Goal: Task Accomplishment & Management: Complete application form

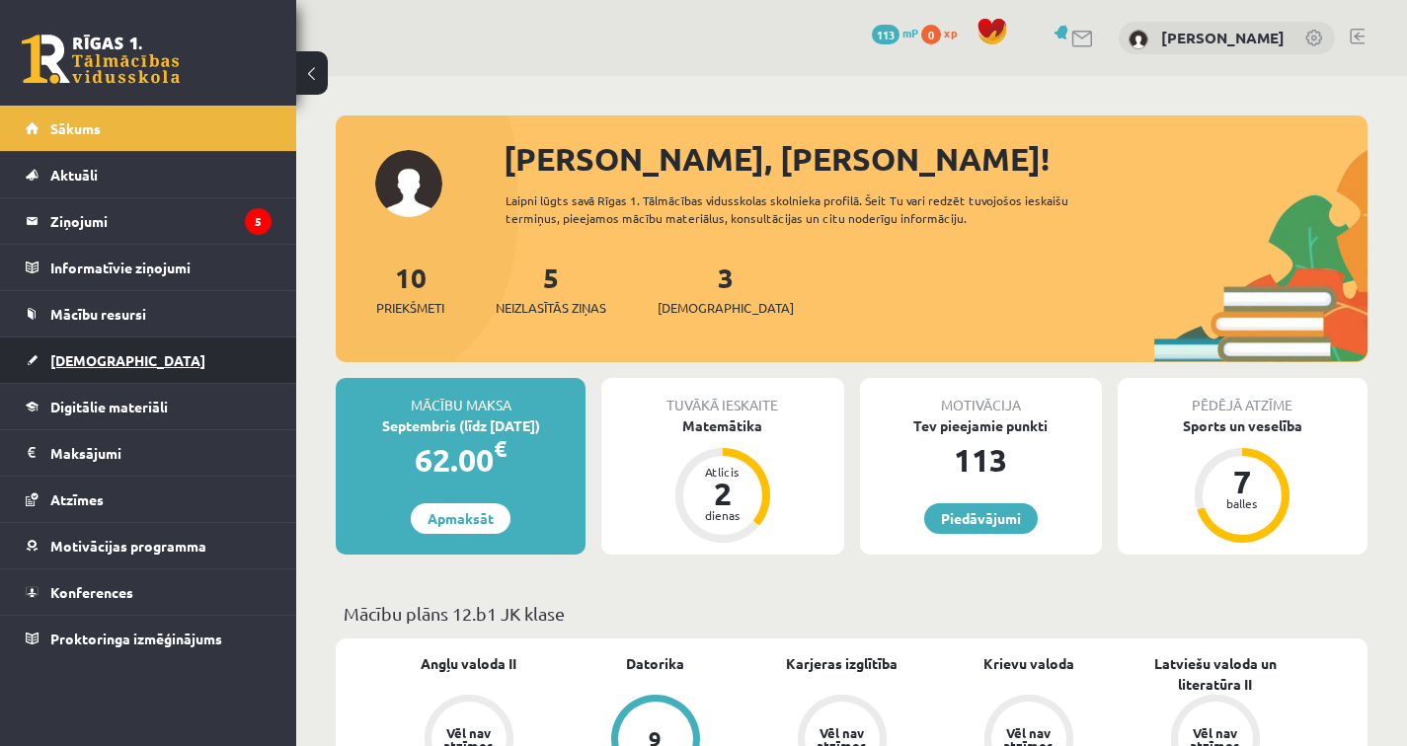
click at [124, 358] on link "[DEMOGRAPHIC_DATA]" at bounding box center [149, 360] width 246 height 45
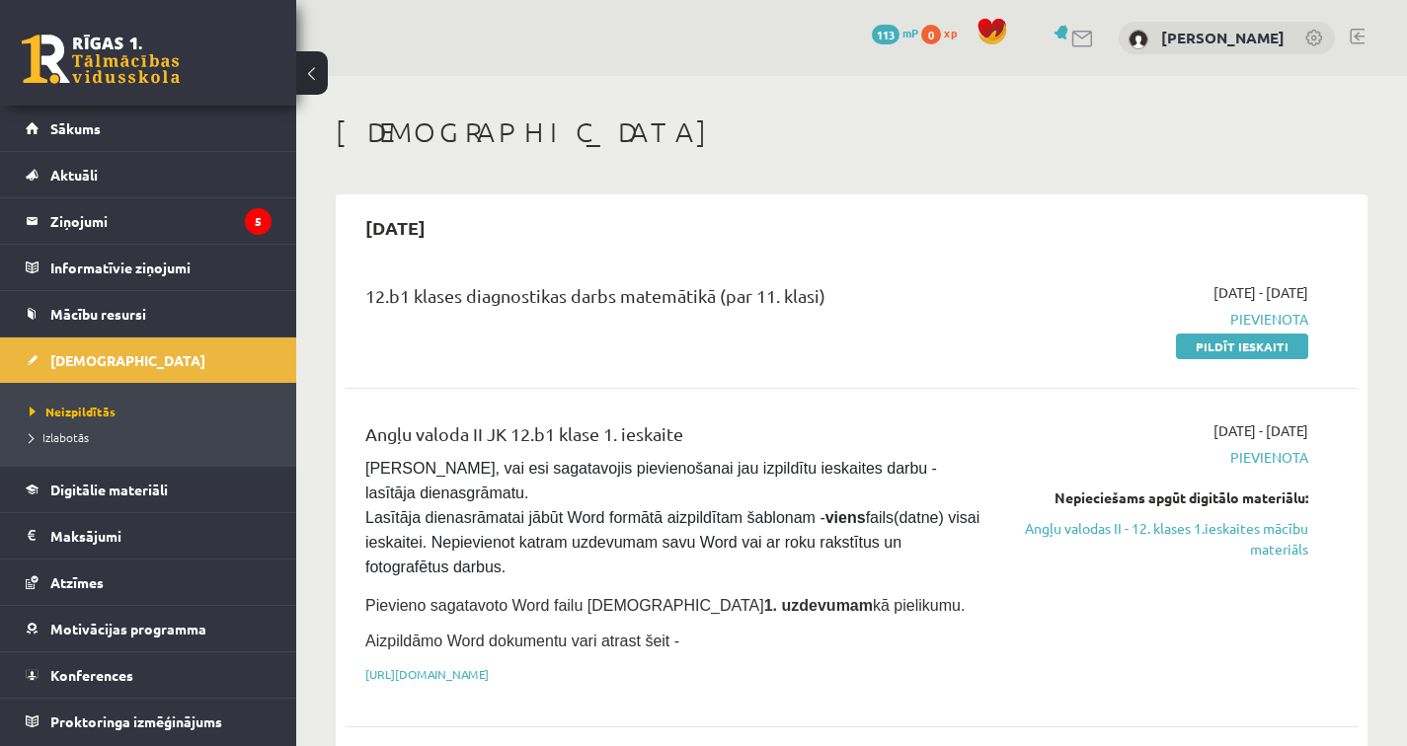
drag, startPoint x: 1292, startPoint y: 290, endPoint x: 1315, endPoint y: 294, distance: 23.0
click at [1315, 294] on div "2025-09-01 - 2025-09-15 Pievienota Pildīt ieskaiti" at bounding box center [1161, 319] width 324 height 74
click at [1252, 246] on div "2025-09-15" at bounding box center [852, 227] width 1012 height 46
drag, startPoint x: 1229, startPoint y: 313, endPoint x: 1307, endPoint y: 320, distance: 78.3
click at [1307, 320] on span "Pievienota" at bounding box center [1161, 319] width 294 height 21
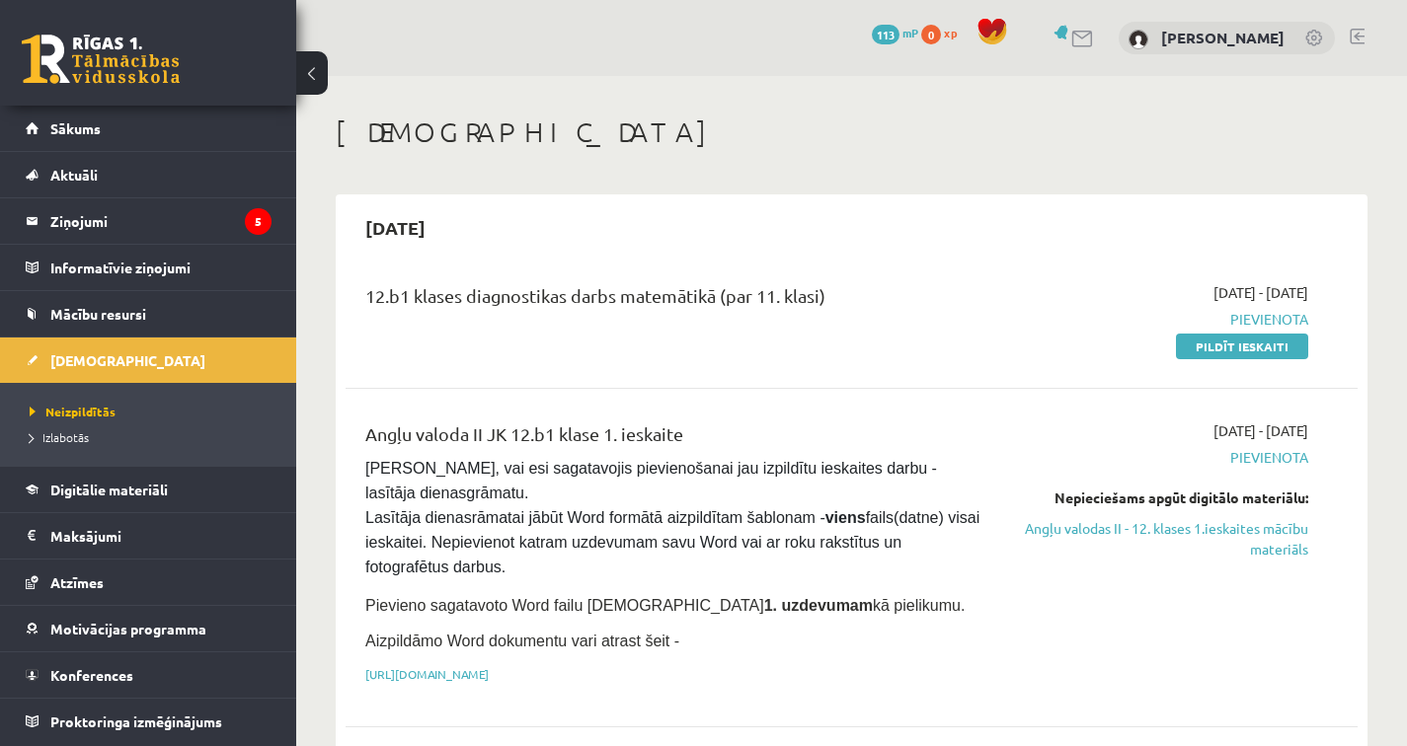
click at [1314, 319] on div "2025-09-01 - 2025-09-15 Pievienota Pildīt ieskaiti" at bounding box center [1161, 319] width 324 height 74
click at [193, 215] on legend "Ziņojumi 5" at bounding box center [160, 220] width 221 height 45
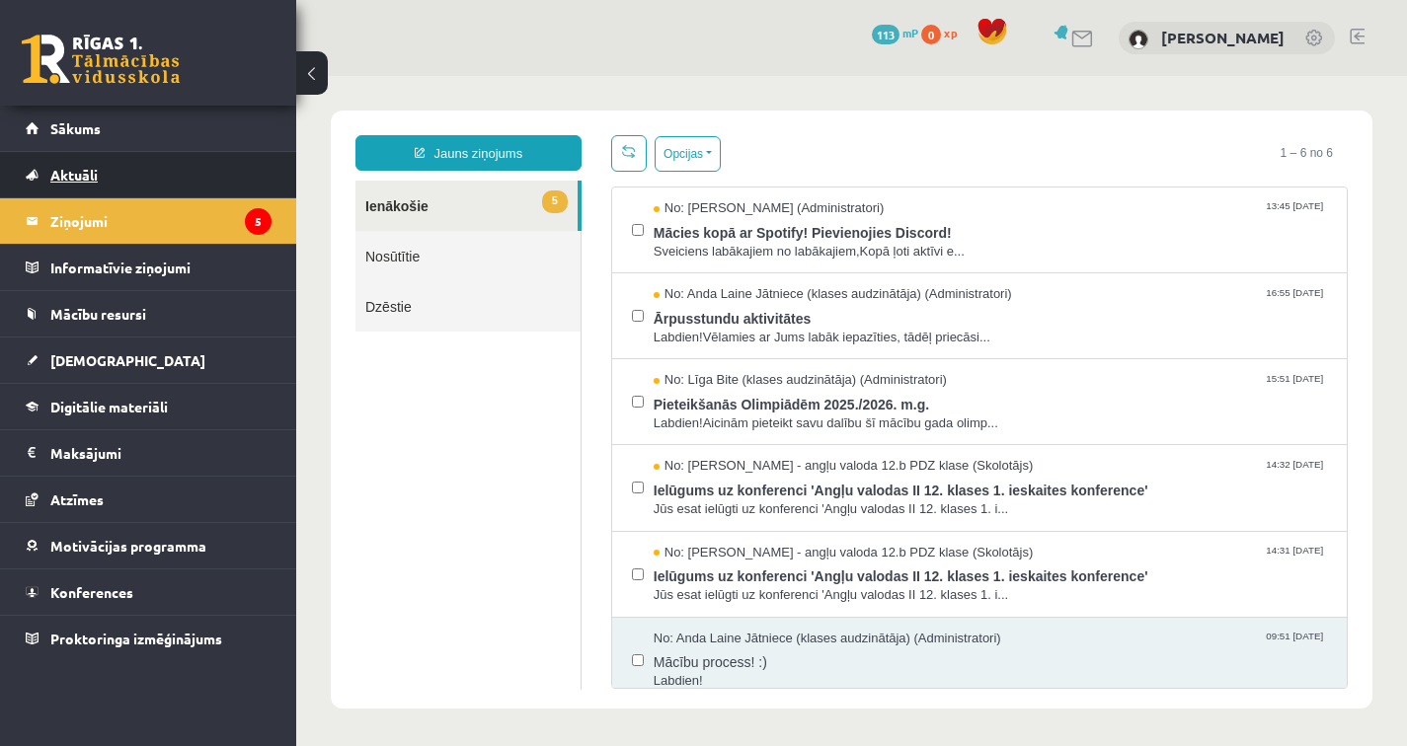
click at [254, 177] on link "Aktuāli" at bounding box center [149, 174] width 246 height 45
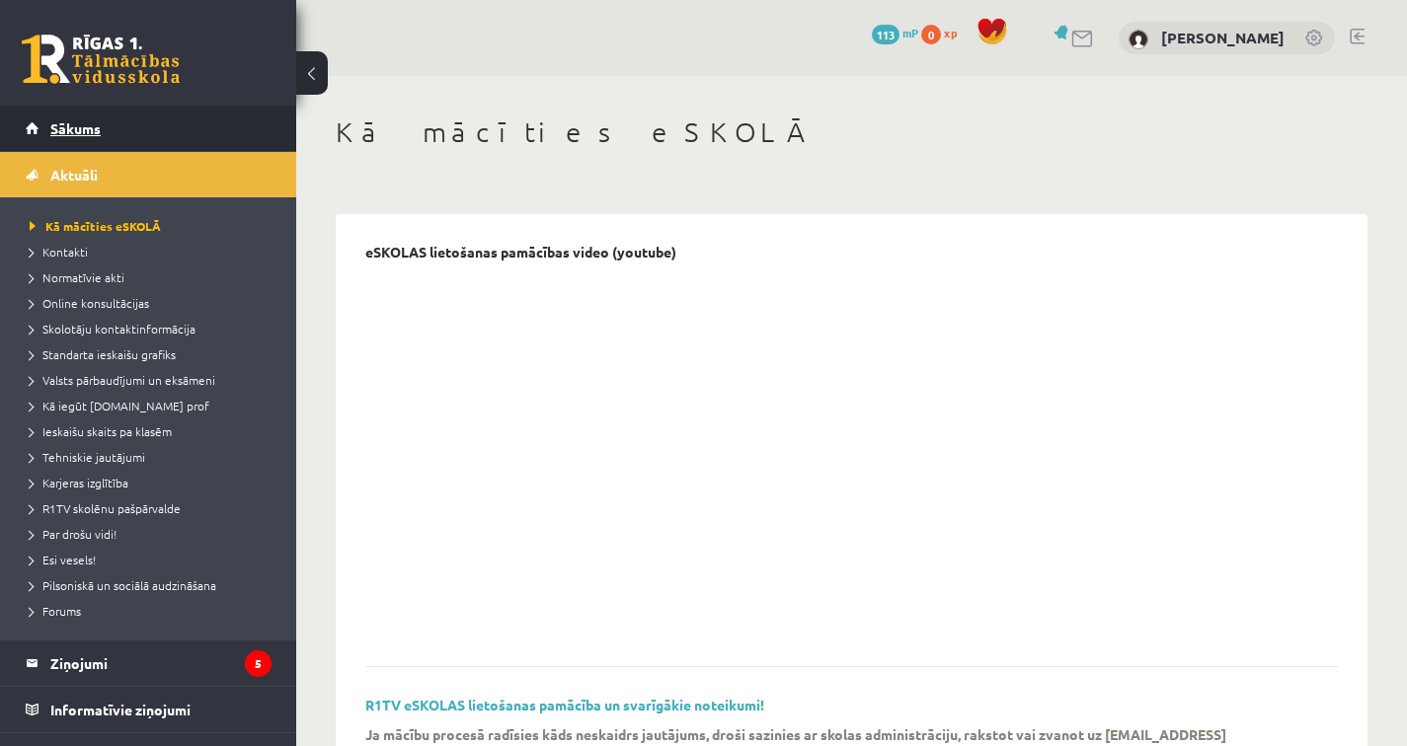
click at [240, 131] on link "Sākums" at bounding box center [149, 128] width 246 height 45
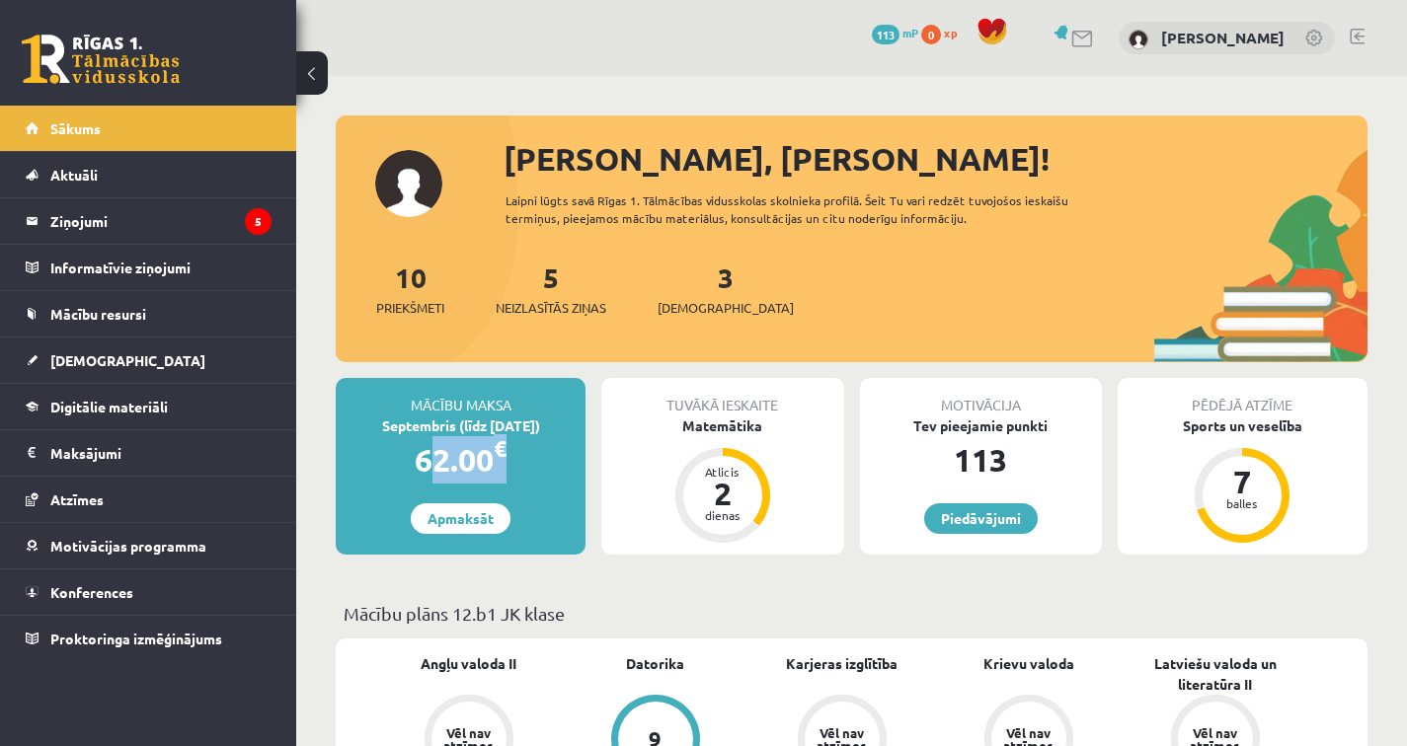
drag, startPoint x: 407, startPoint y: 442, endPoint x: 513, endPoint y: 463, distance: 108.6
click at [513, 463] on div "62.00 €" at bounding box center [461, 459] width 250 height 47
click at [540, 469] on div "62.00 €" at bounding box center [461, 459] width 250 height 47
click at [109, 352] on span "[DEMOGRAPHIC_DATA]" at bounding box center [127, 360] width 155 height 18
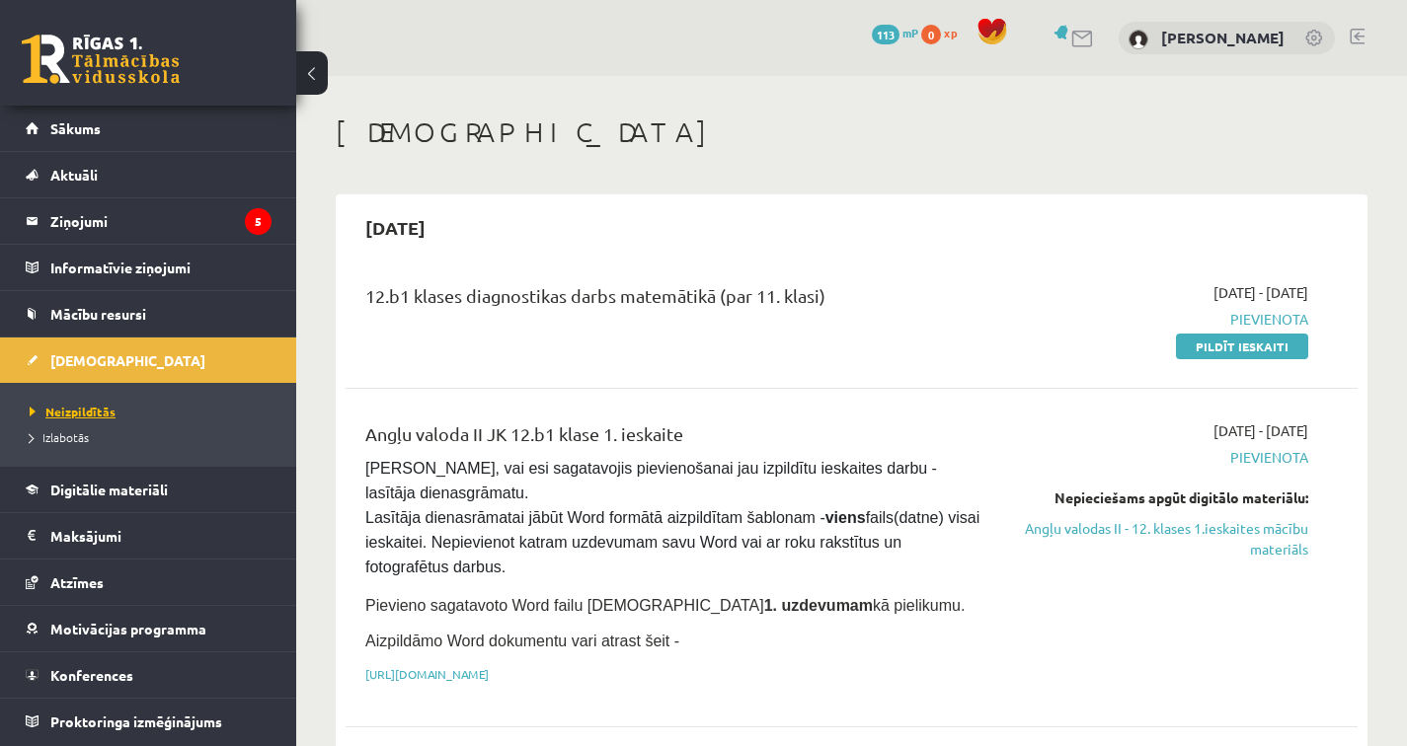
click at [98, 405] on span "Neizpildītās" at bounding box center [73, 412] width 86 height 16
click at [86, 433] on span "Izlabotās" at bounding box center [59, 437] width 59 height 16
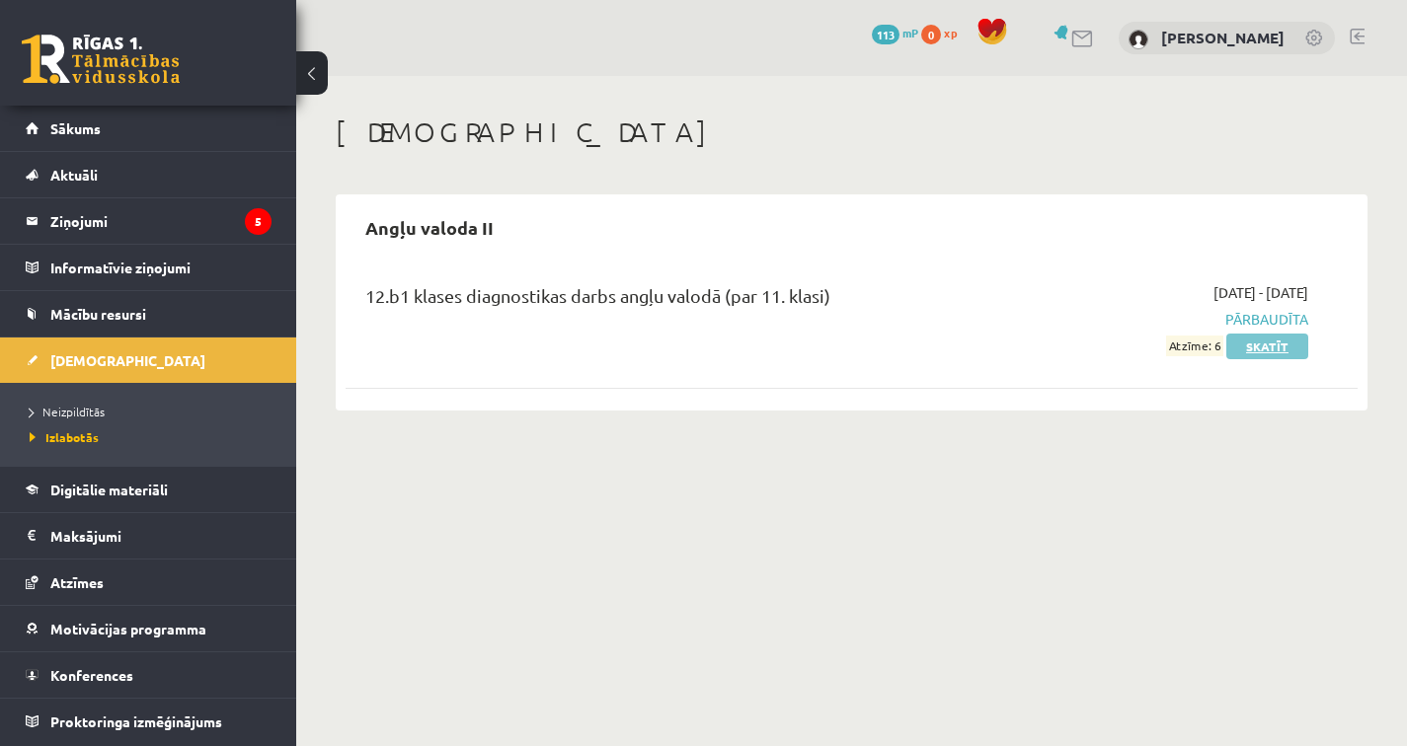
click at [1273, 351] on link "Skatīt" at bounding box center [1267, 347] width 82 height 26
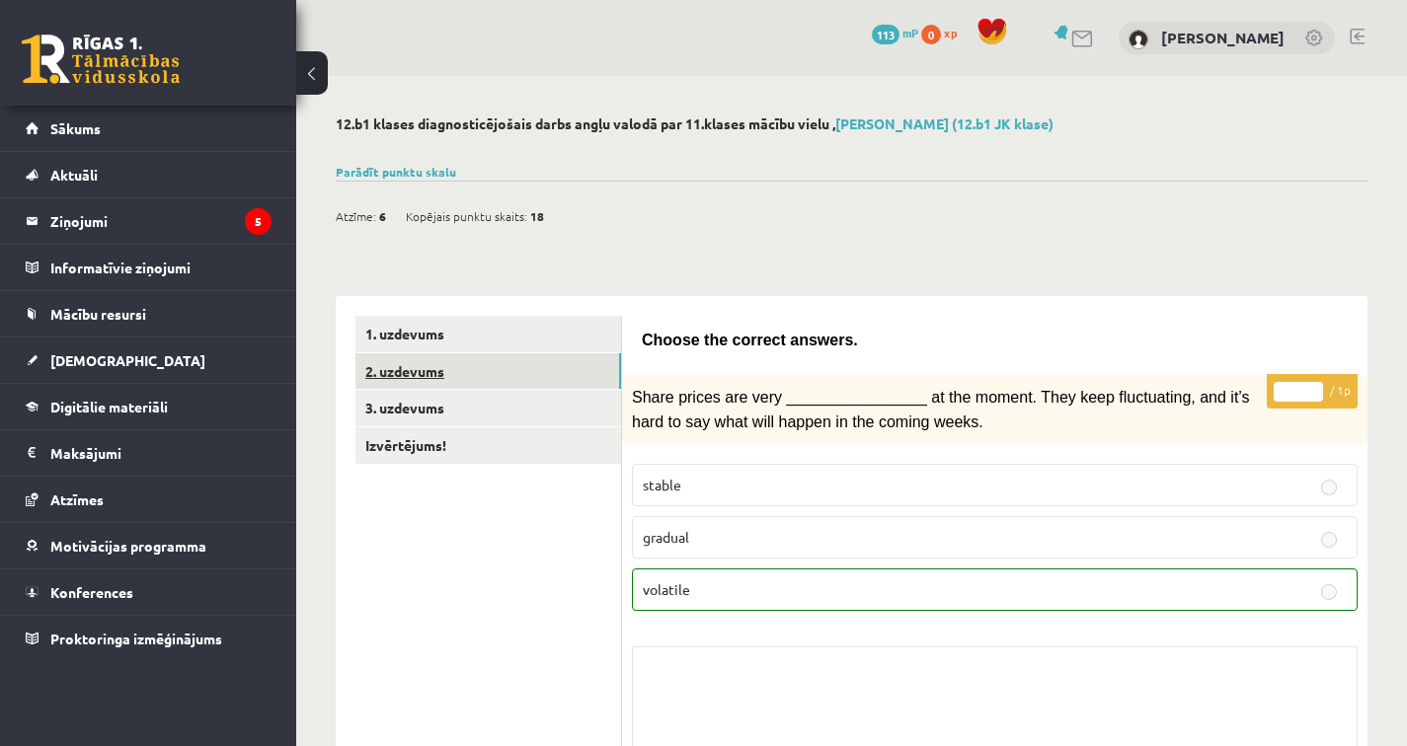
click at [550, 362] on link "2. uzdevums" at bounding box center [488, 371] width 266 height 37
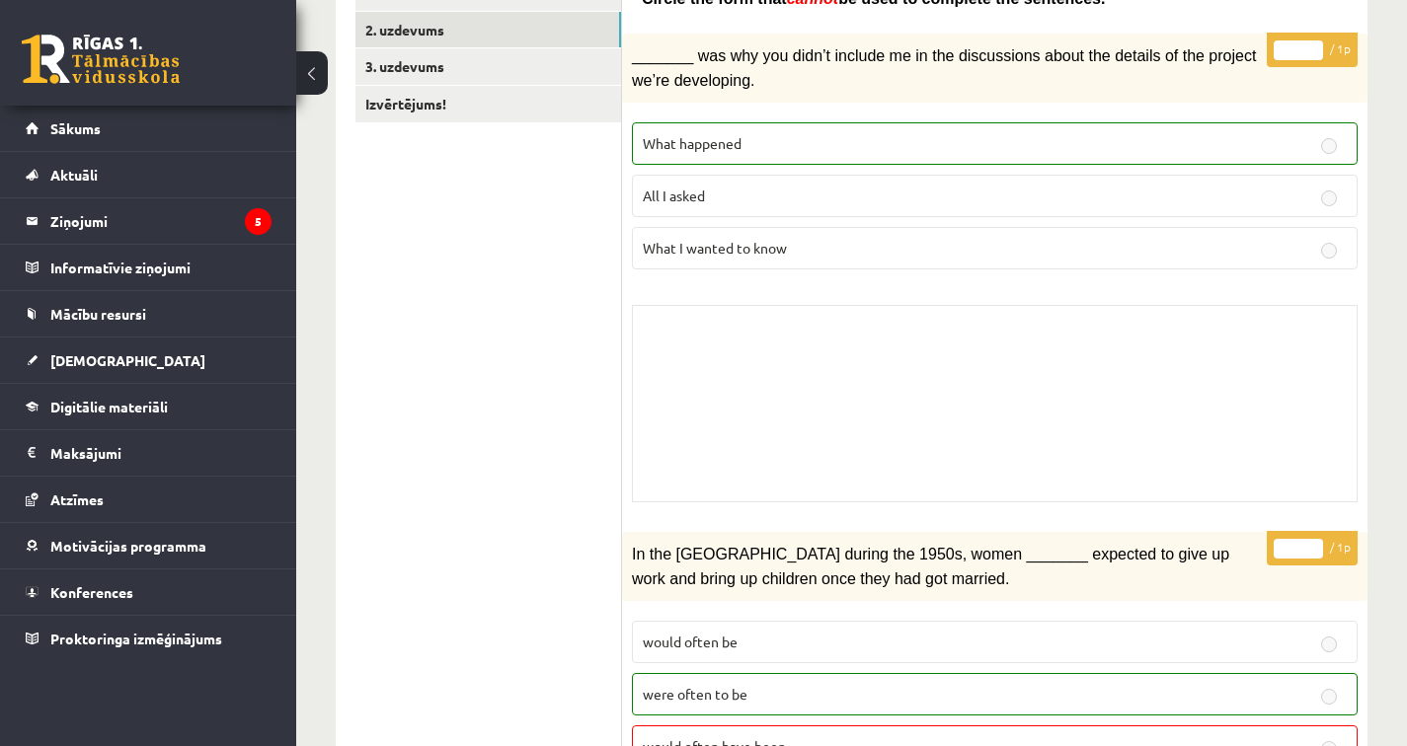
scroll to position [336, 0]
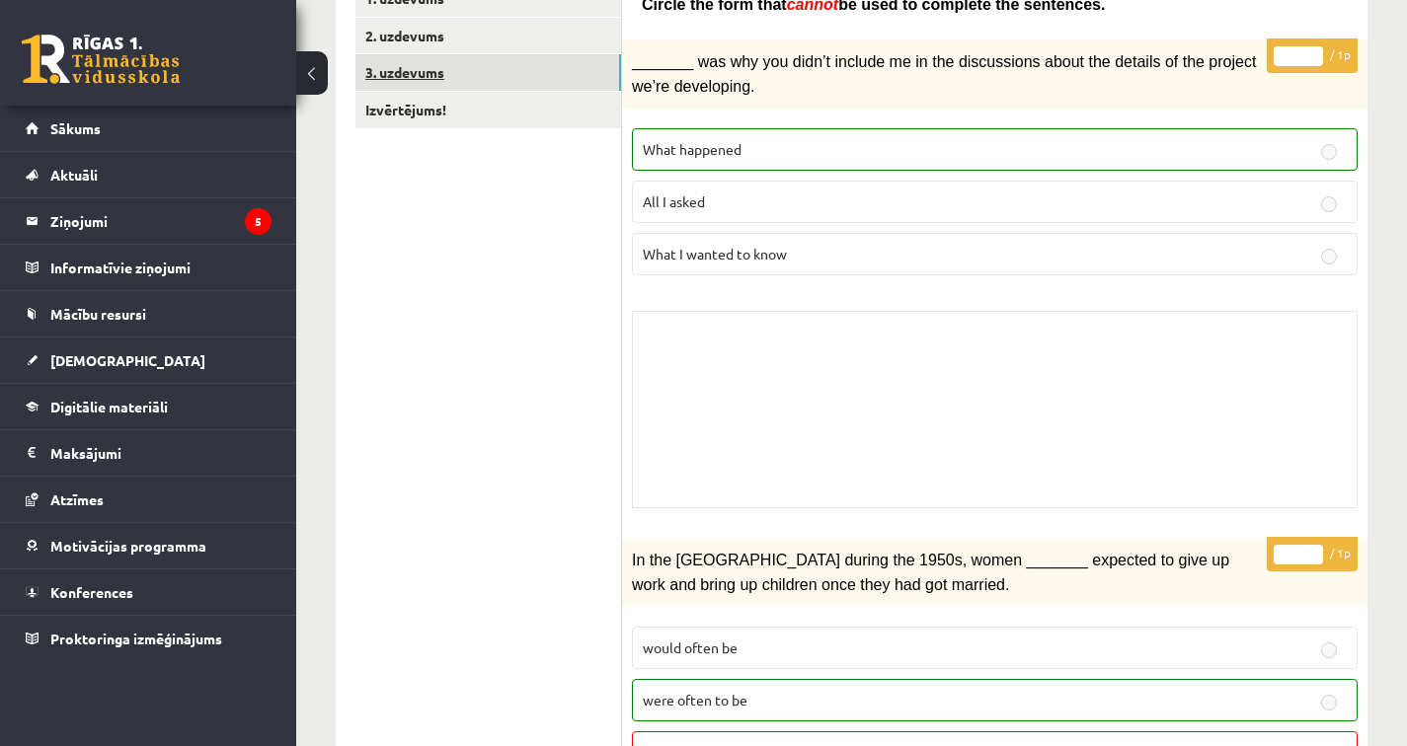
click at [605, 82] on link "3. uzdevums" at bounding box center [488, 72] width 266 height 37
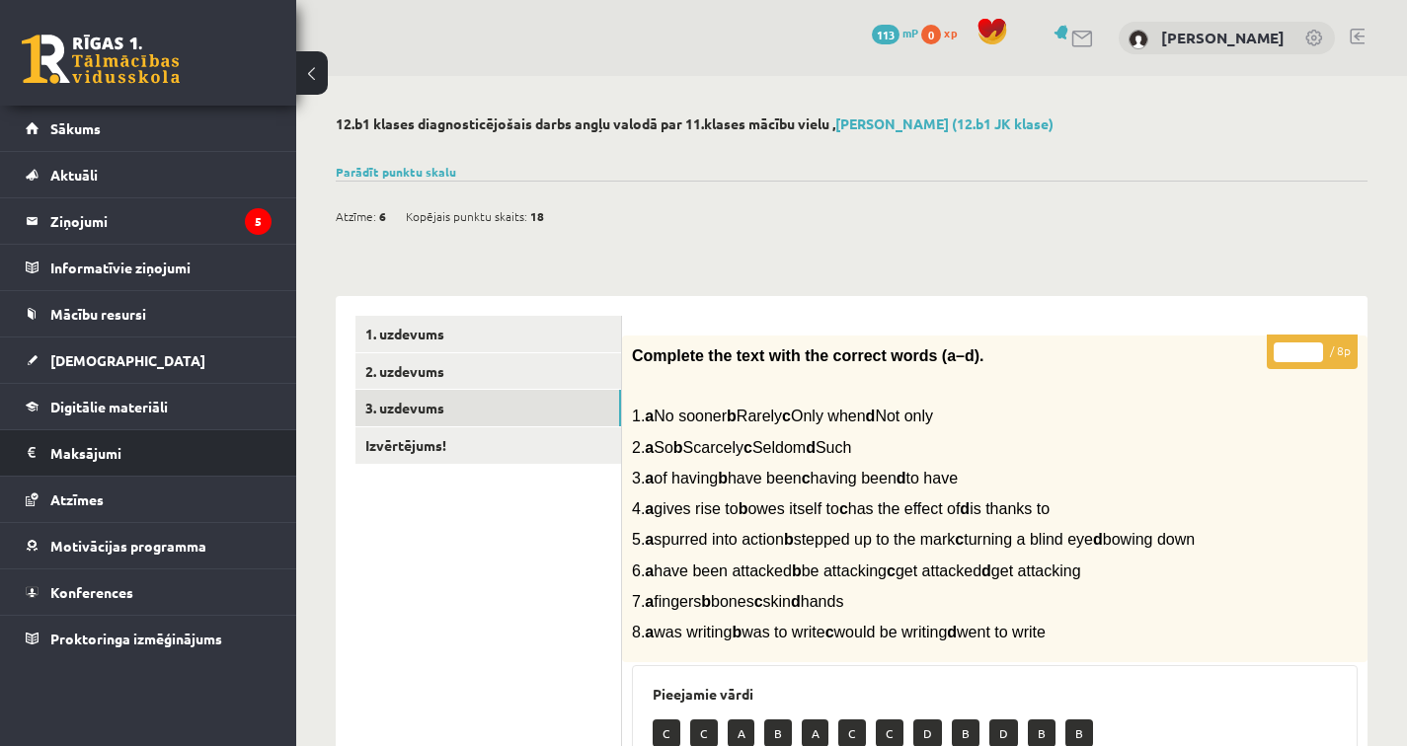
scroll to position [0, 0]
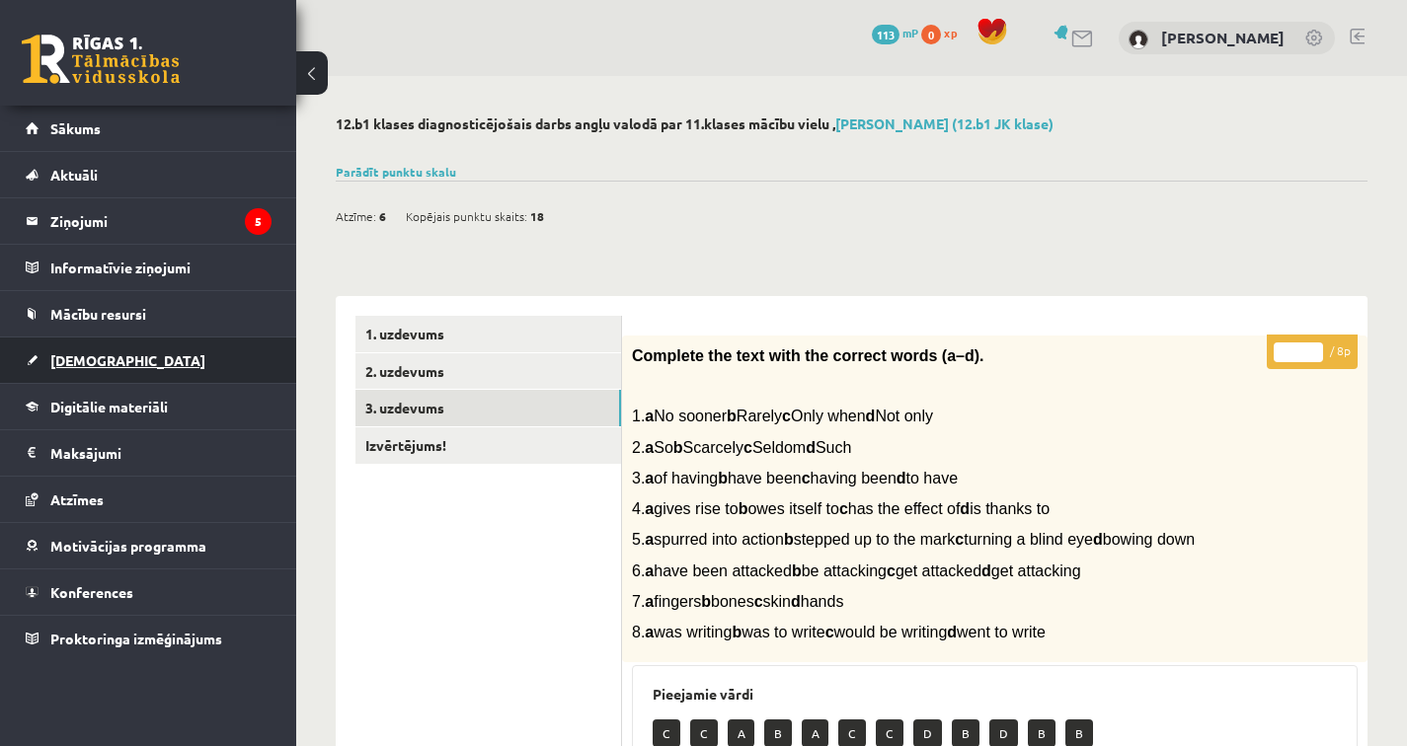
click at [206, 352] on link "[DEMOGRAPHIC_DATA]" at bounding box center [149, 360] width 246 height 45
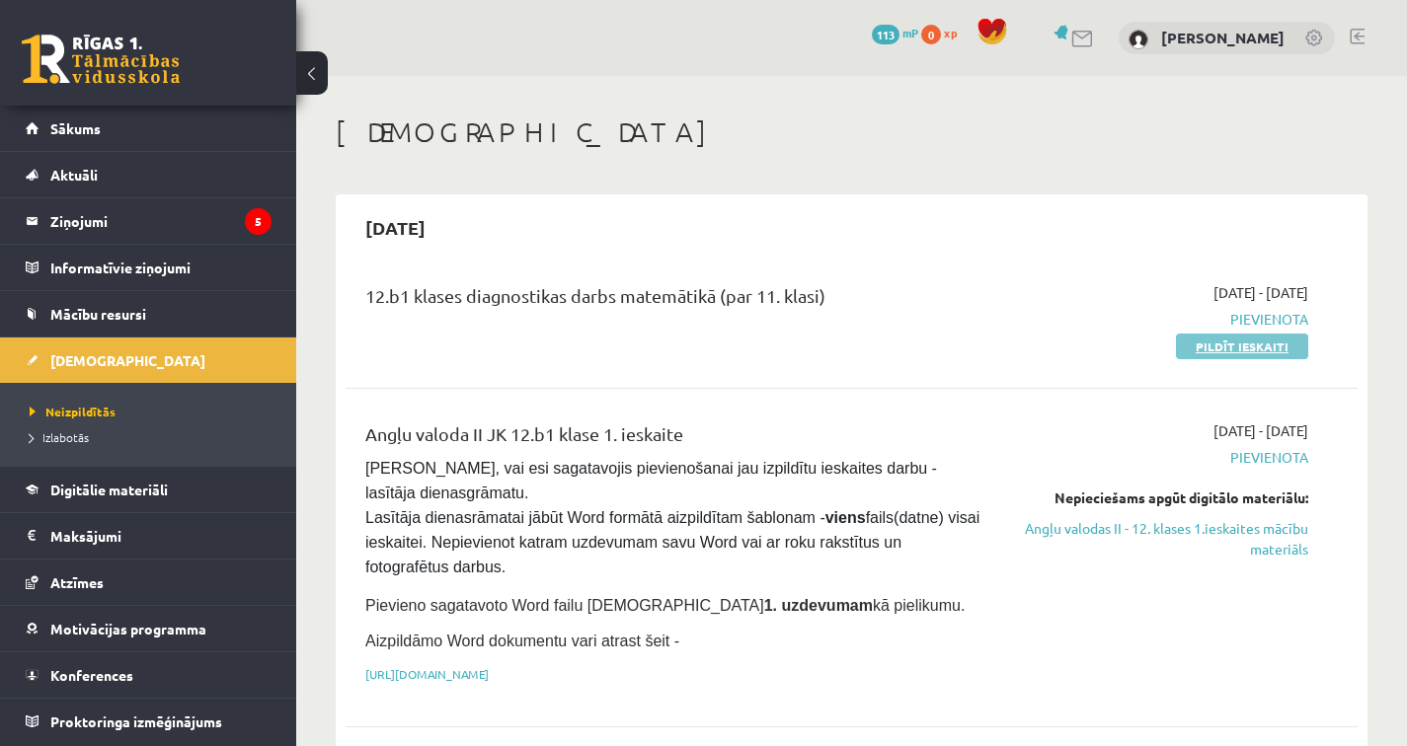
click at [1245, 349] on link "Pildīt ieskaiti" at bounding box center [1242, 347] width 132 height 26
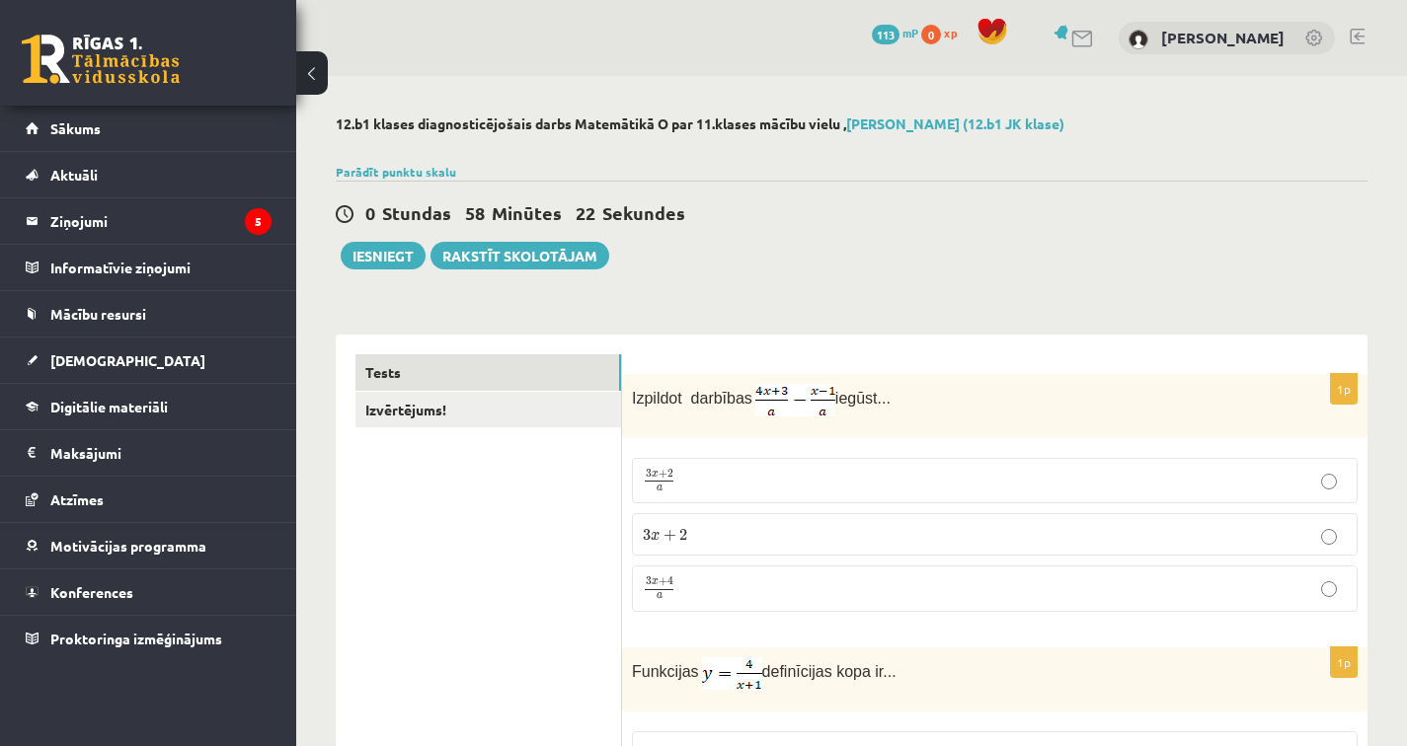
click at [696, 586] on p "3 x + 4 a 3 x + 4 a" at bounding box center [995, 589] width 704 height 25
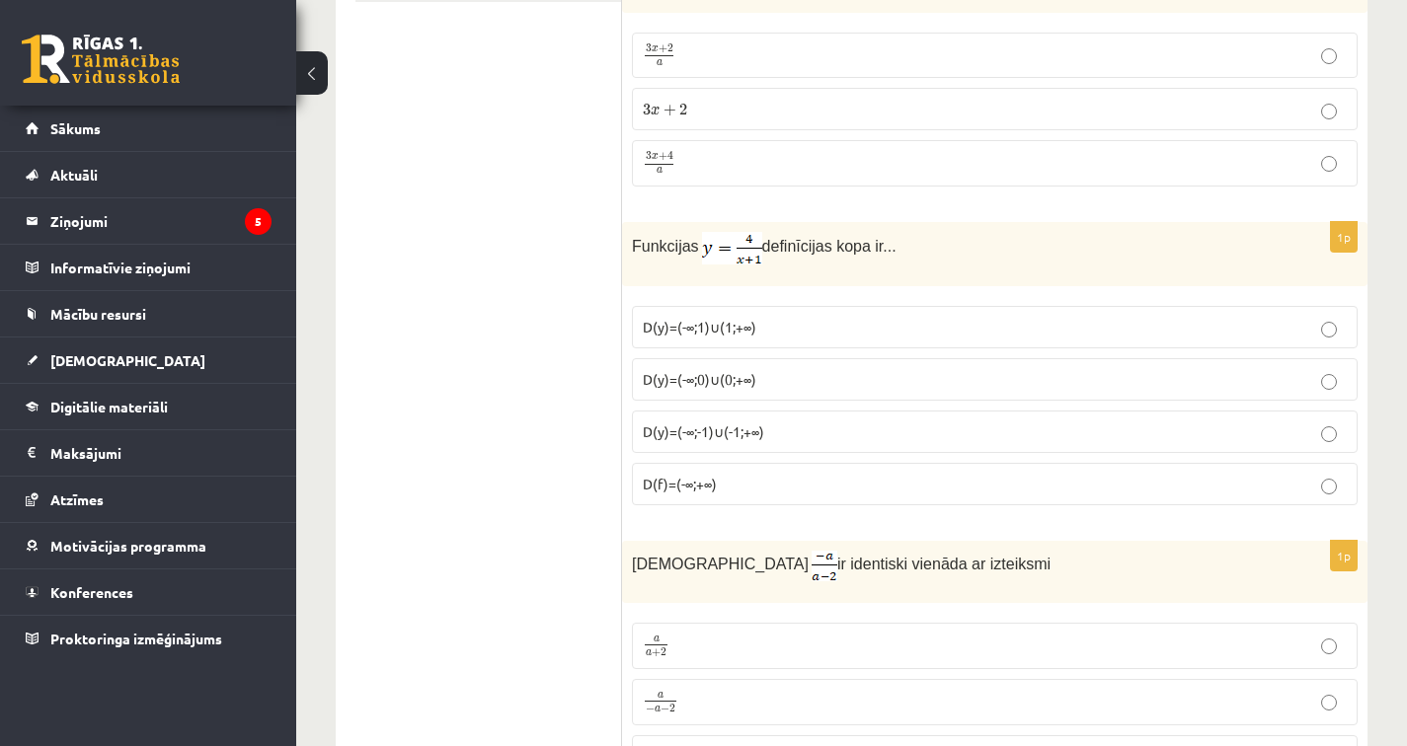
scroll to position [430, 0]
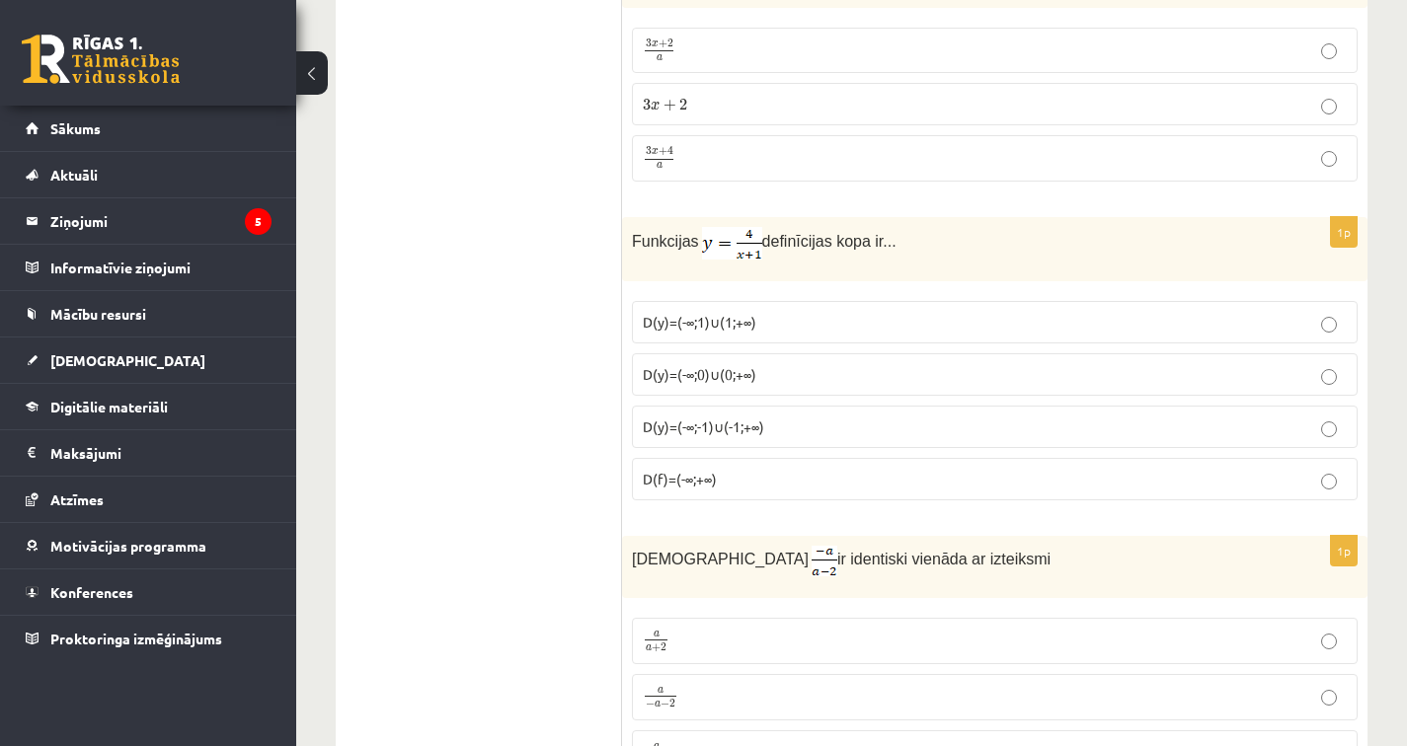
click at [786, 424] on p "D(y)=(-∞;-1)∪(-1;+∞)" at bounding box center [995, 427] width 704 height 21
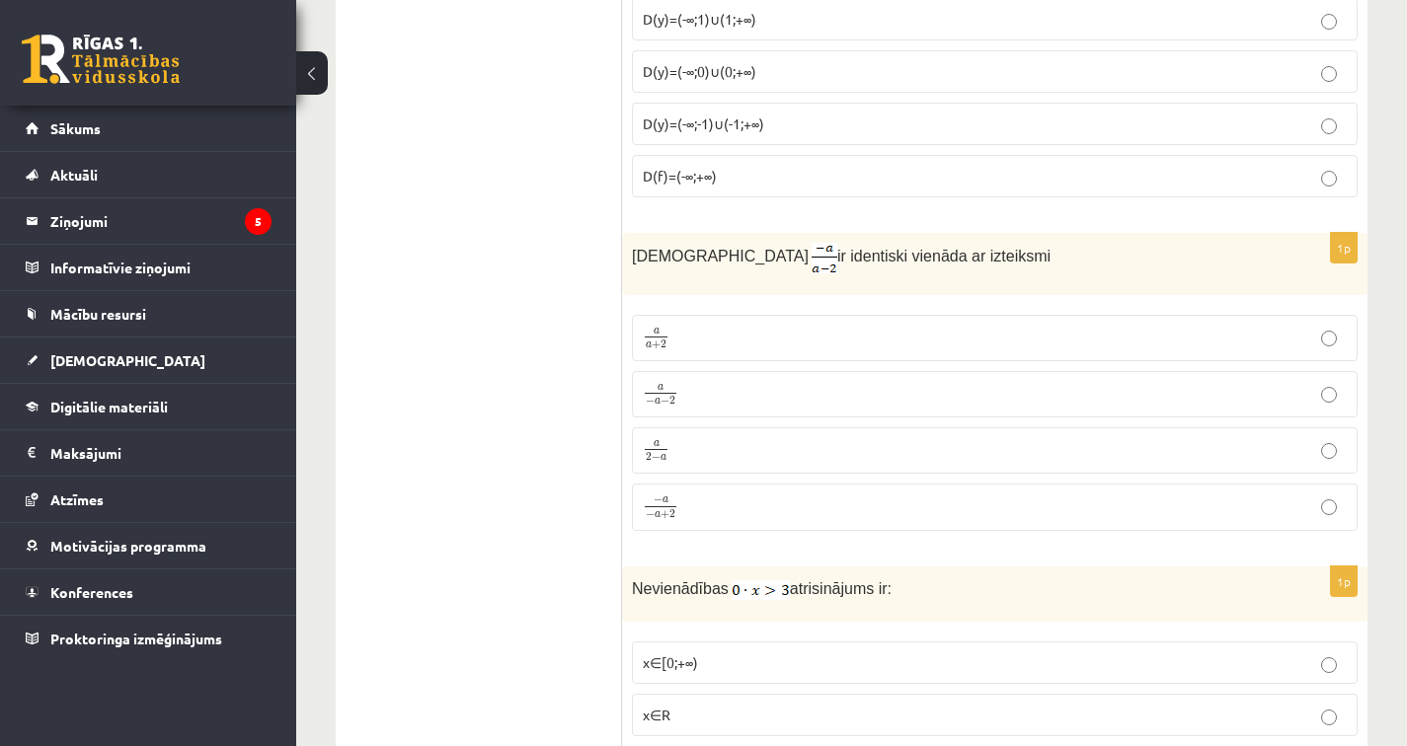
scroll to position [739, 0]
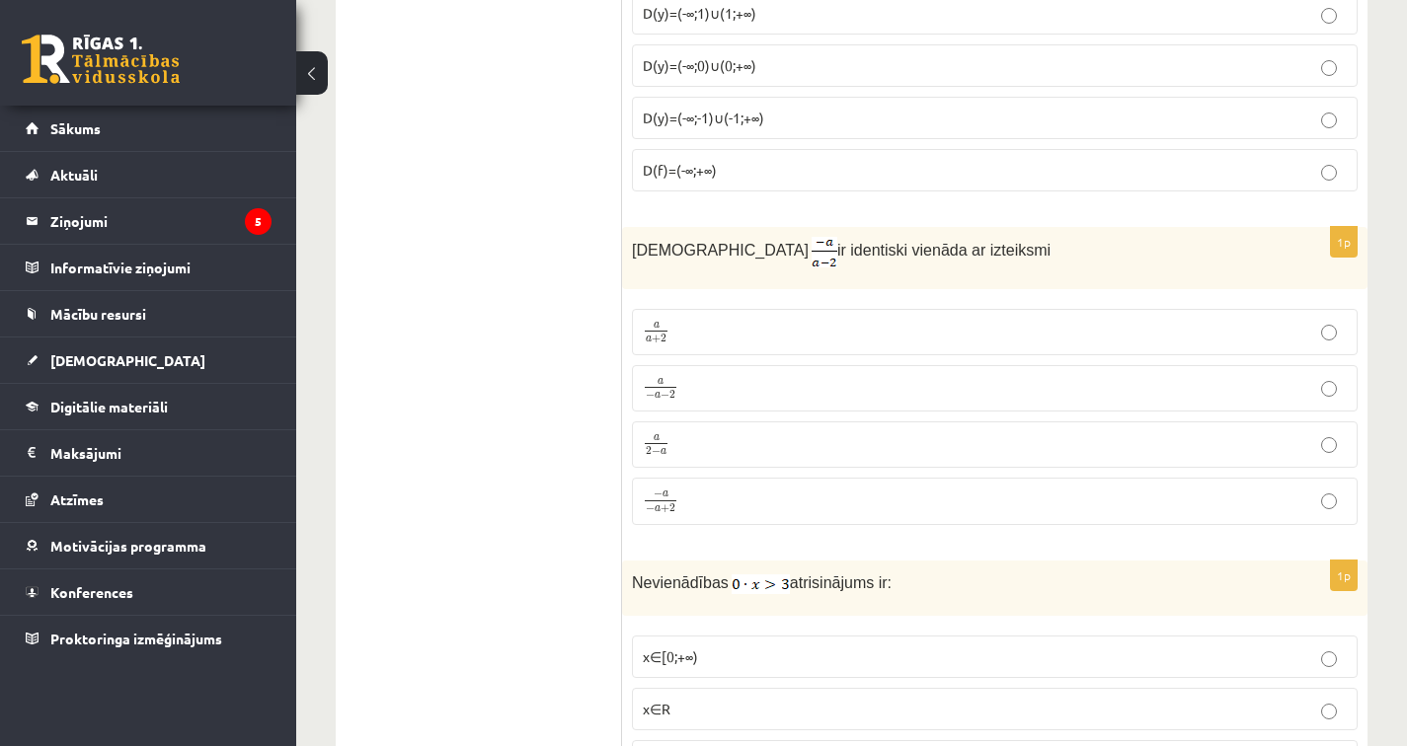
click at [692, 450] on p "a 2 − a a 2 − a" at bounding box center [995, 444] width 704 height 25
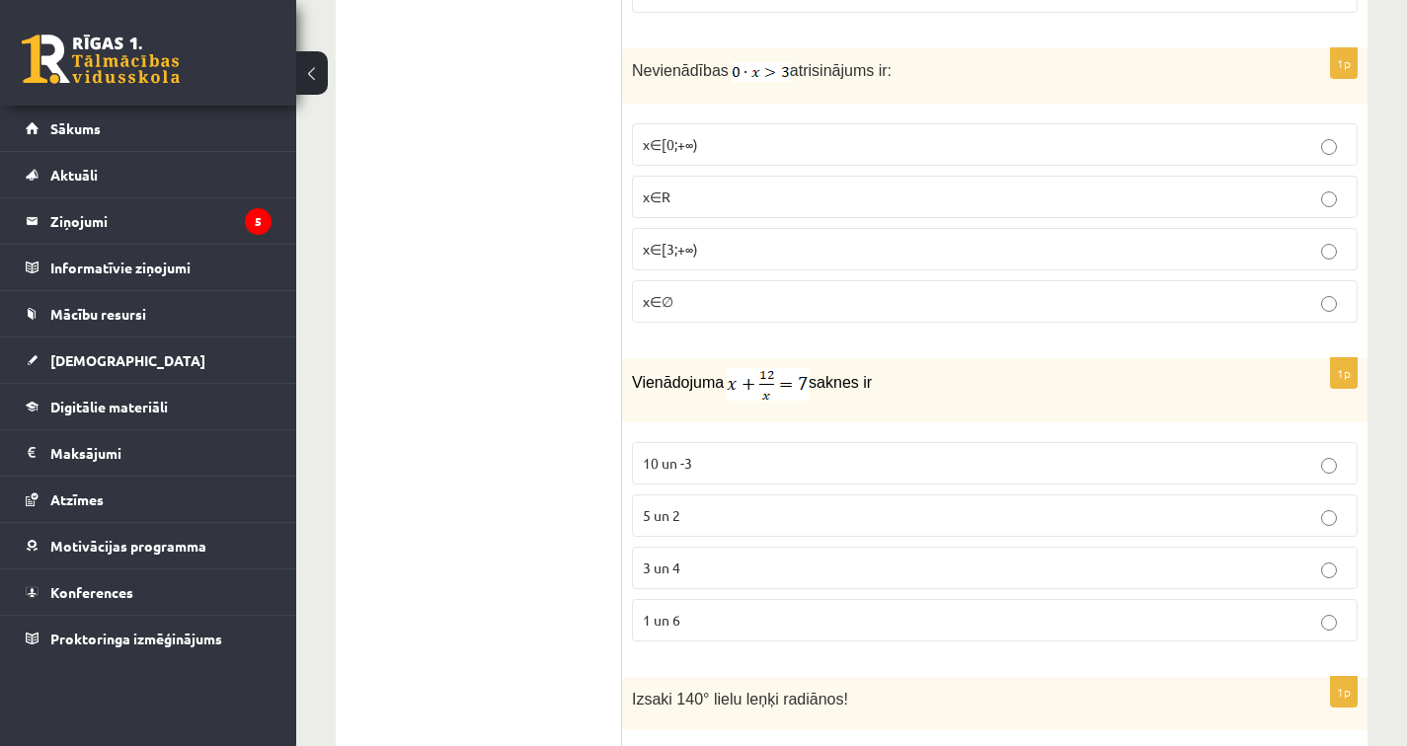
scroll to position [1260, 0]
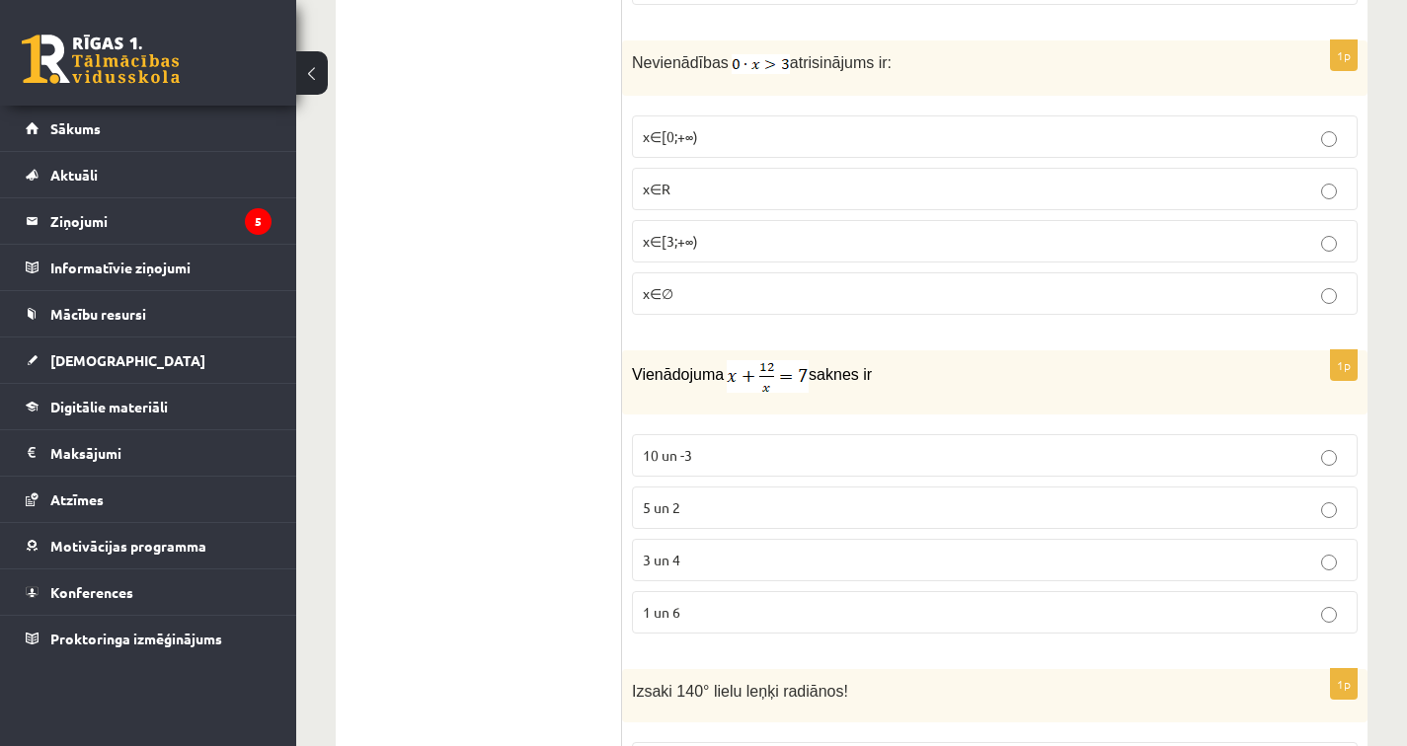
click at [696, 240] on p "x∈[3;+∞)" at bounding box center [995, 241] width 704 height 21
click at [695, 302] on p "x∈∅" at bounding box center [995, 293] width 704 height 21
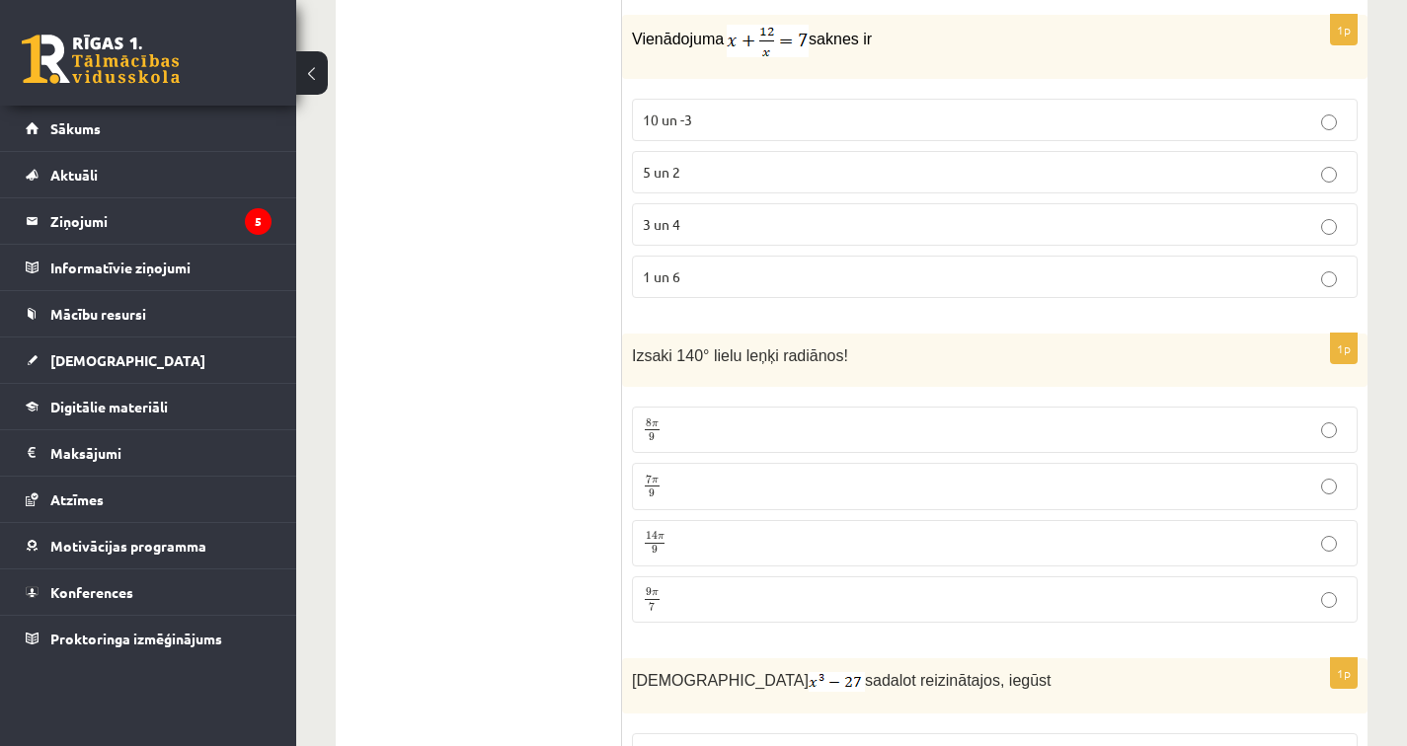
scroll to position [1595, 0]
click at [704, 218] on p "3 un 4" at bounding box center [995, 224] width 704 height 21
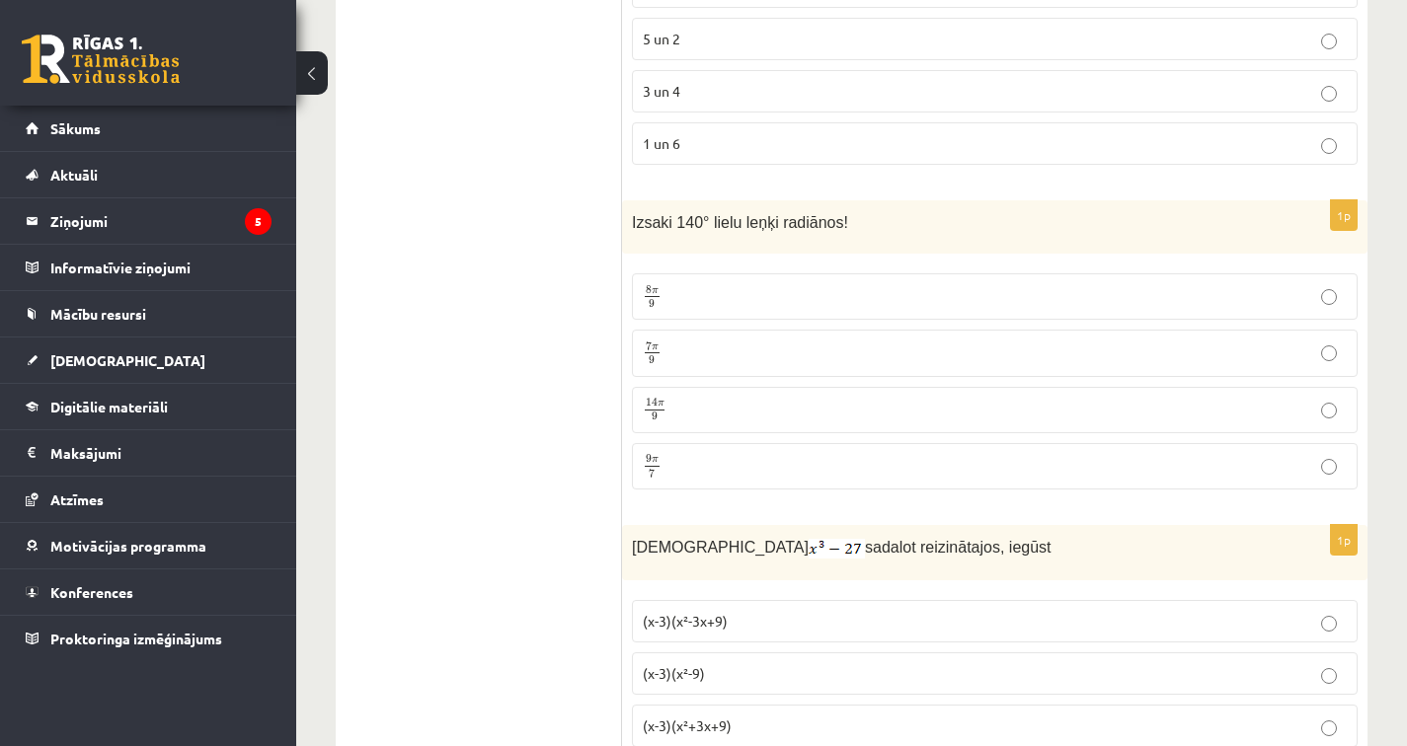
scroll to position [1743, 0]
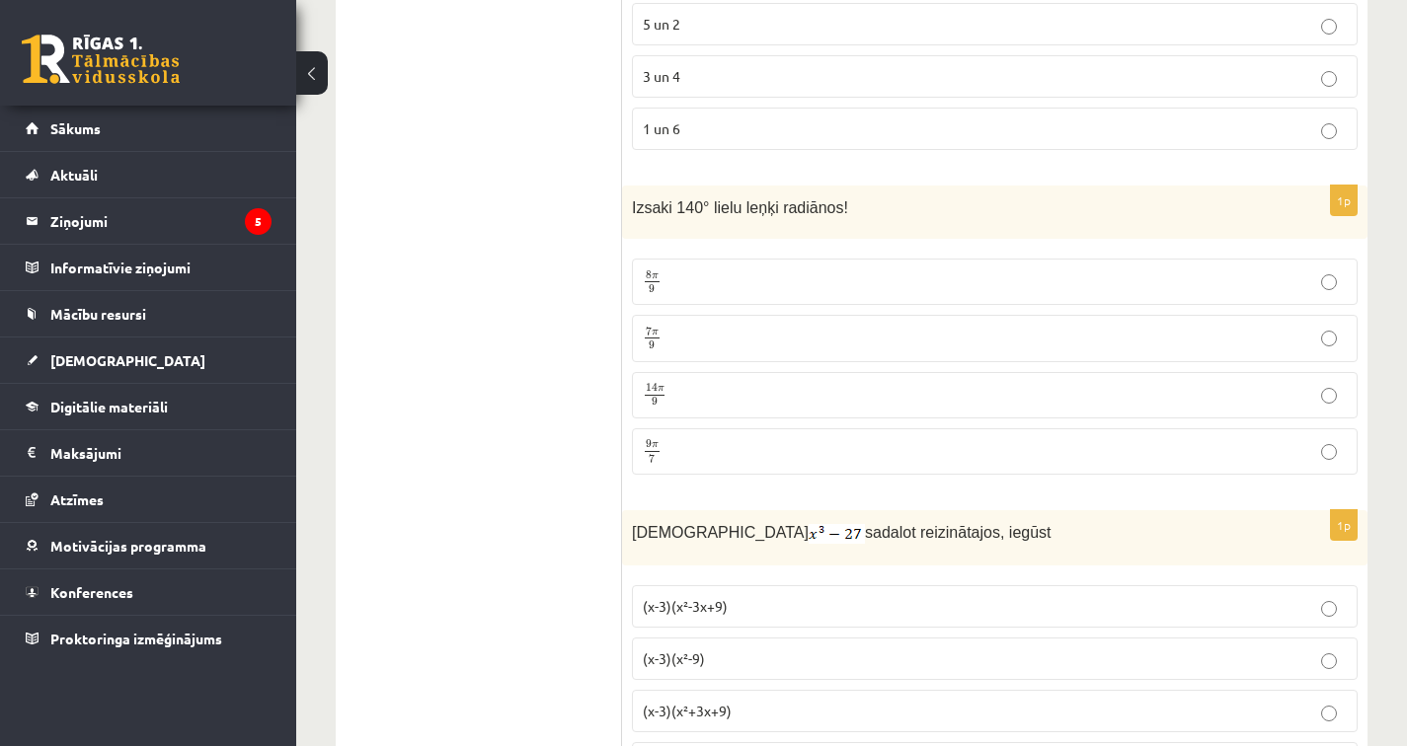
click at [708, 335] on p "7 π 9 7 π 9" at bounding box center [995, 338] width 704 height 25
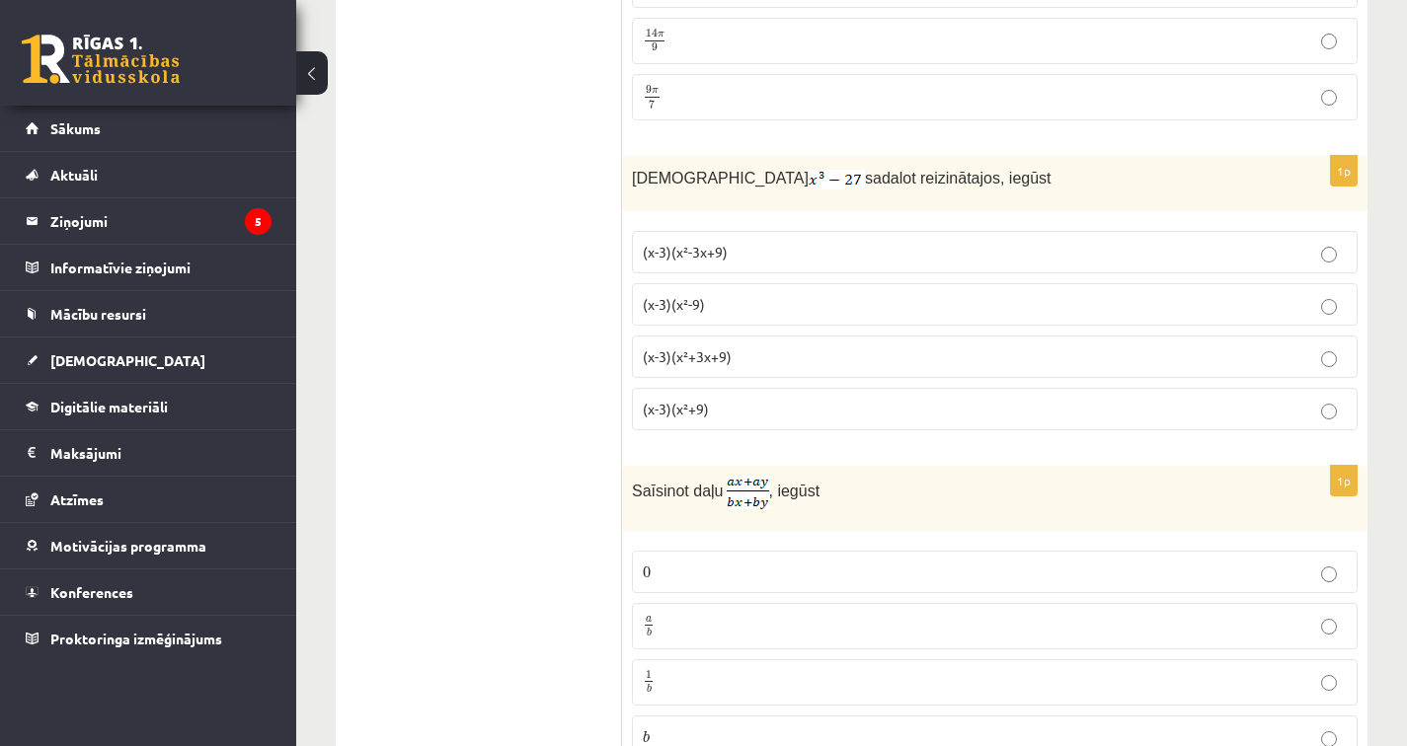
scroll to position [2101, 0]
click at [746, 349] on p "(x-3)(x²+3x+9)" at bounding box center [995, 354] width 704 height 21
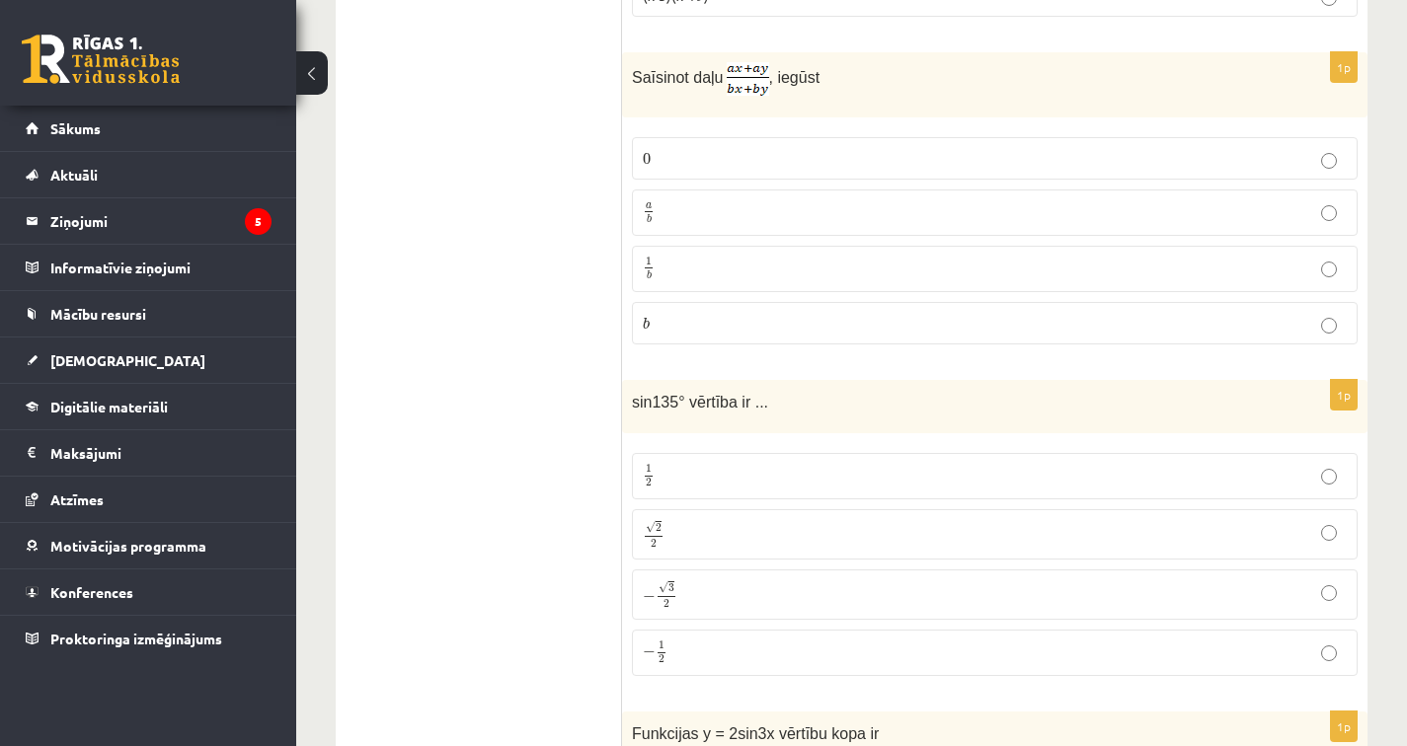
scroll to position [2507, 0]
click at [719, 215] on p "a b a b" at bounding box center [995, 216] width 704 height 25
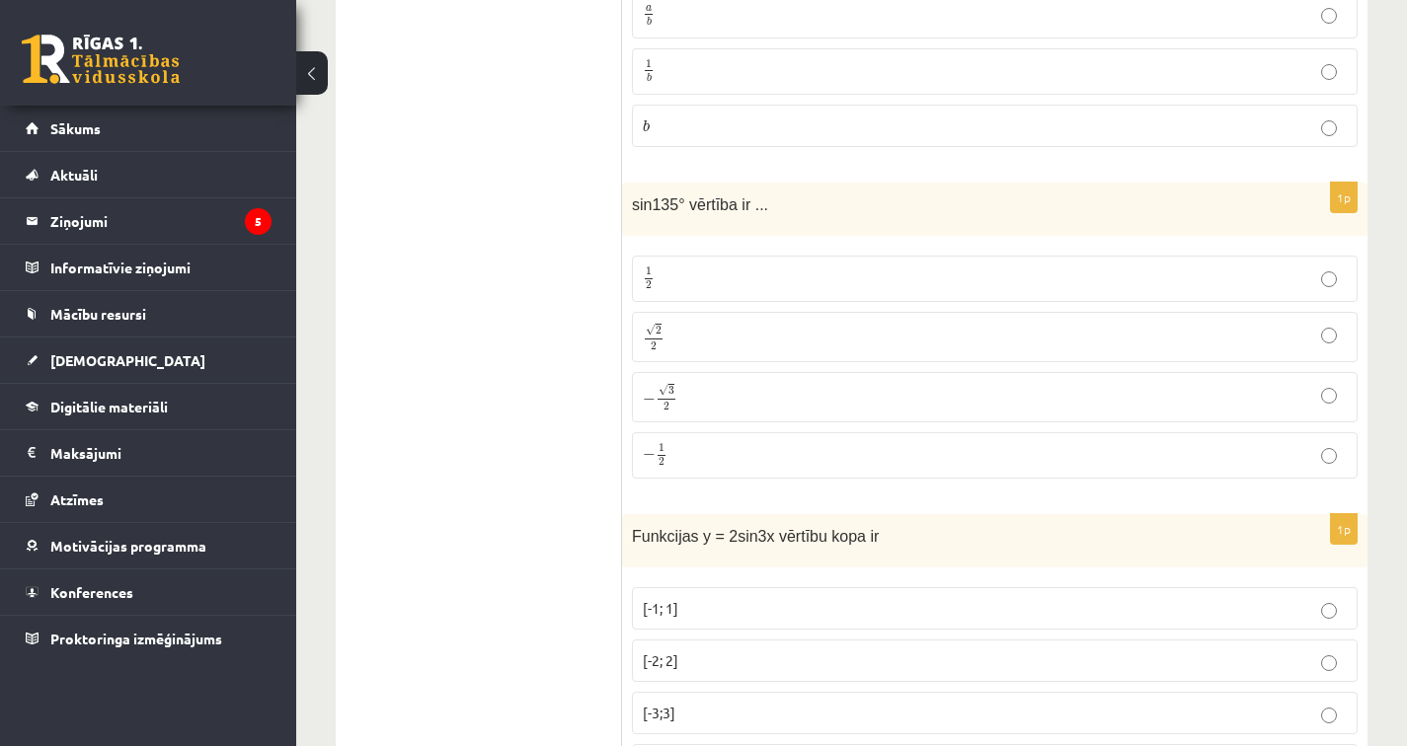
scroll to position [2704, 0]
drag, startPoint x: 648, startPoint y: 206, endPoint x: 663, endPoint y: 212, distance: 16.9
click at [649, 206] on span "sin135° vērtība ir ..." at bounding box center [700, 209] width 136 height 17
click at [687, 222] on div "sin135° vērtība ir ..." at bounding box center [994, 215] width 745 height 54
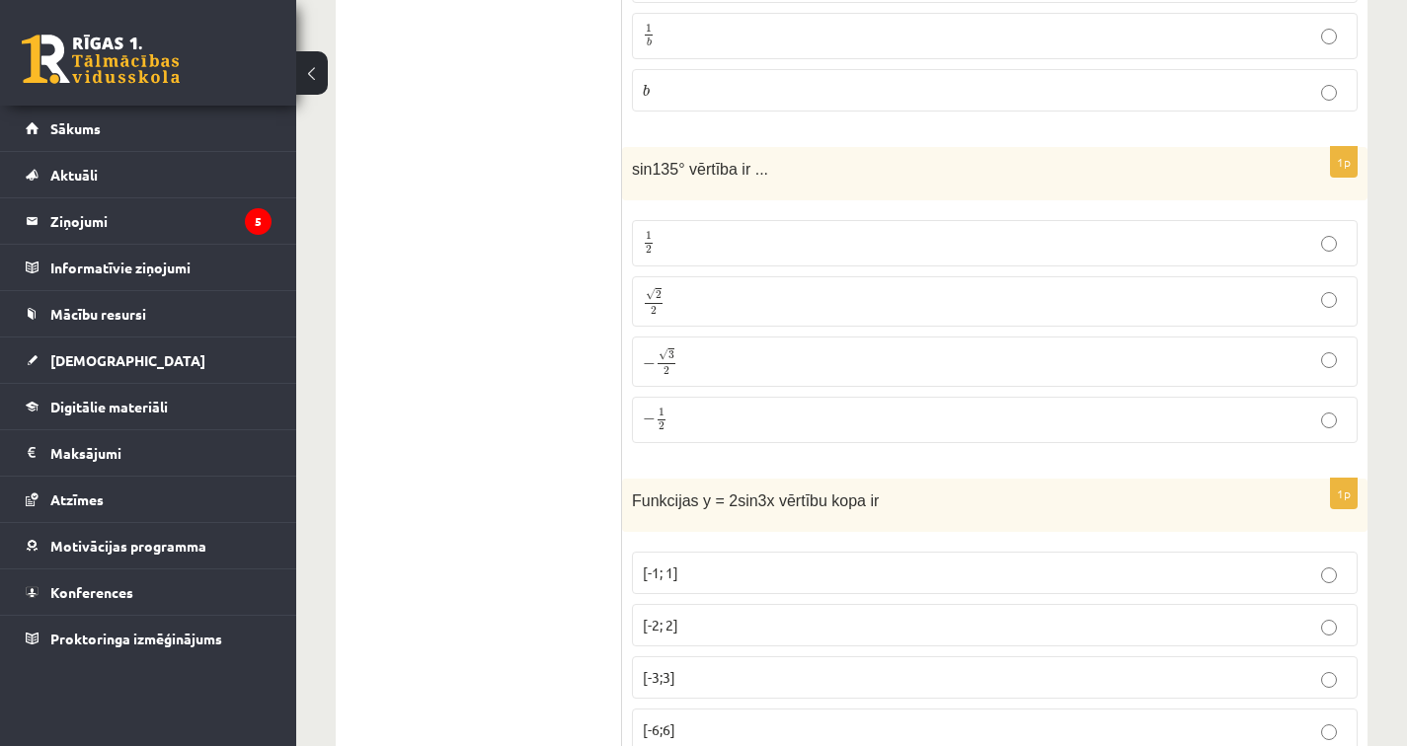
scroll to position [2745, 0]
click at [695, 301] on p "√ 2 2 2 2" at bounding box center [995, 300] width 704 height 29
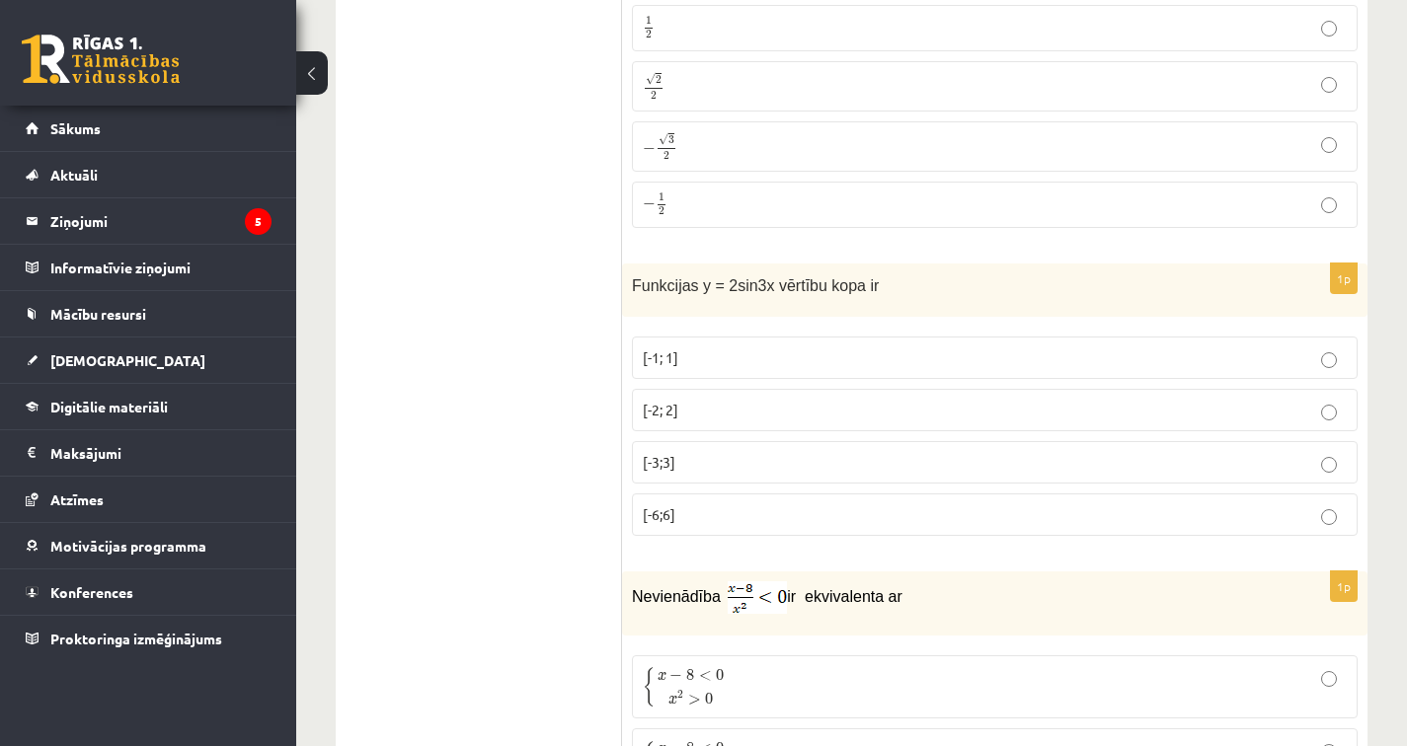
scroll to position [2966, 0]
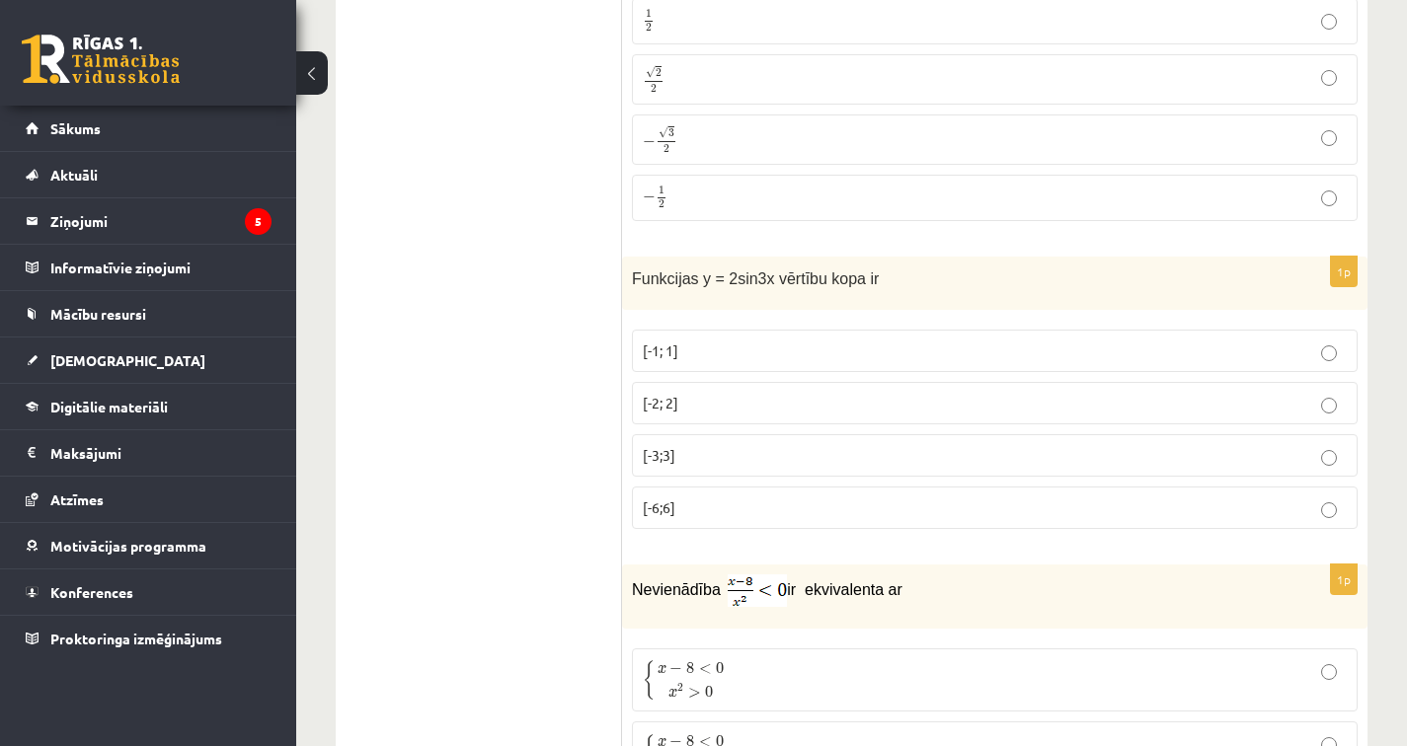
click at [707, 393] on p "[-2; 2]" at bounding box center [995, 403] width 704 height 21
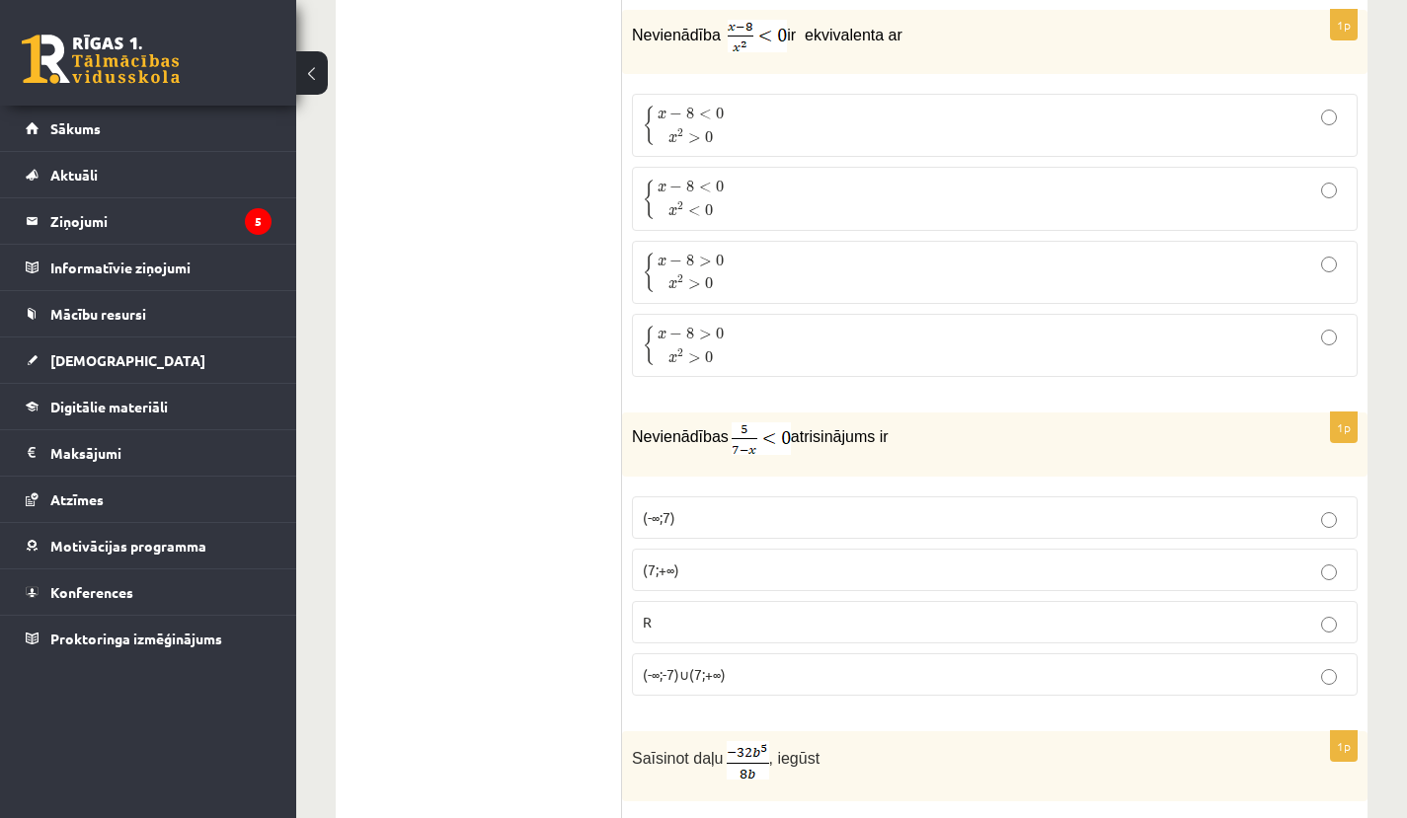
scroll to position [3512, 0]
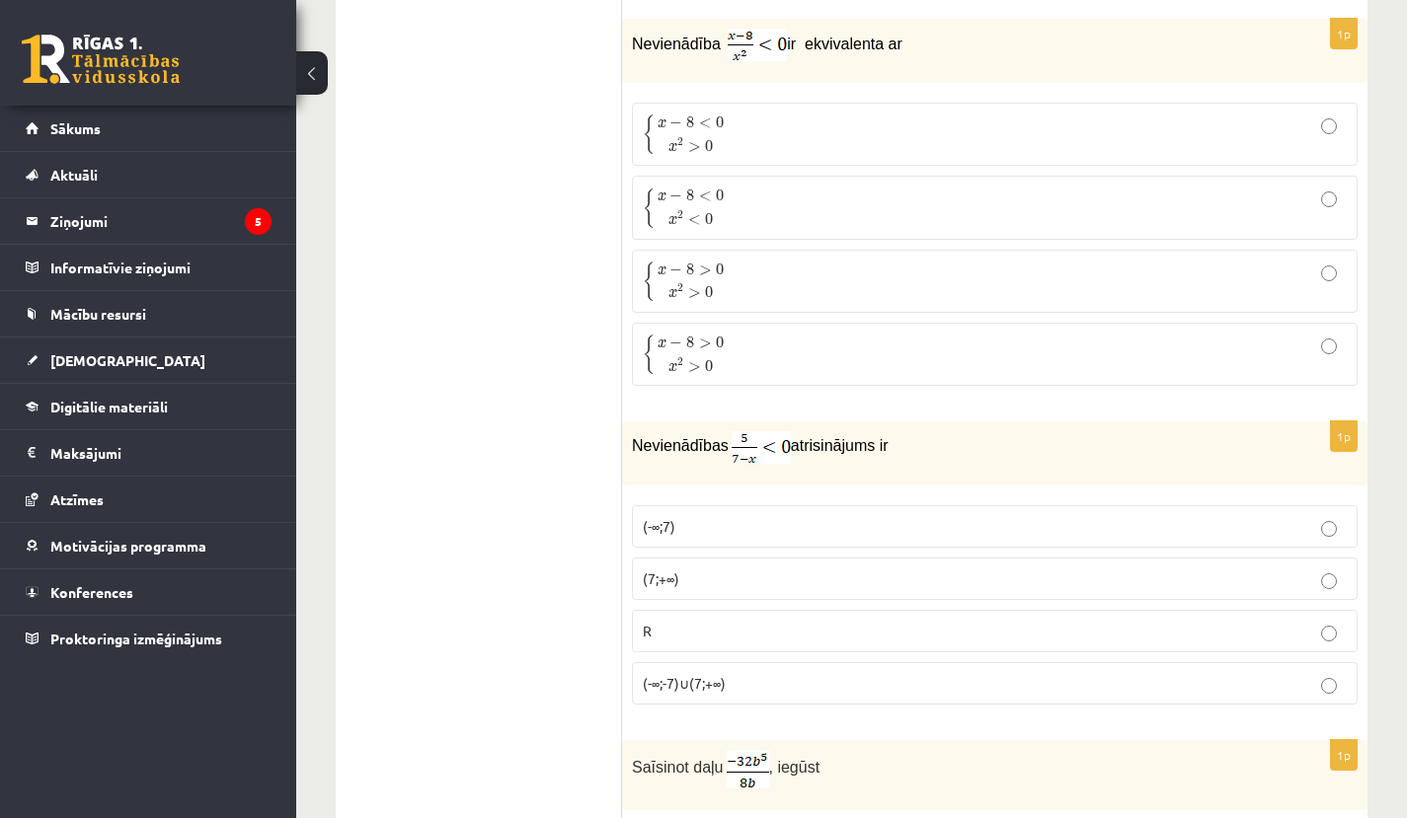
click at [740, 119] on p "{ x − 8 < 0 x 2 > 0 { x − 8 < 0 x 2 > 0" at bounding box center [995, 134] width 704 height 41
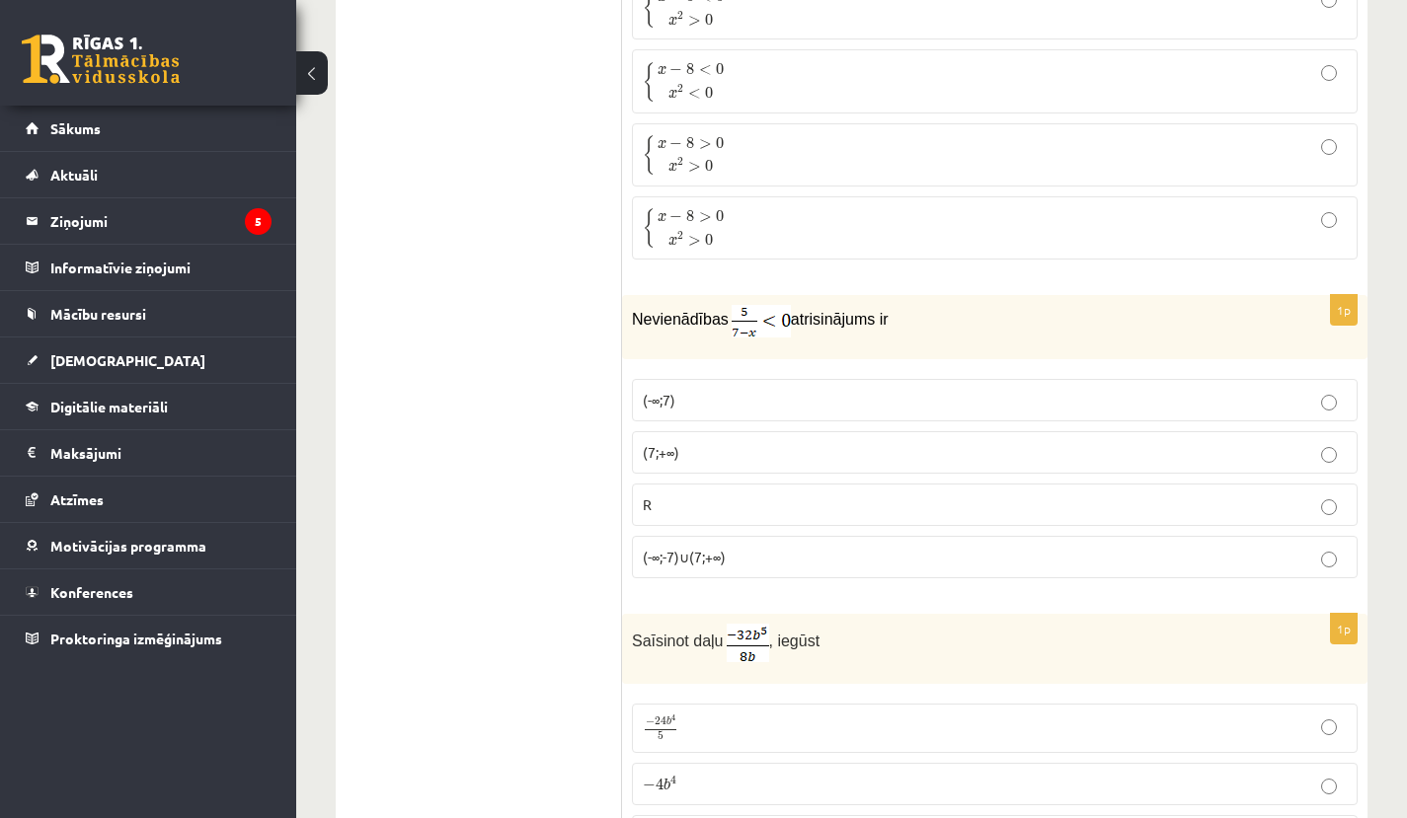
scroll to position [3645, 0]
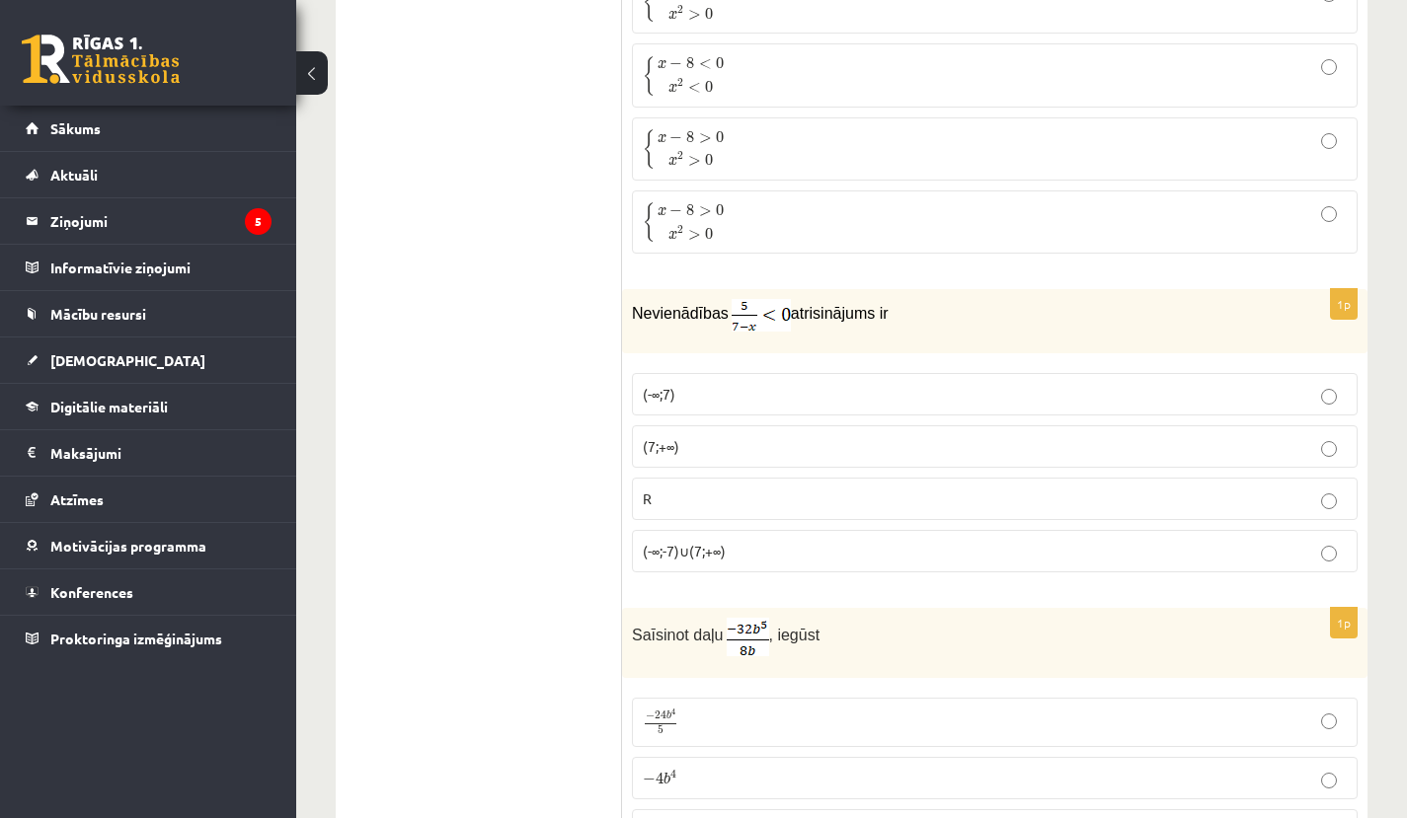
click at [728, 436] on p "(7;+∞)" at bounding box center [995, 446] width 704 height 21
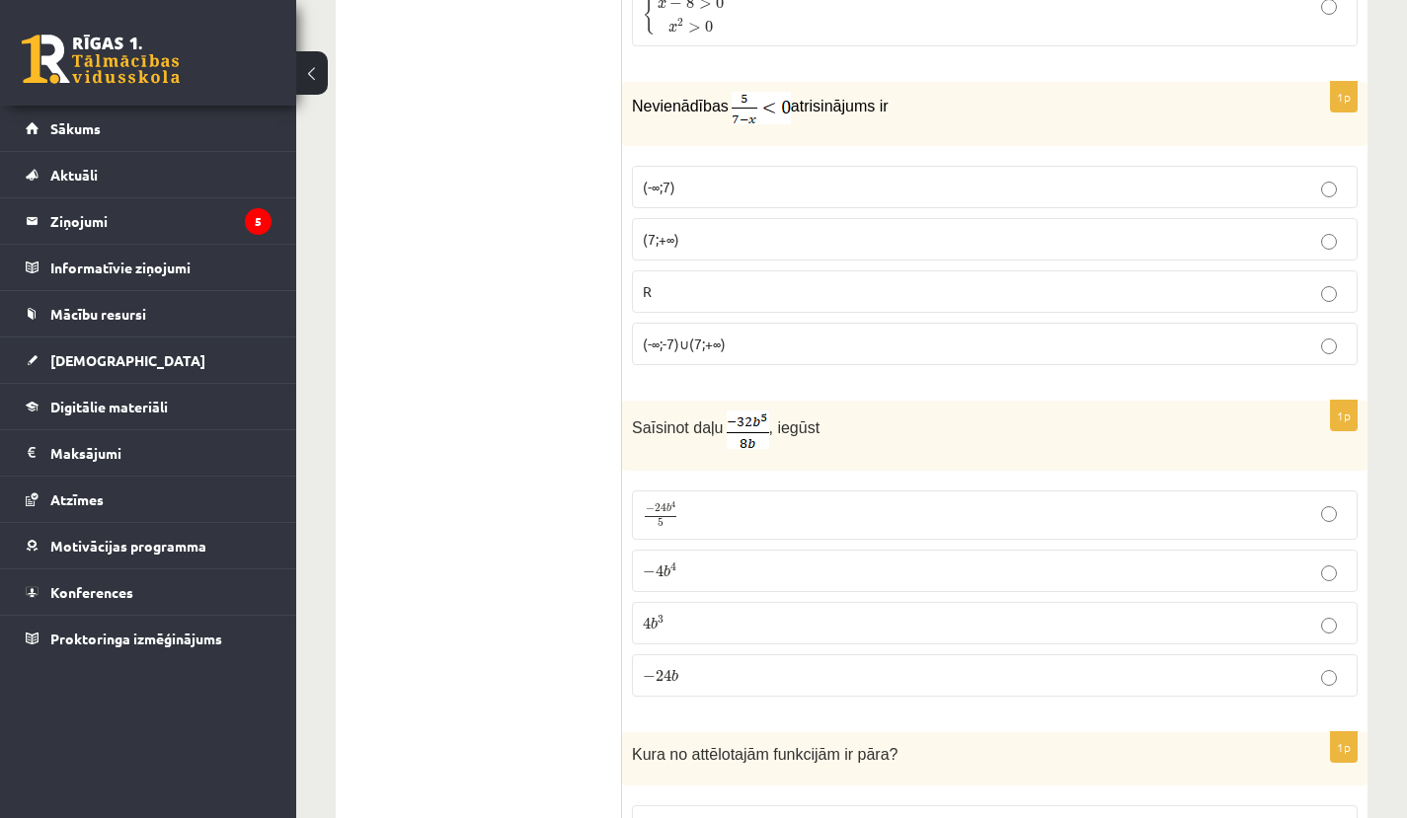
scroll to position [3863, 0]
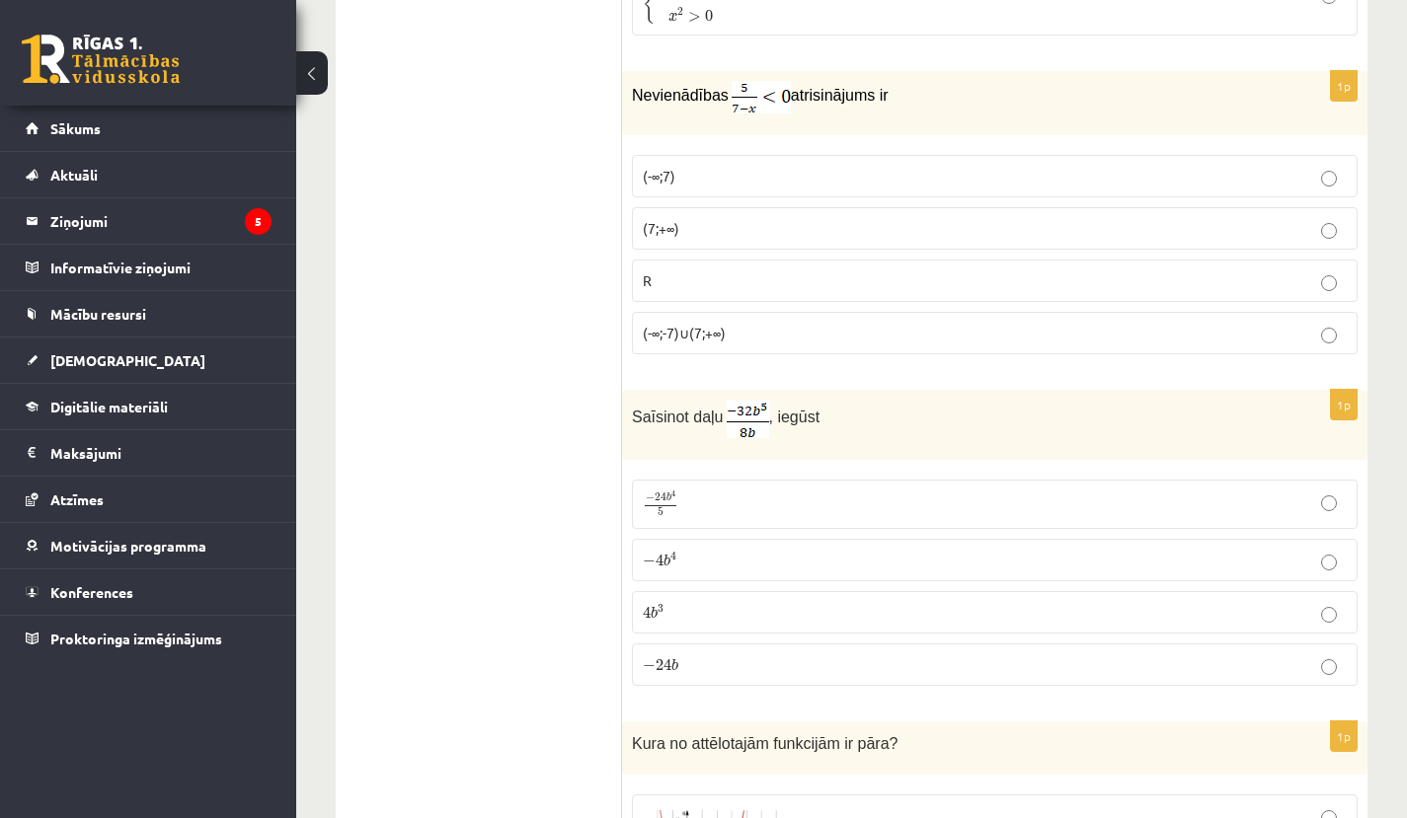
click at [716, 560] on p "− 4 b 4 − 4 b 4" at bounding box center [995, 560] width 704 height 21
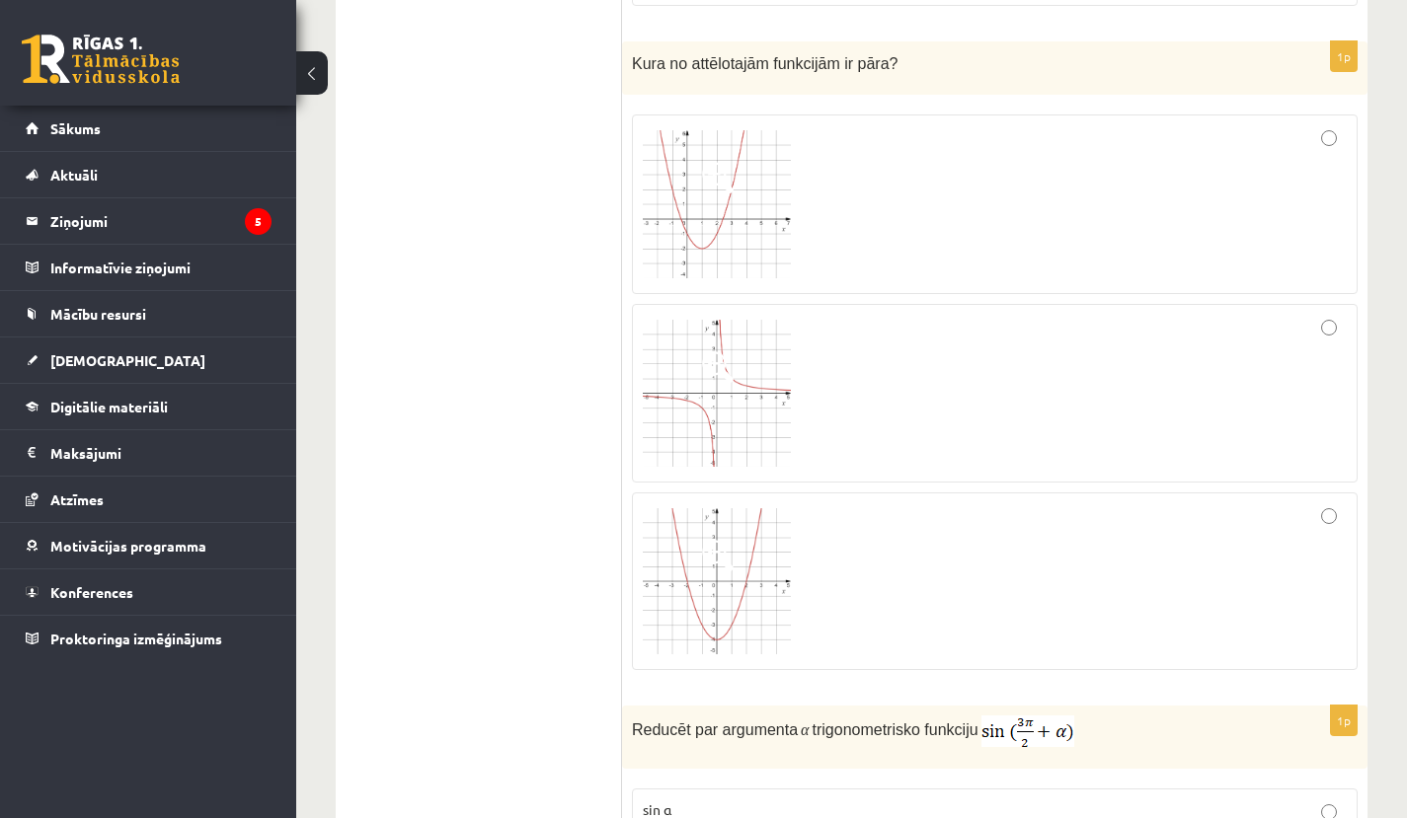
scroll to position [4547, 0]
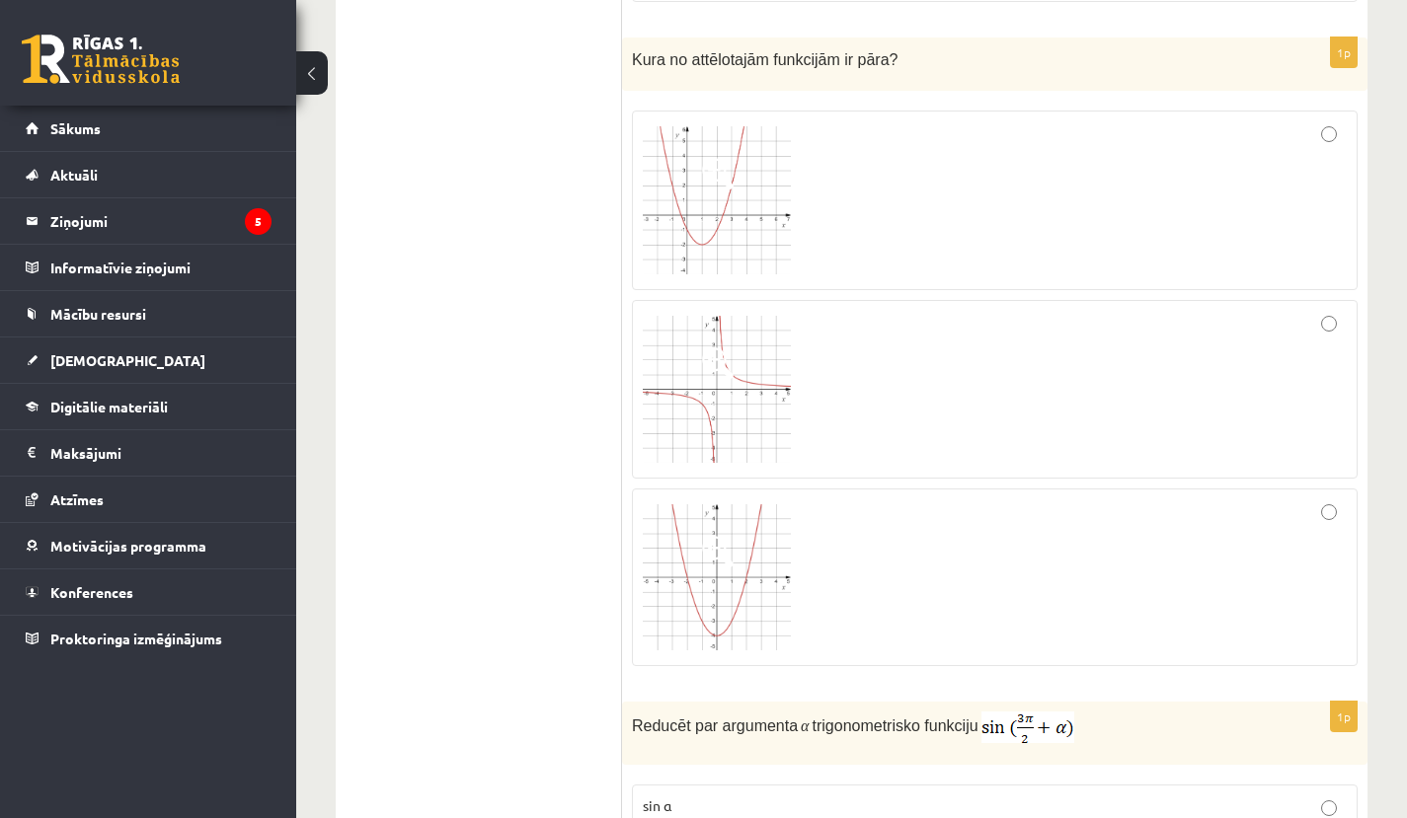
click at [775, 357] on img at bounding box center [717, 390] width 148 height 148
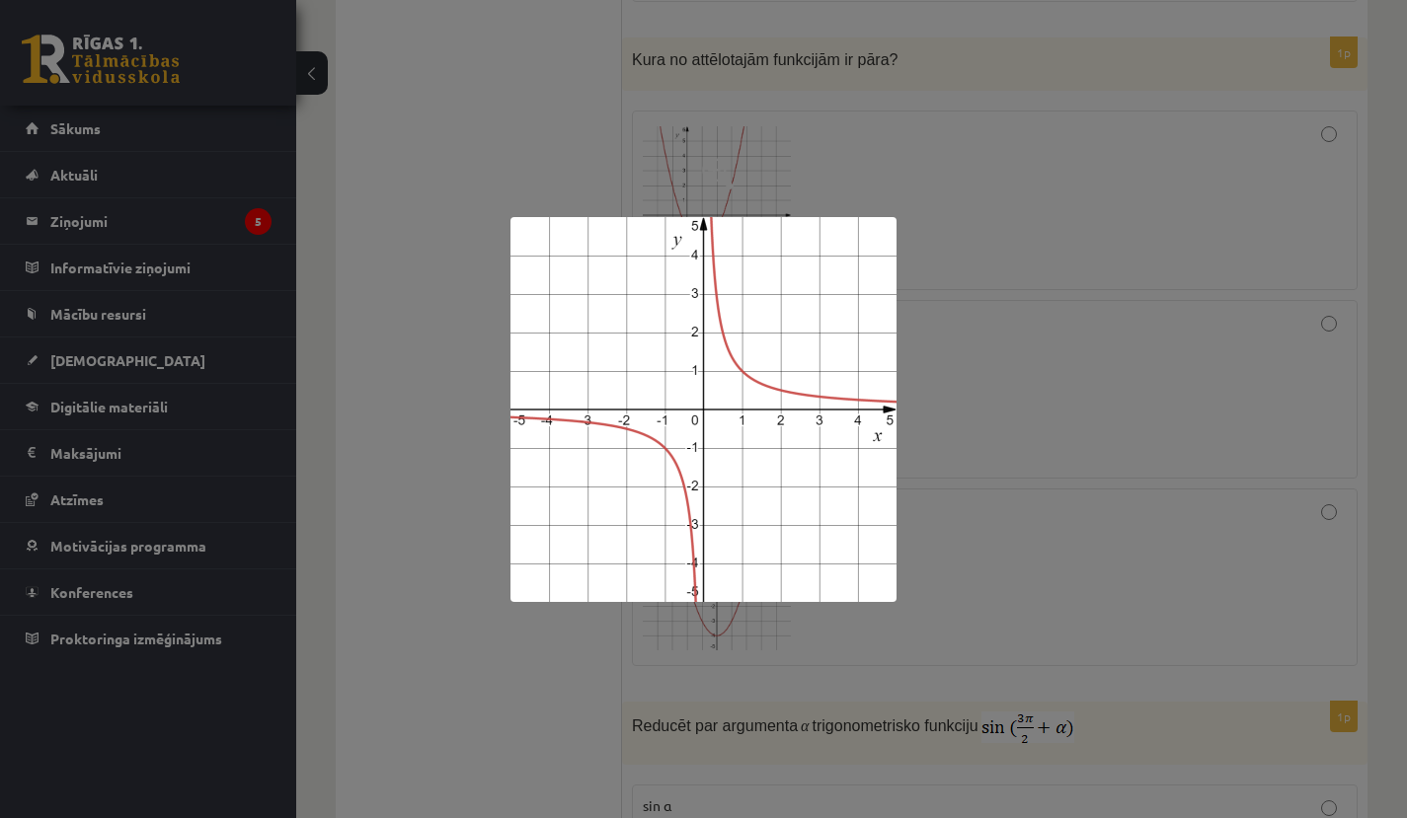
click at [923, 383] on div at bounding box center [703, 409] width 1407 height 818
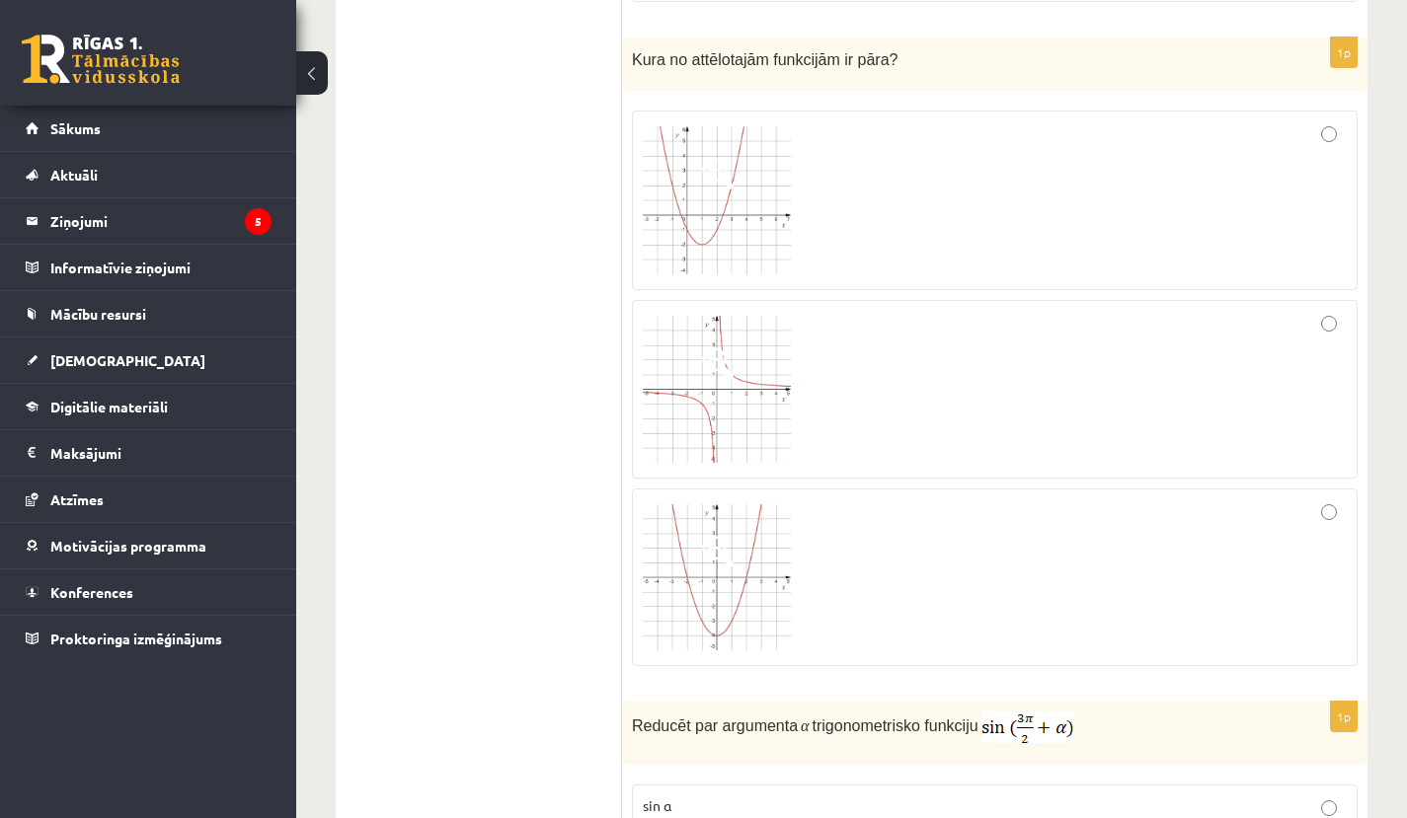
click at [964, 397] on div at bounding box center [995, 390] width 704 height 158
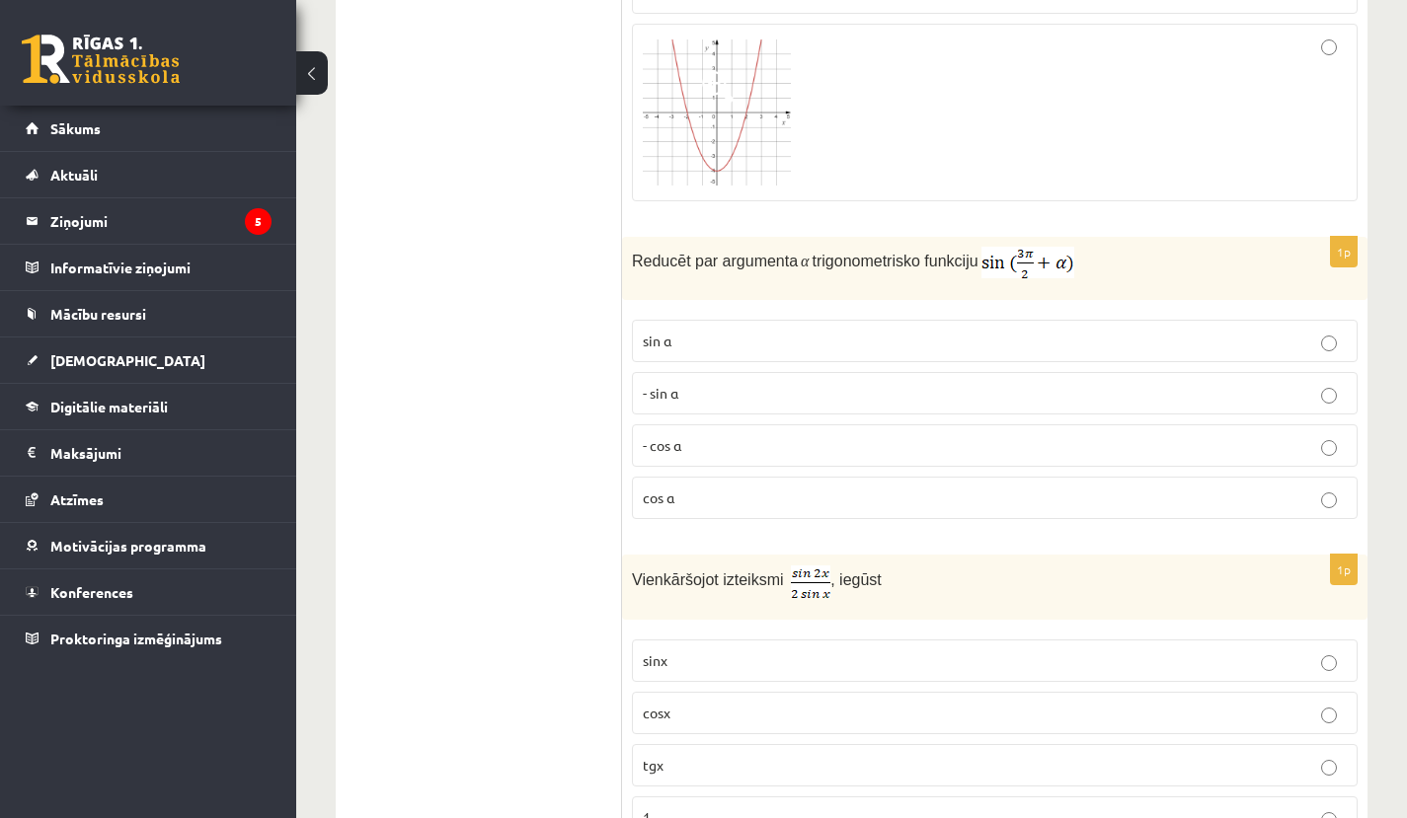
scroll to position [5015, 0]
click at [803, 435] on p "- cos ⁡α" at bounding box center [995, 442] width 704 height 21
click at [805, 383] on p "- sin ⁡α" at bounding box center [995, 390] width 704 height 21
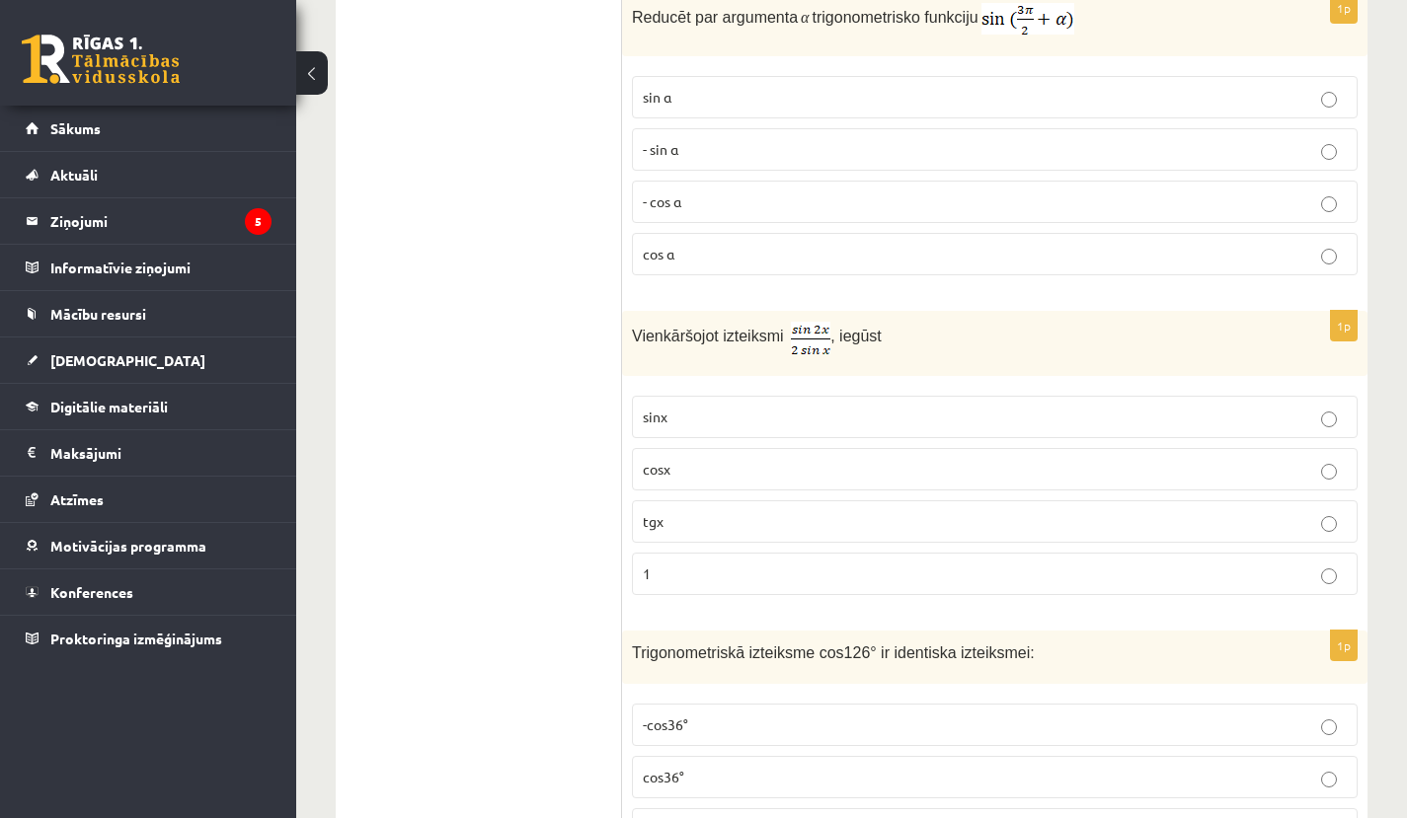
scroll to position [5260, 0]
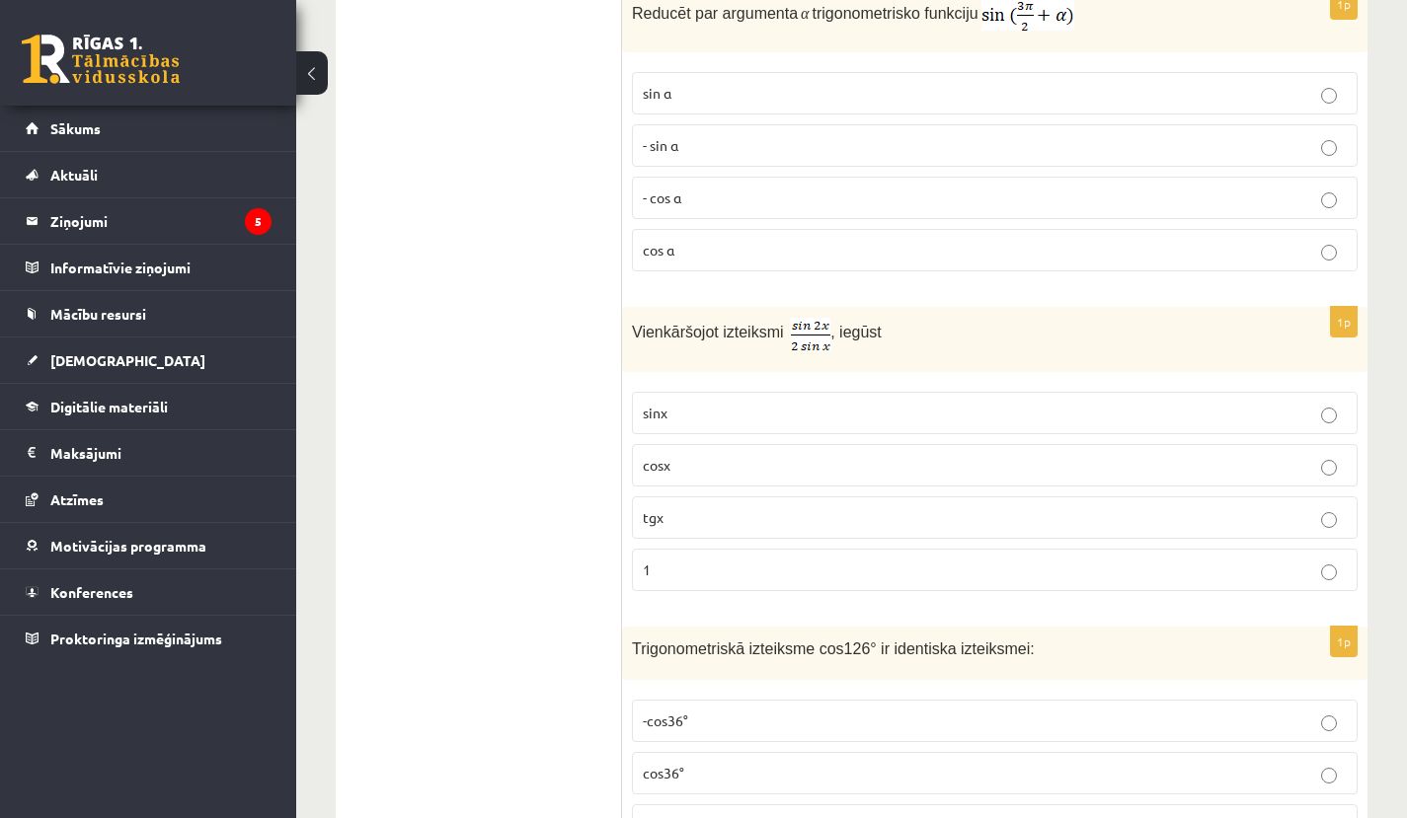
click at [786, 409] on p "sinx" at bounding box center [995, 413] width 704 height 21
click at [763, 577] on label "1" at bounding box center [995, 570] width 726 height 42
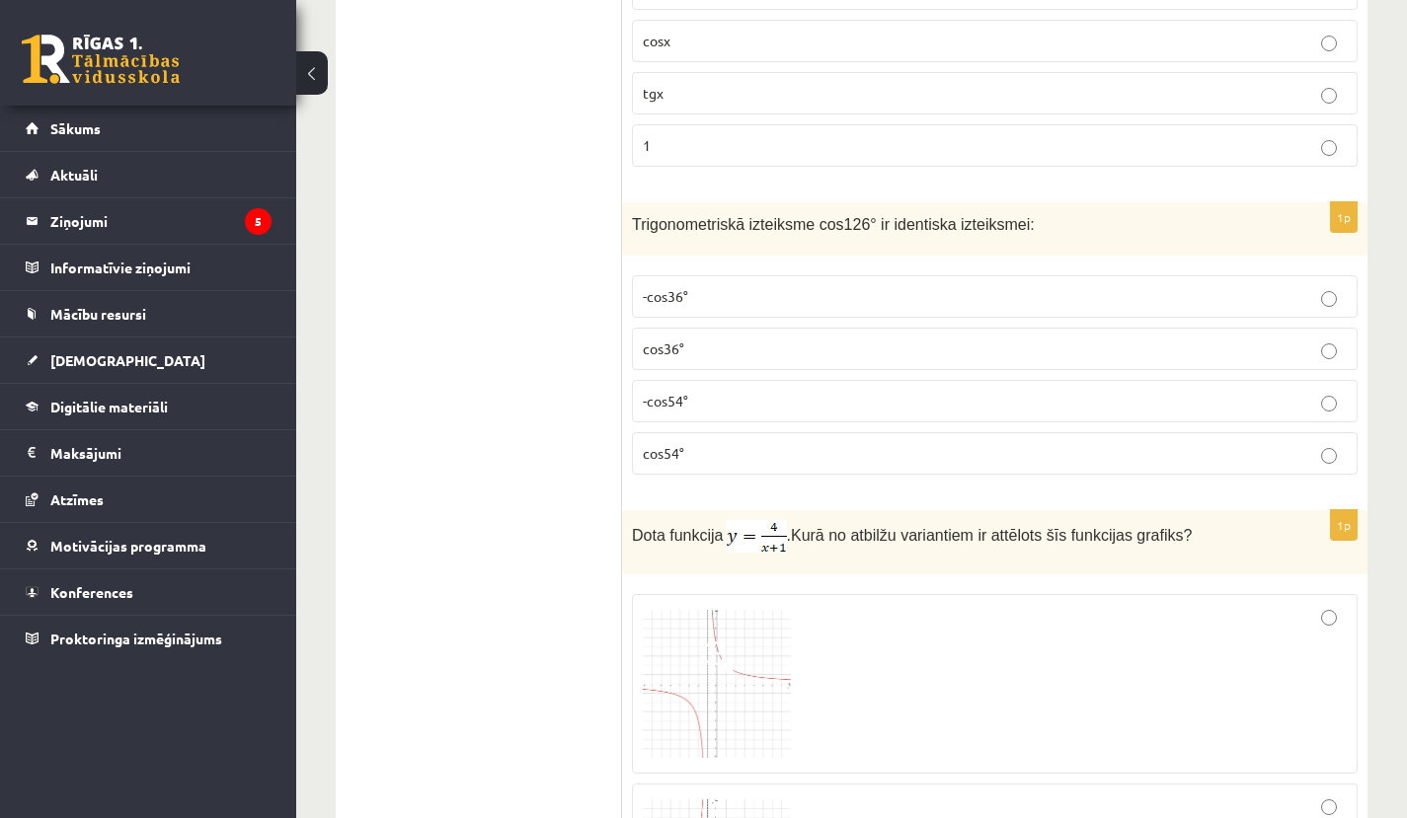
scroll to position [5730, 0]
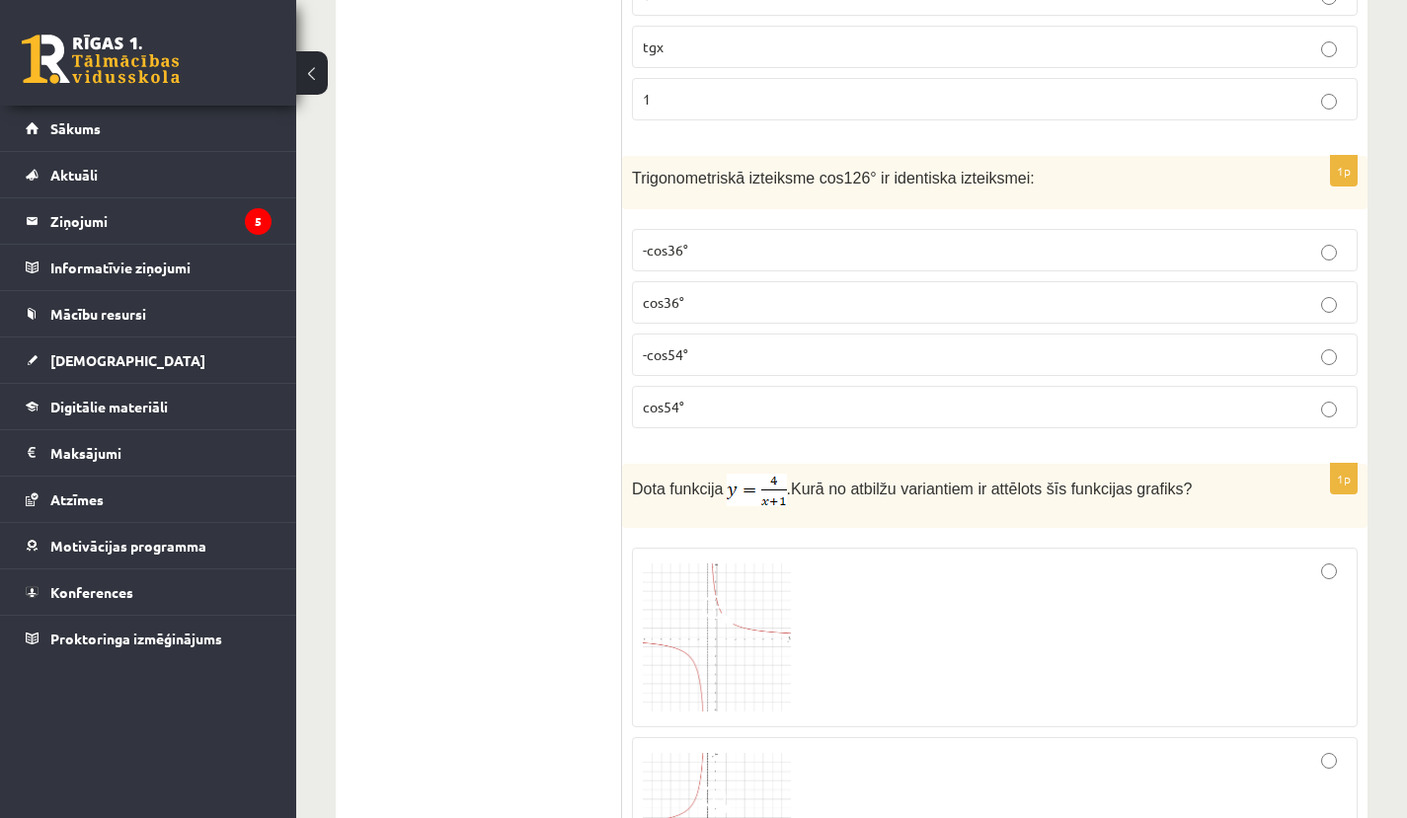
click at [734, 360] on label "-cos54°" at bounding box center [995, 355] width 726 height 42
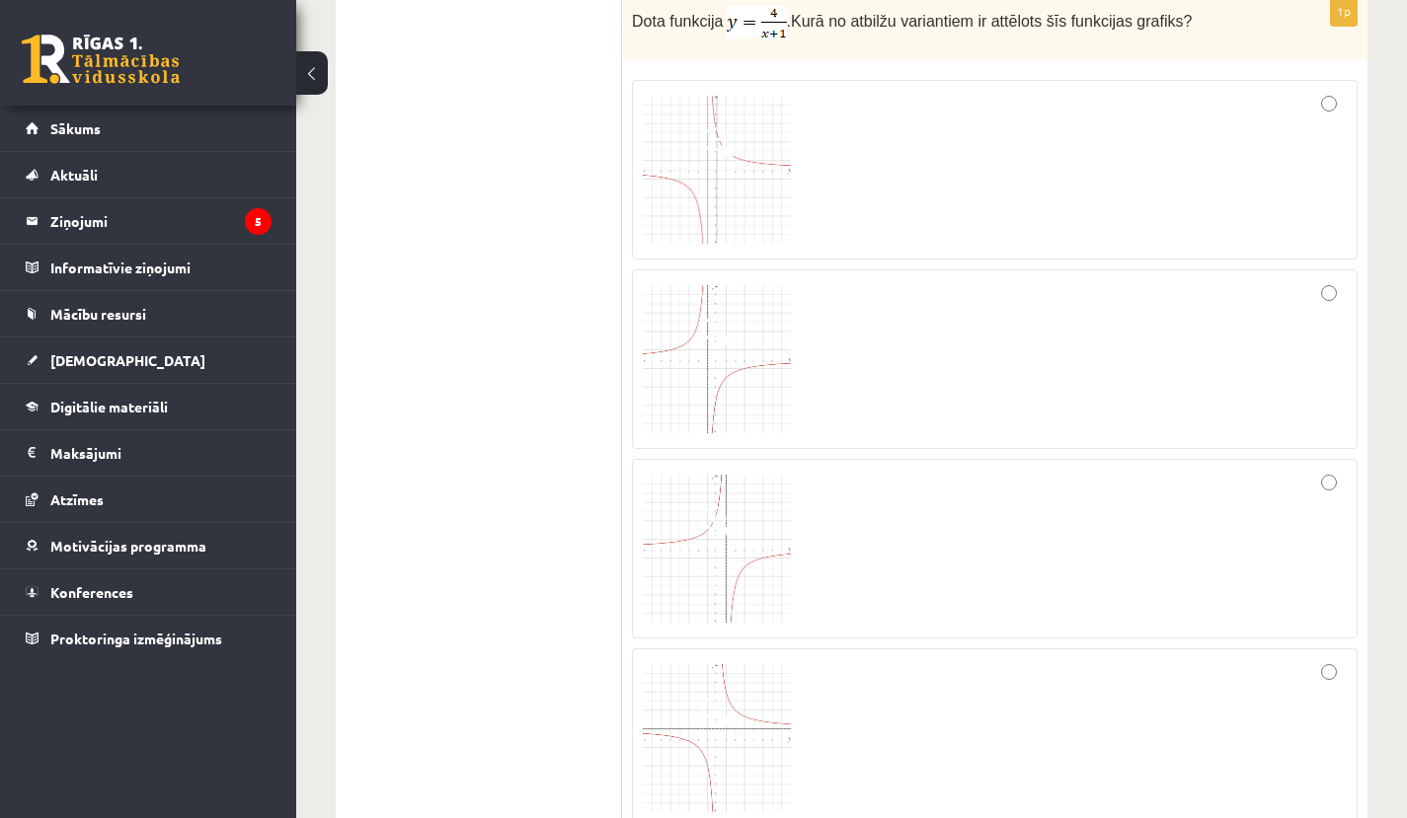
scroll to position [6200, 0]
click at [934, 541] on div at bounding box center [995, 547] width 704 height 158
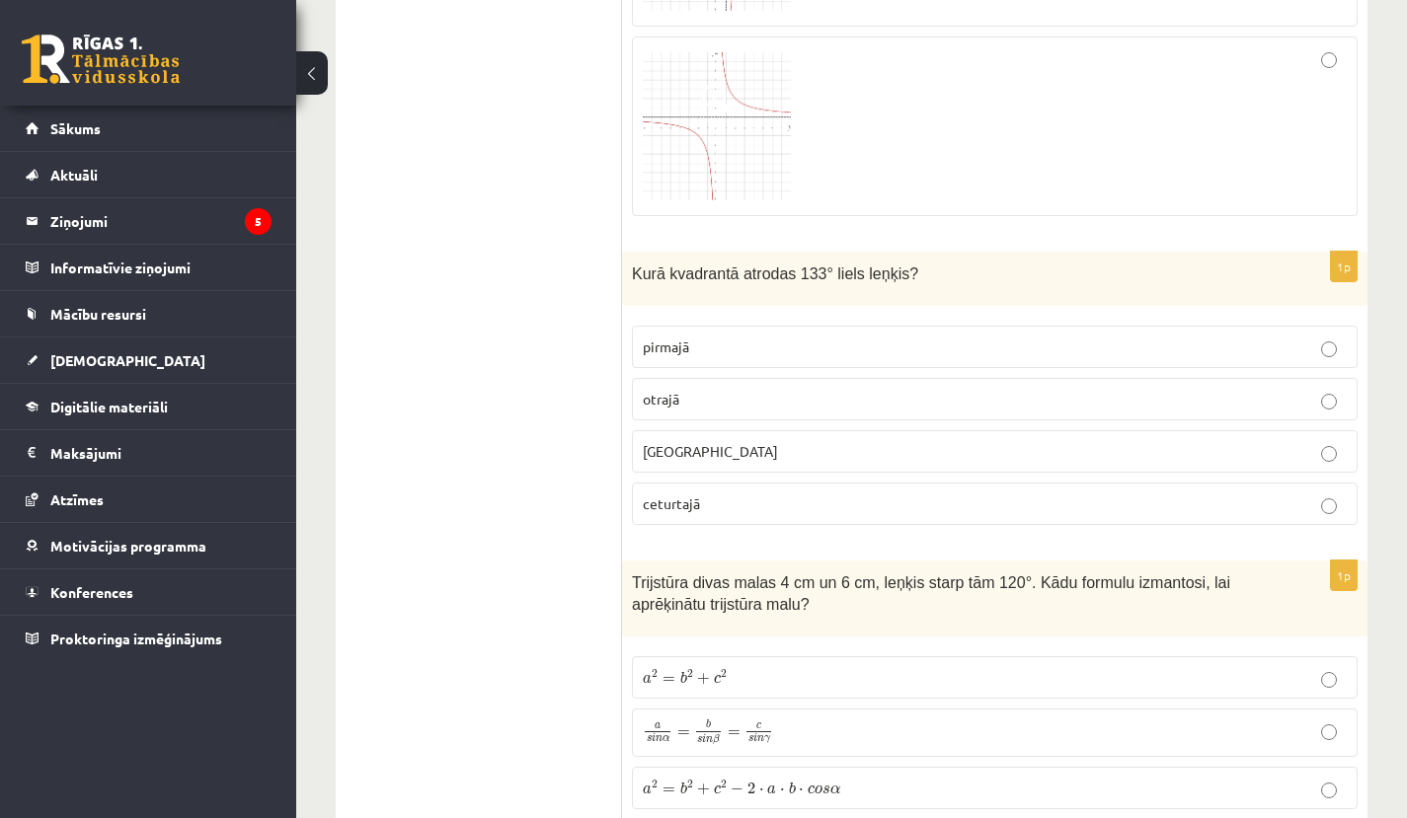
scroll to position [6826, 0]
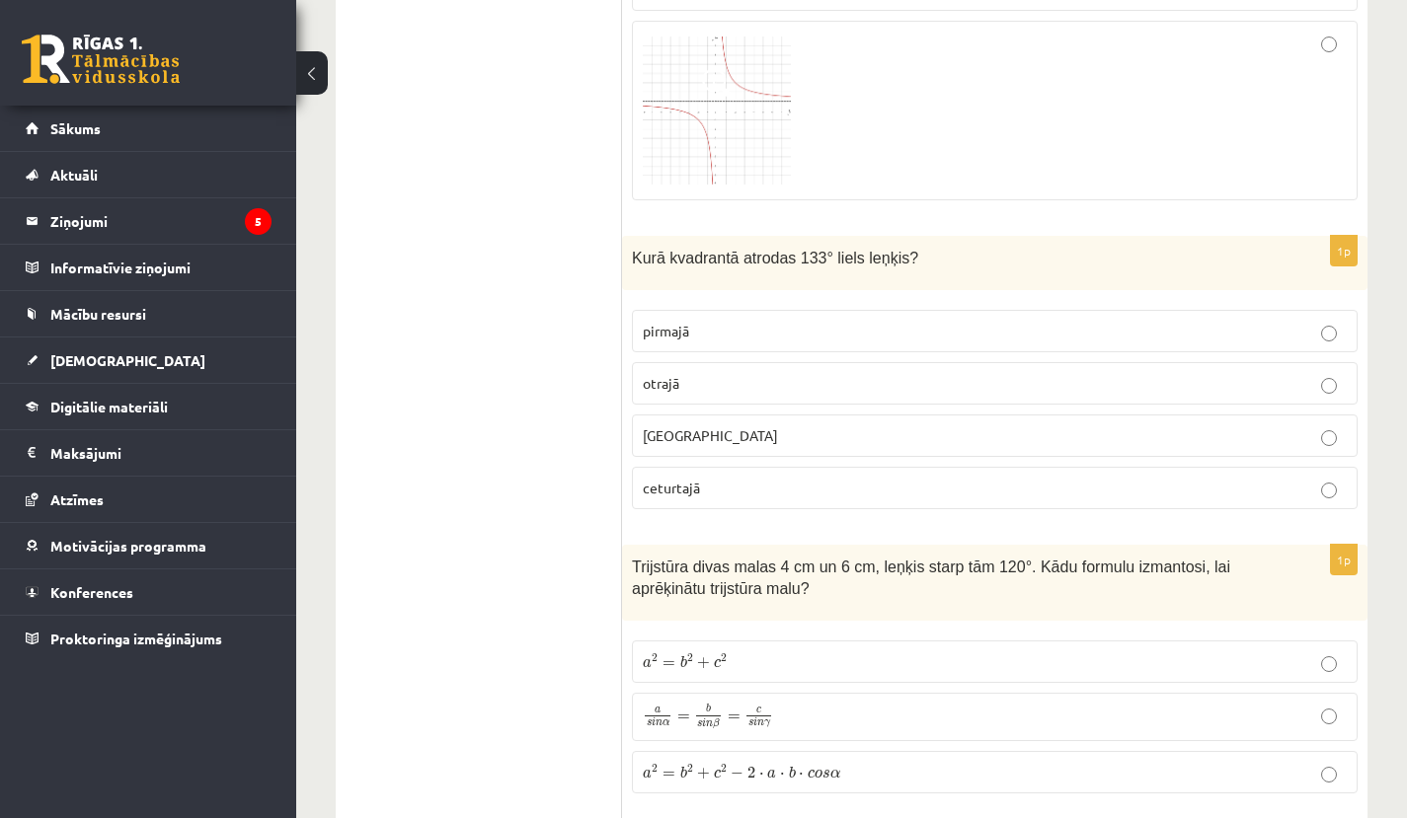
click at [844, 373] on p "otrajā" at bounding box center [995, 383] width 704 height 21
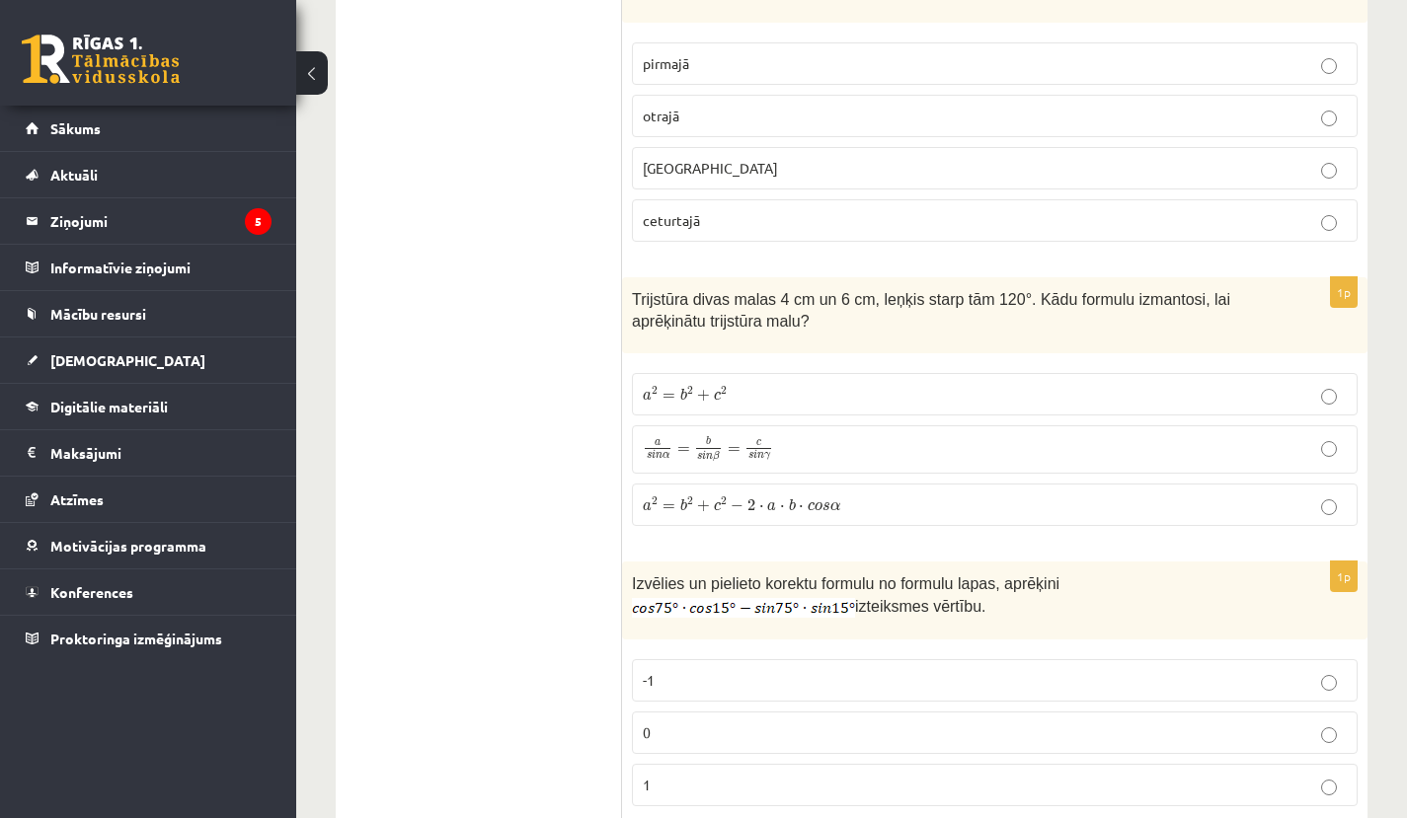
scroll to position [7095, 0]
click at [890, 373] on label "a 2 = b 2 + c 2 a 2 = b 2 + c 2" at bounding box center [995, 393] width 726 height 42
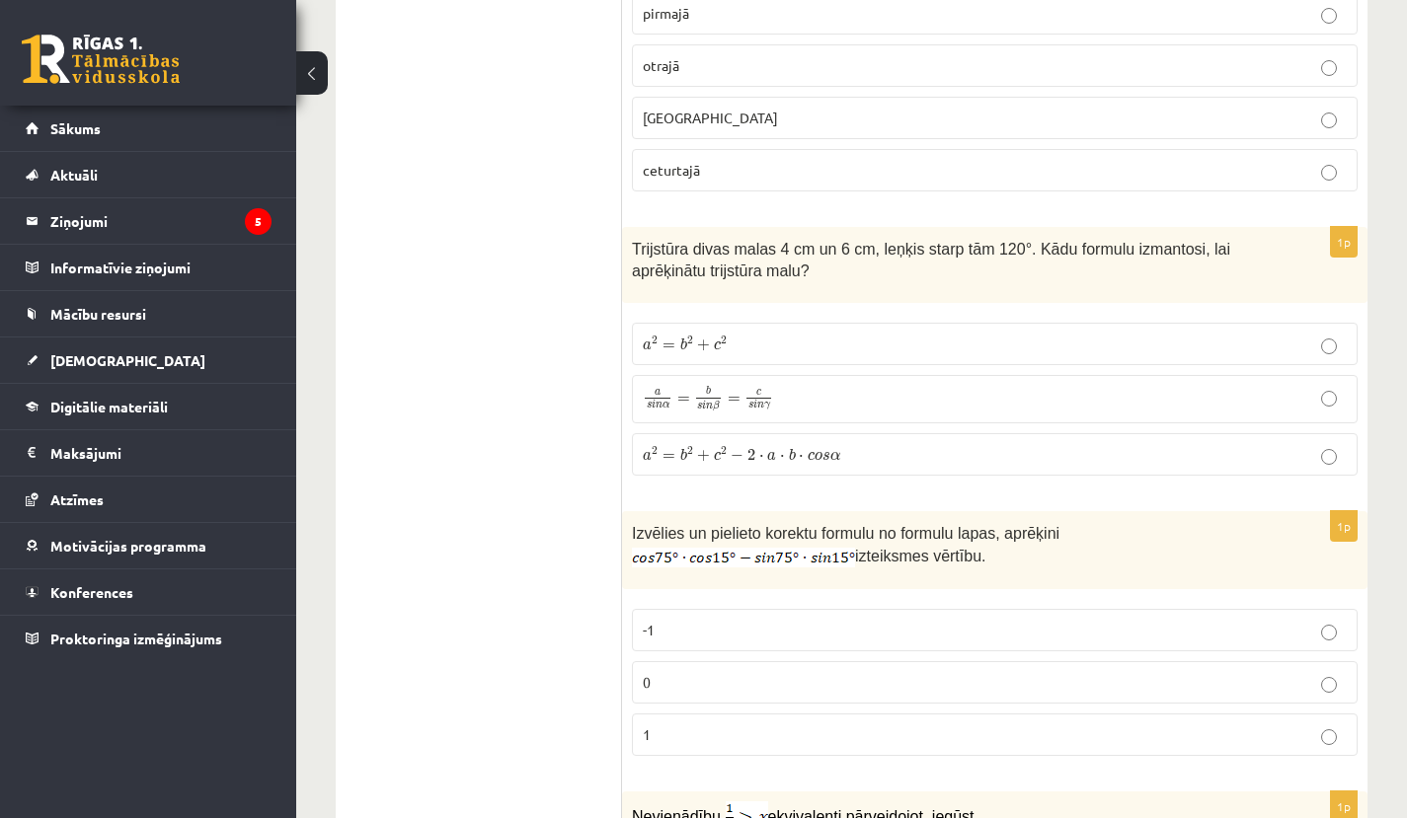
scroll to position [7162, 0]
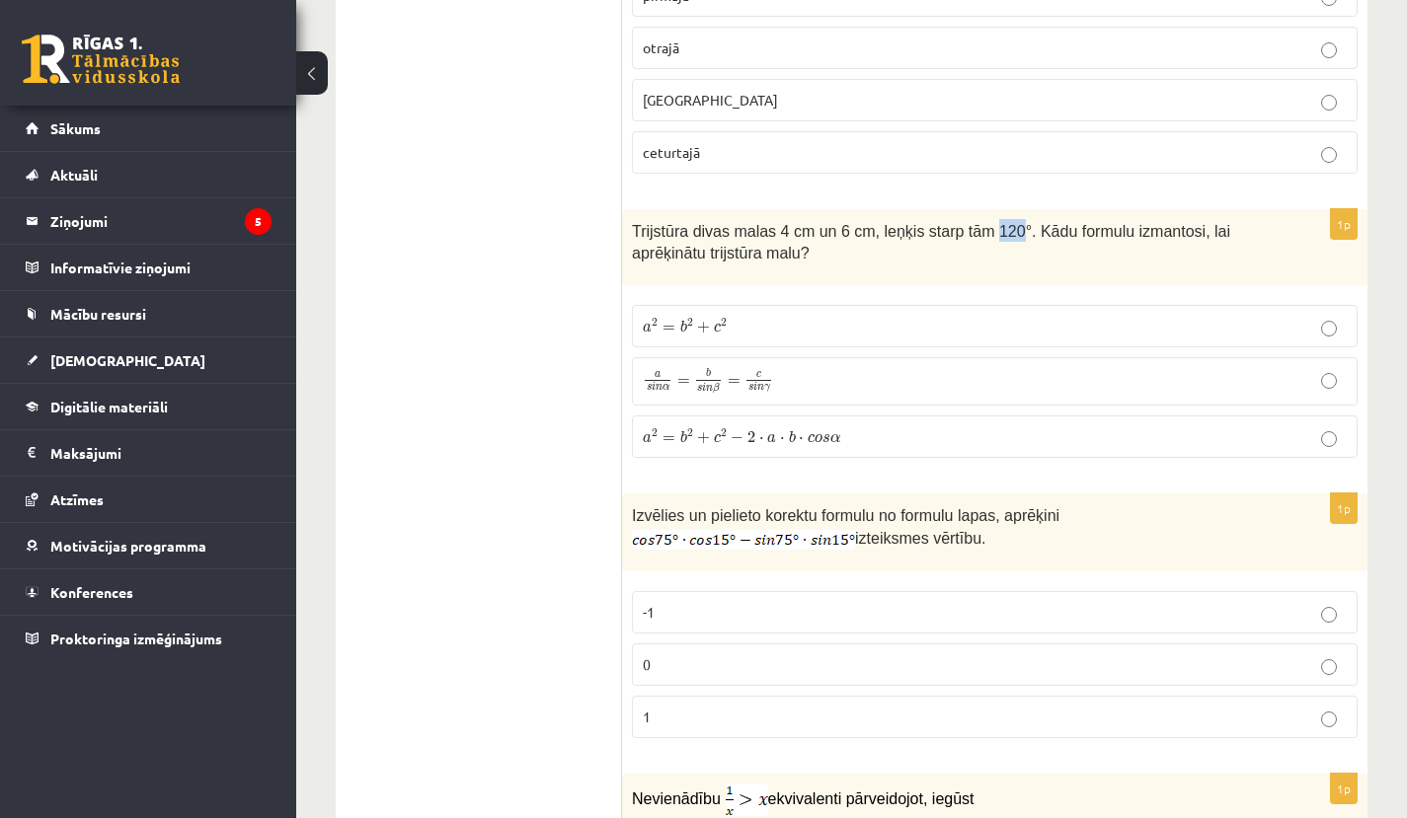
drag, startPoint x: 1002, startPoint y: 222, endPoint x: 1024, endPoint y: 222, distance: 21.7
click at [1024, 223] on span "Trijstūra divas malas 4 cm un 6 cm, leņķis starp tām 120°. Kādu formulu izmanto…" at bounding box center [931, 242] width 598 height 39
click at [1040, 242] on p "Trijstūra divas malas 4 cm un 6 cm, leņķis starp tām 120°. Kādu formulu izmanto…" at bounding box center [945, 241] width 627 height 44
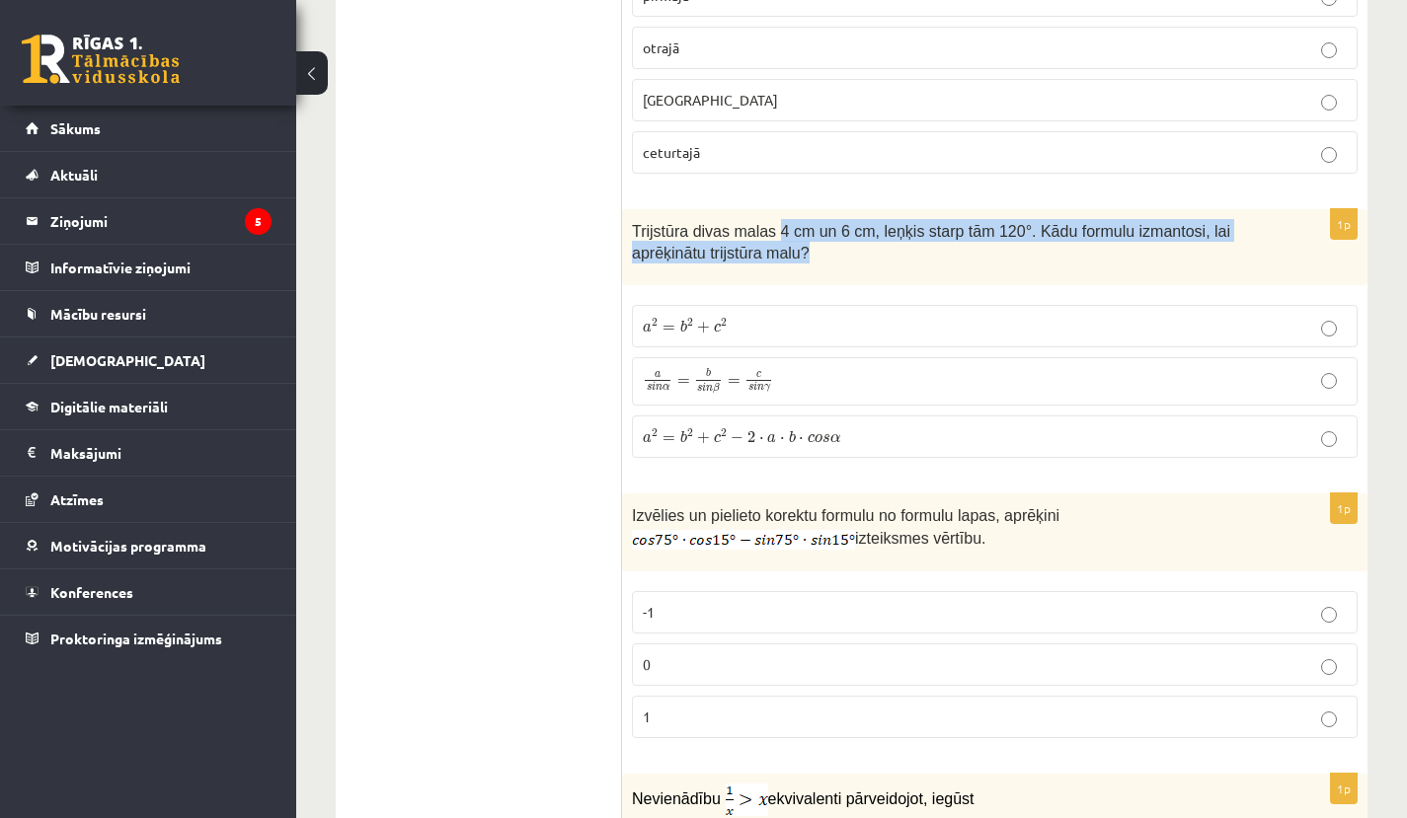
drag, startPoint x: 784, startPoint y: 220, endPoint x: 878, endPoint y: 242, distance: 96.3
click at [878, 242] on p "Trijstūra divas malas 4 cm un 6 cm, leņķis starp tām 120°. Kādu formulu izmanto…" at bounding box center [945, 241] width 627 height 44
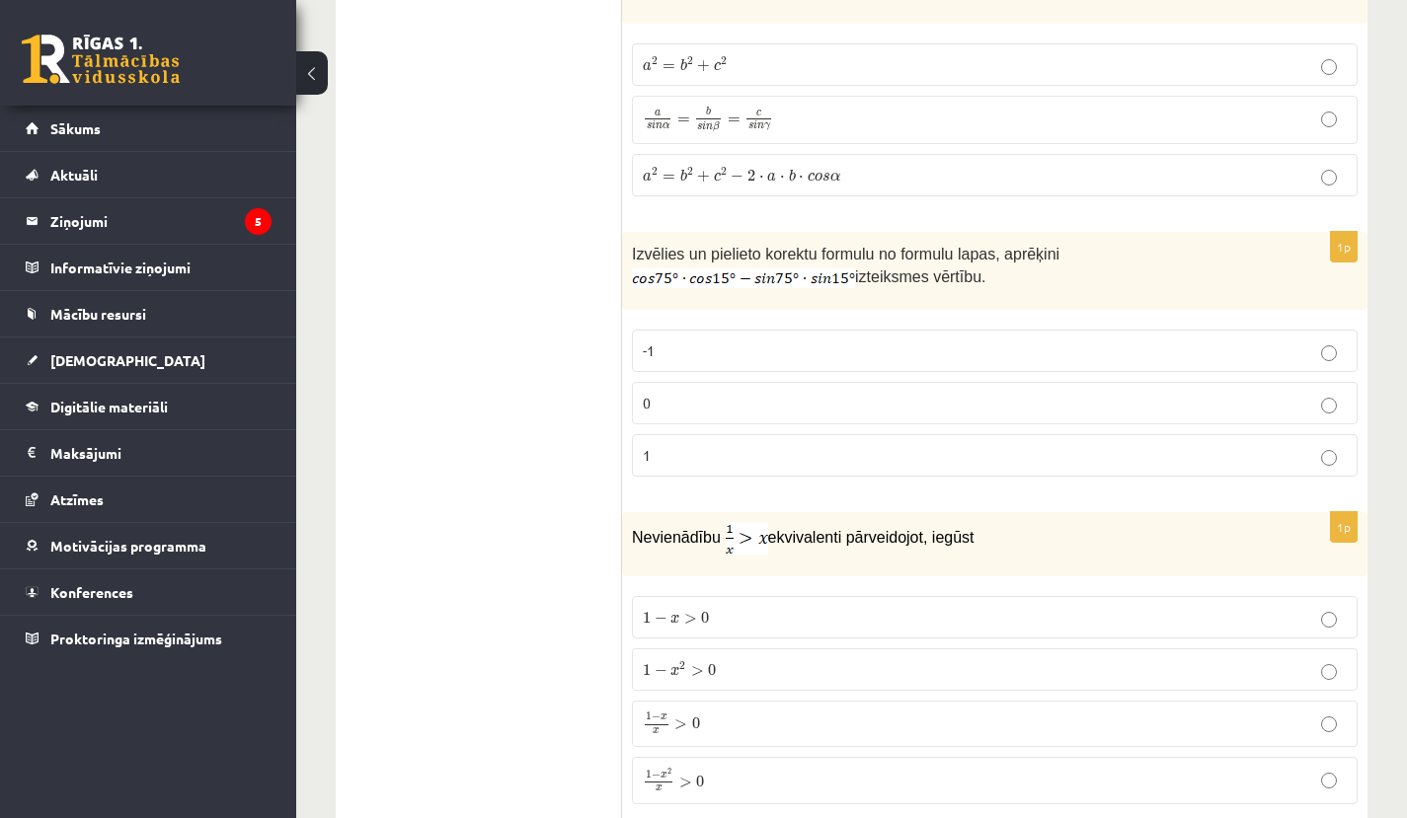
scroll to position [7422, 0]
click at [765, 383] on label "0" at bounding box center [995, 404] width 726 height 42
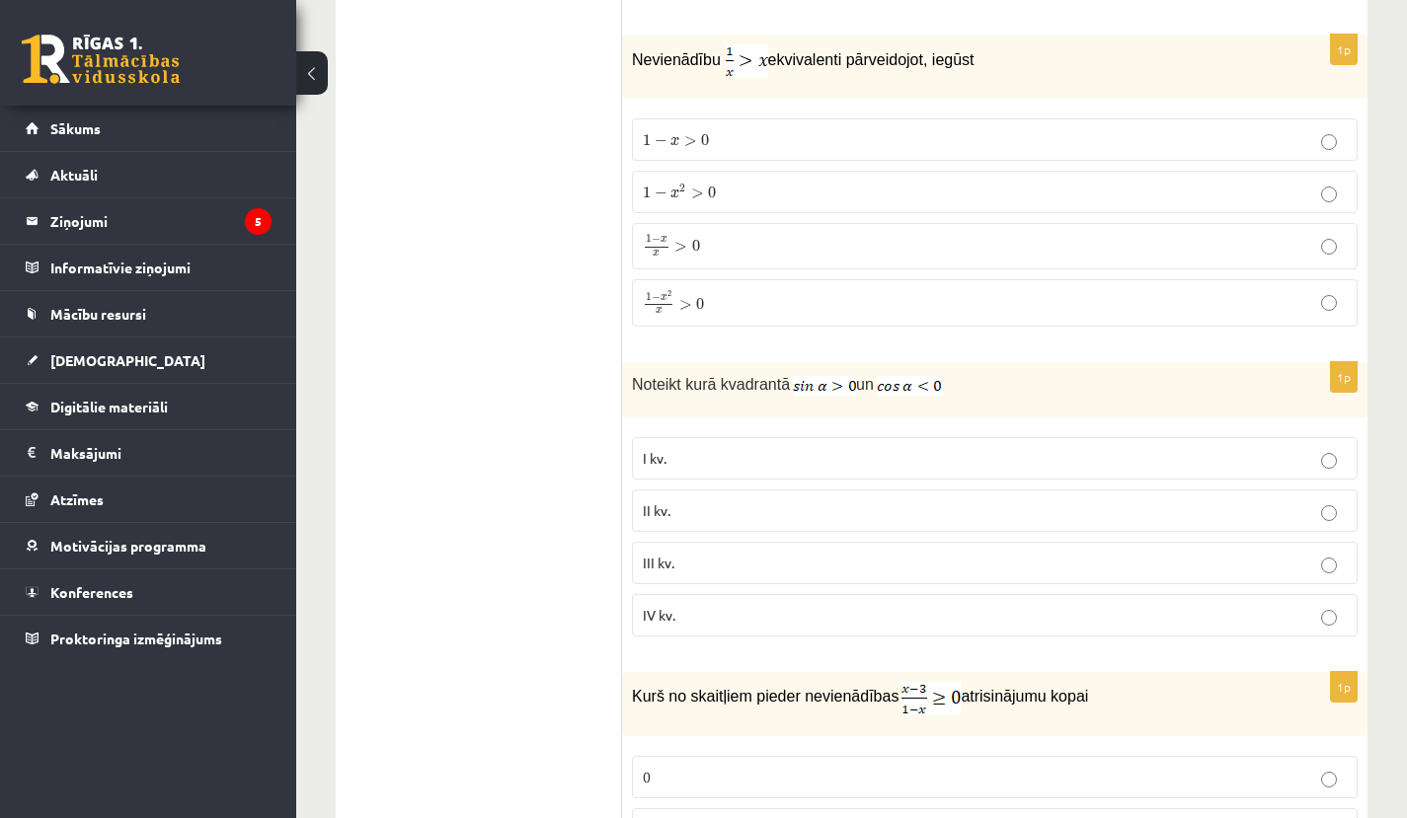
scroll to position [7915, 0]
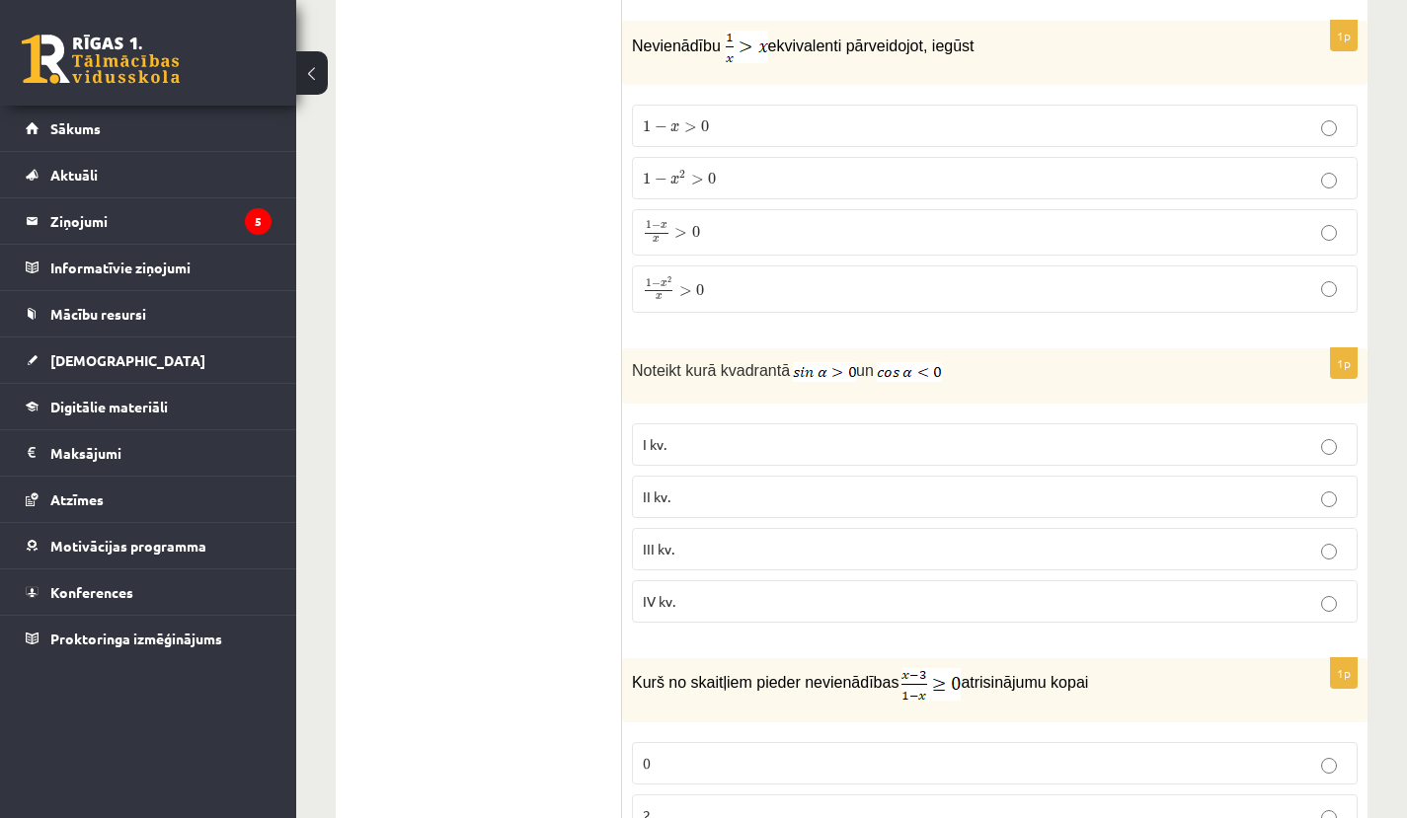
click at [731, 220] on p "1 − x x > 0 1 − x x > 0" at bounding box center [995, 232] width 704 height 24
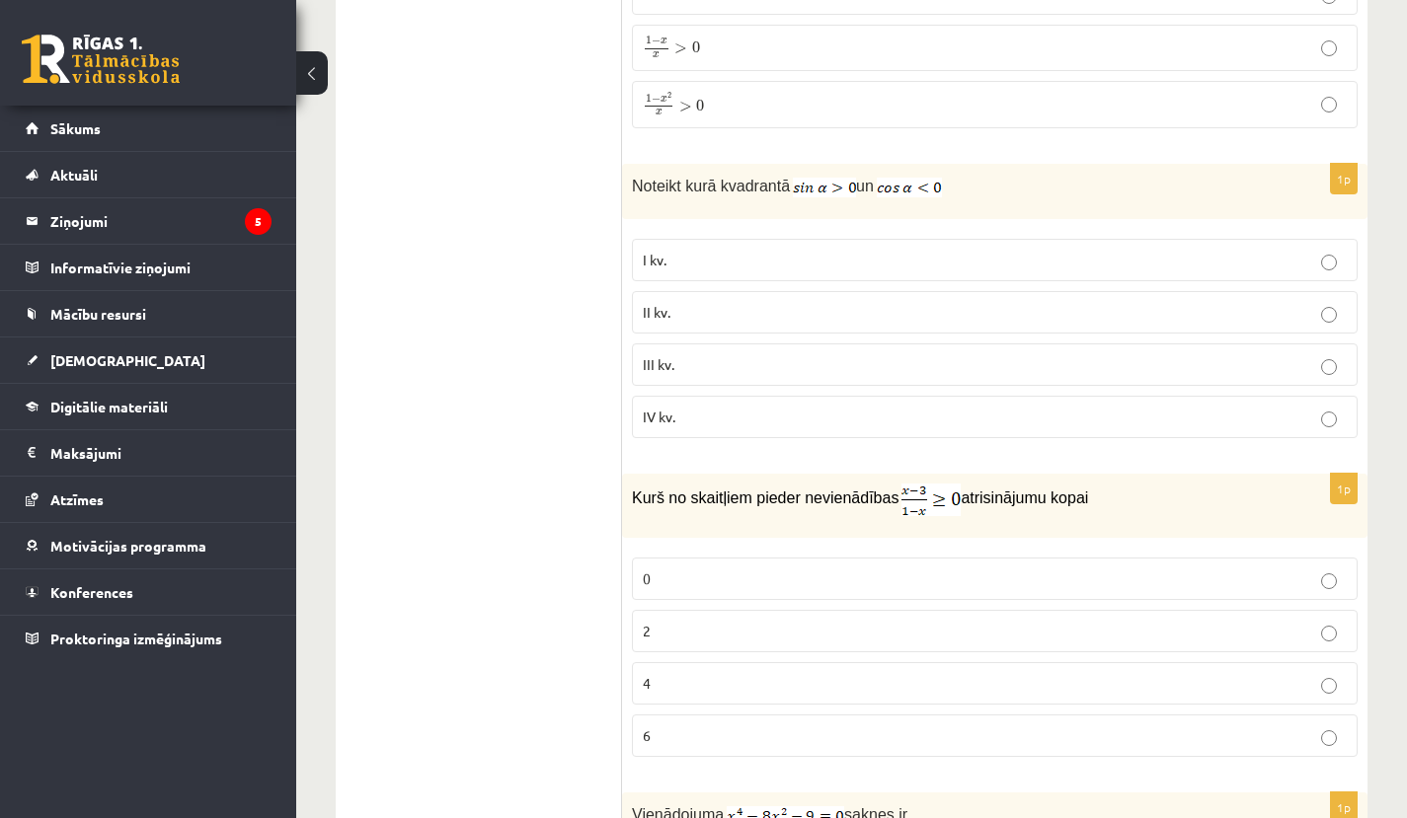
scroll to position [8098, 0]
drag, startPoint x: 800, startPoint y: 179, endPoint x: 854, endPoint y: 186, distance: 54.7
click at [858, 195] on div "Noteikt kurā kvadrantā un" at bounding box center [994, 193] width 745 height 55
click at [862, 304] on p "II kv." at bounding box center [995, 314] width 704 height 21
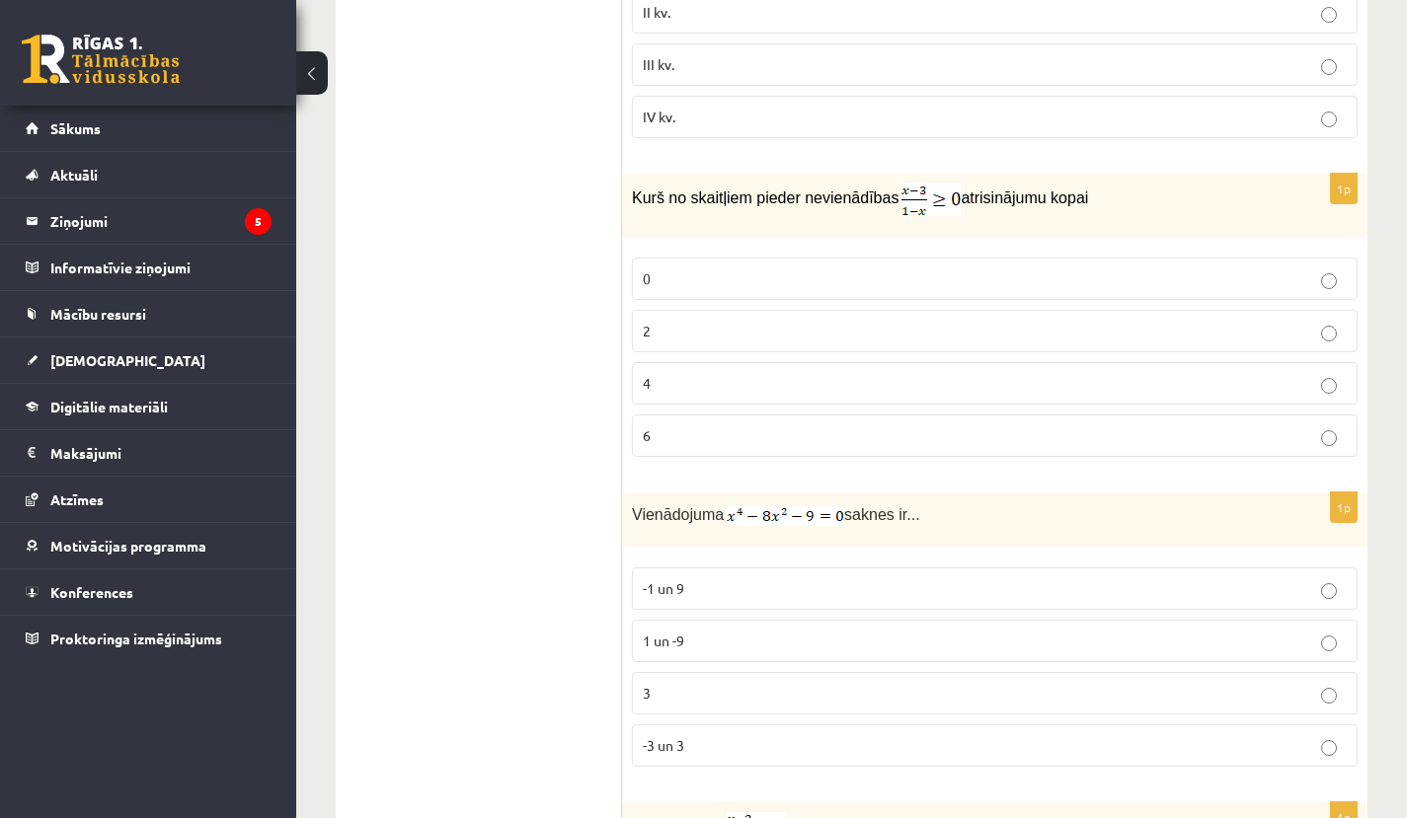
scroll to position [8399, 0]
click at [810, 334] on label "2" at bounding box center [995, 332] width 726 height 42
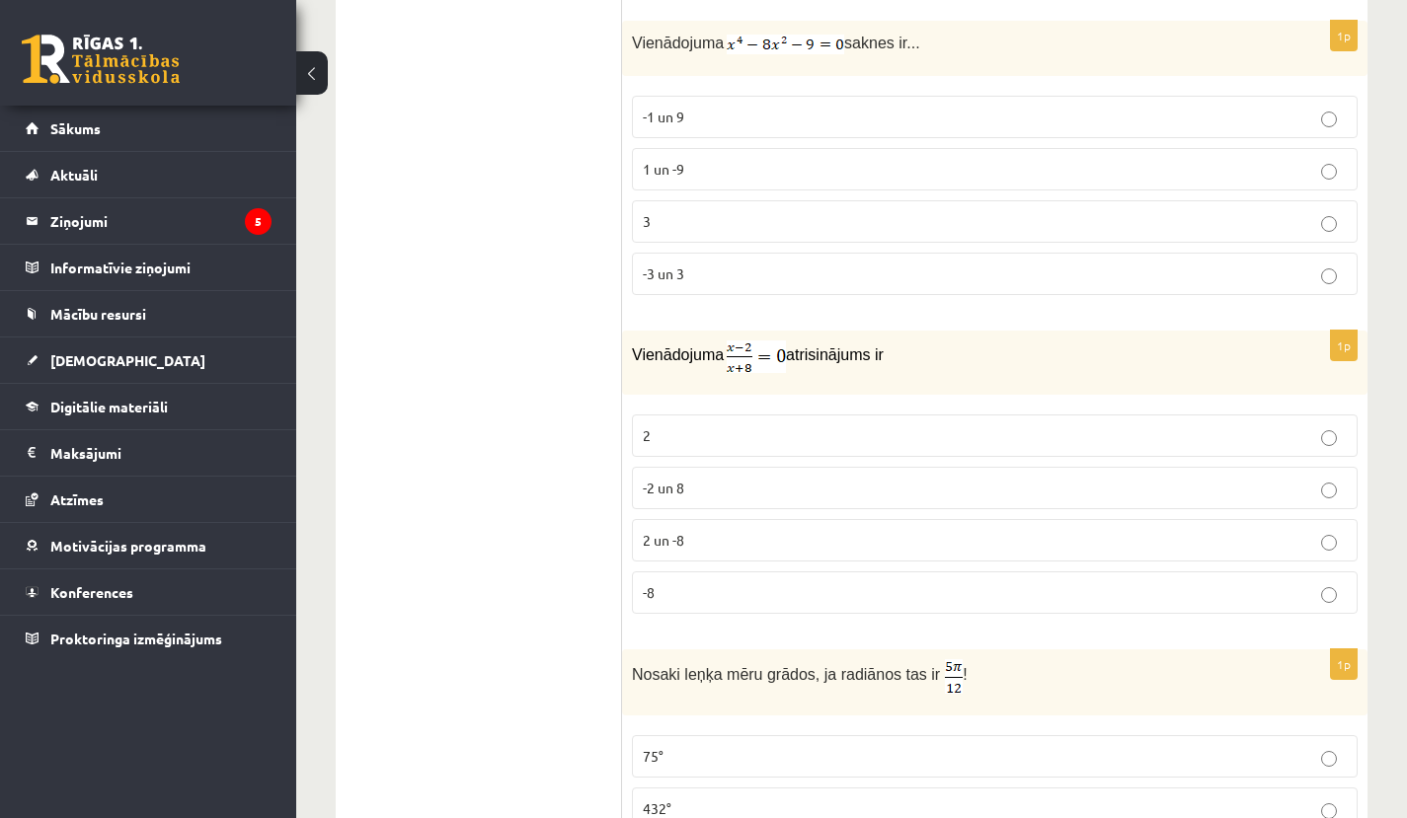
scroll to position [8874, 0]
click at [718, 251] on label "-3 un 3" at bounding box center [995, 272] width 726 height 42
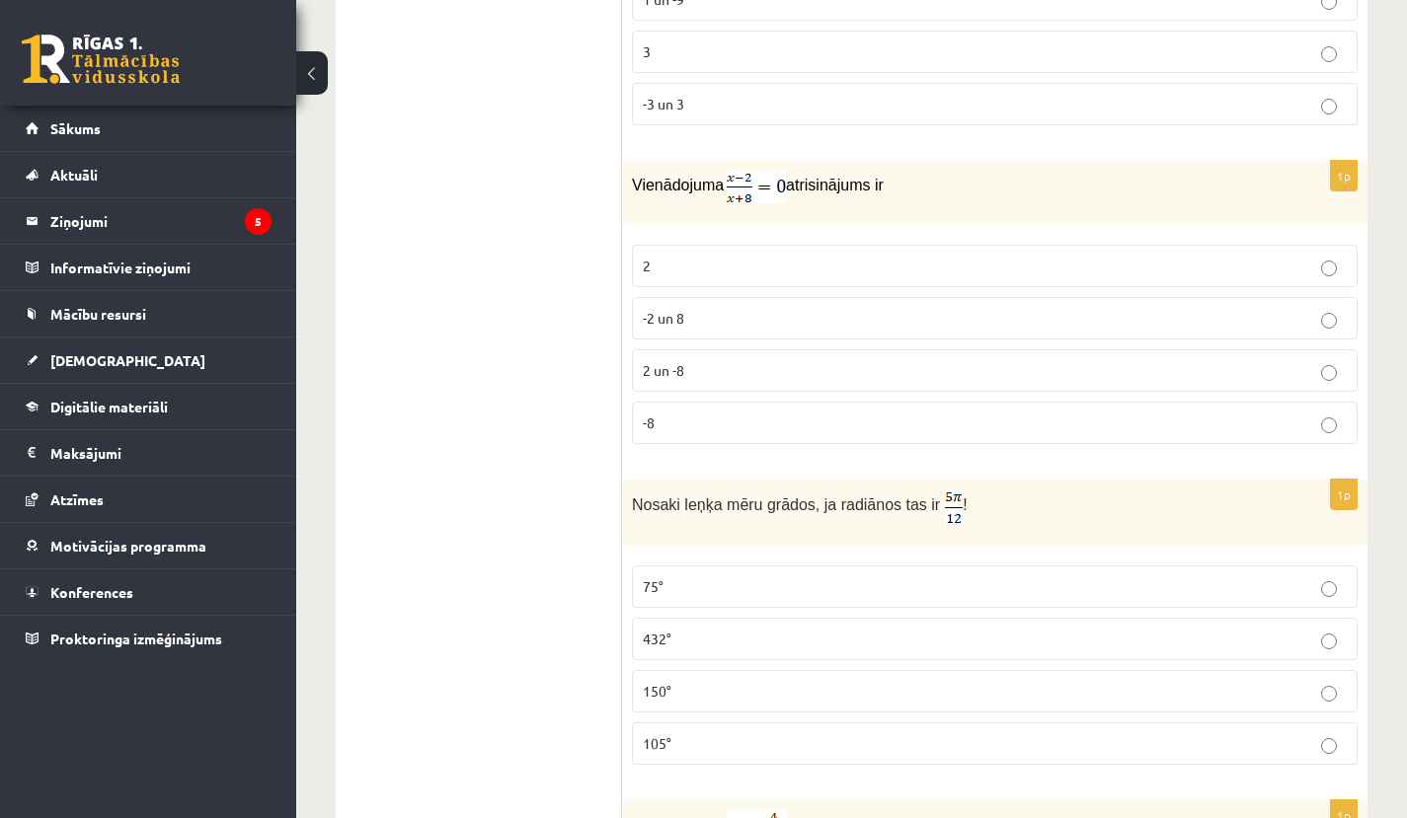
scroll to position [9044, 0]
click at [786, 255] on p "2" at bounding box center [995, 263] width 704 height 21
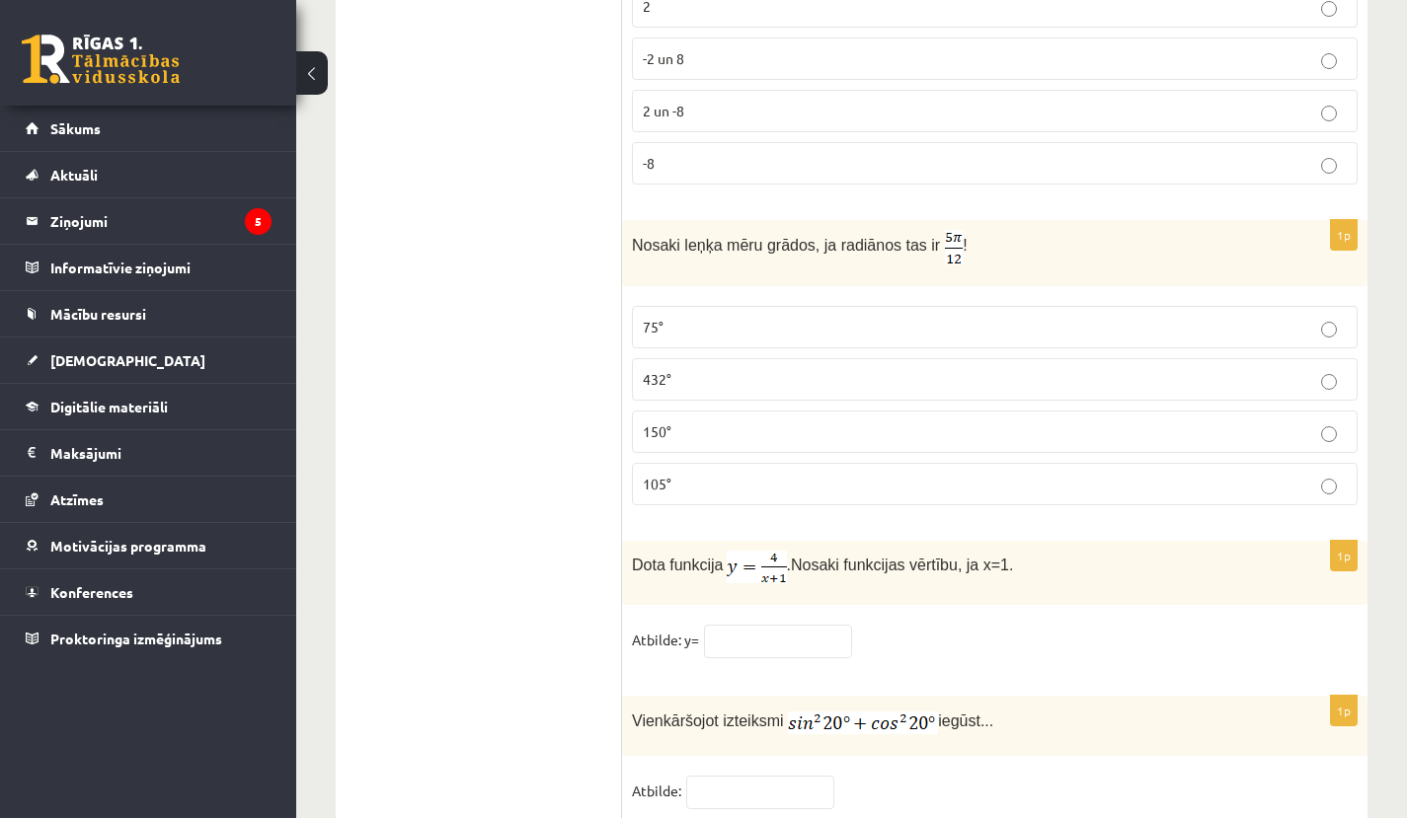
scroll to position [9302, 0]
click at [777, 316] on p "75°" at bounding box center [995, 326] width 704 height 21
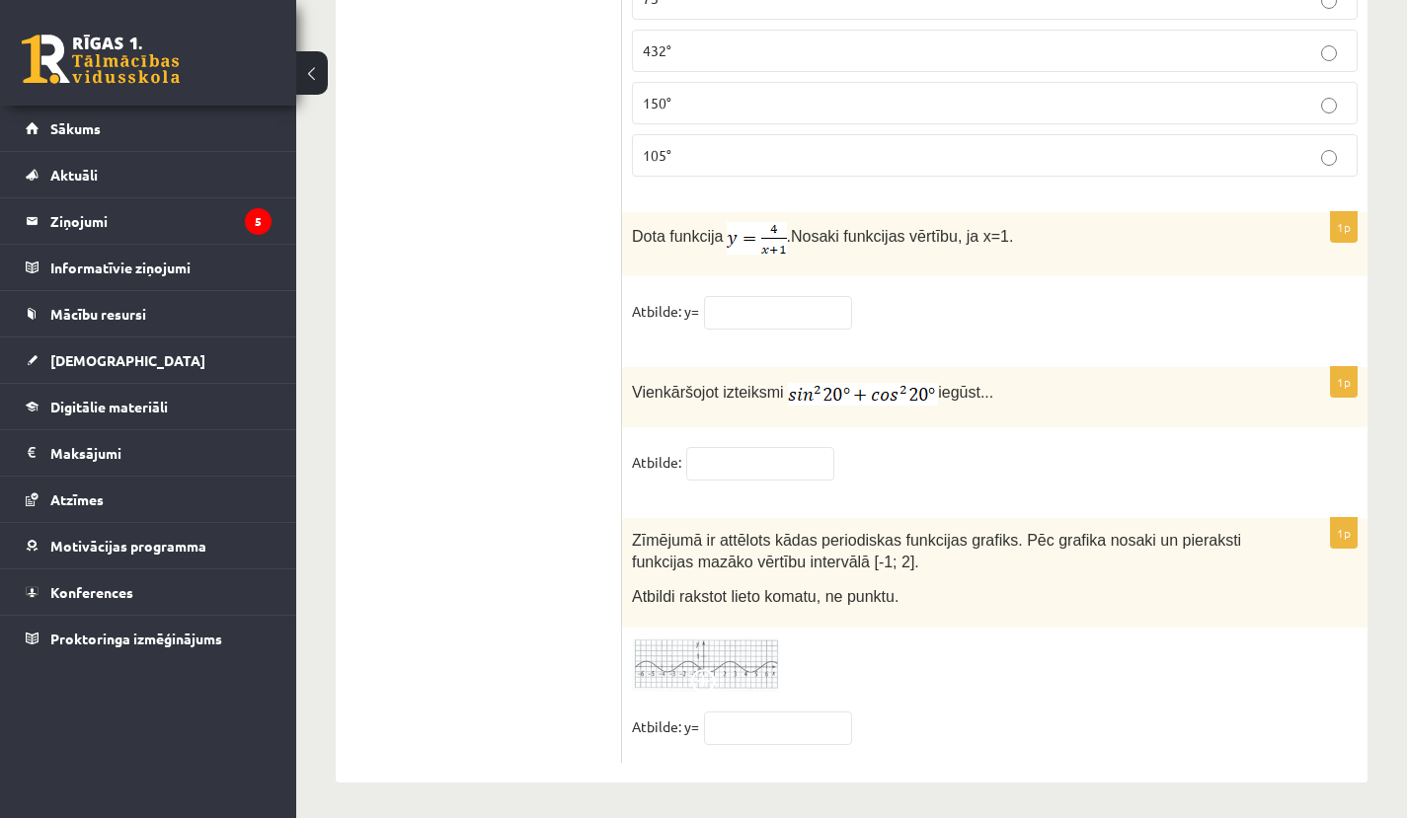
scroll to position [9625, 0]
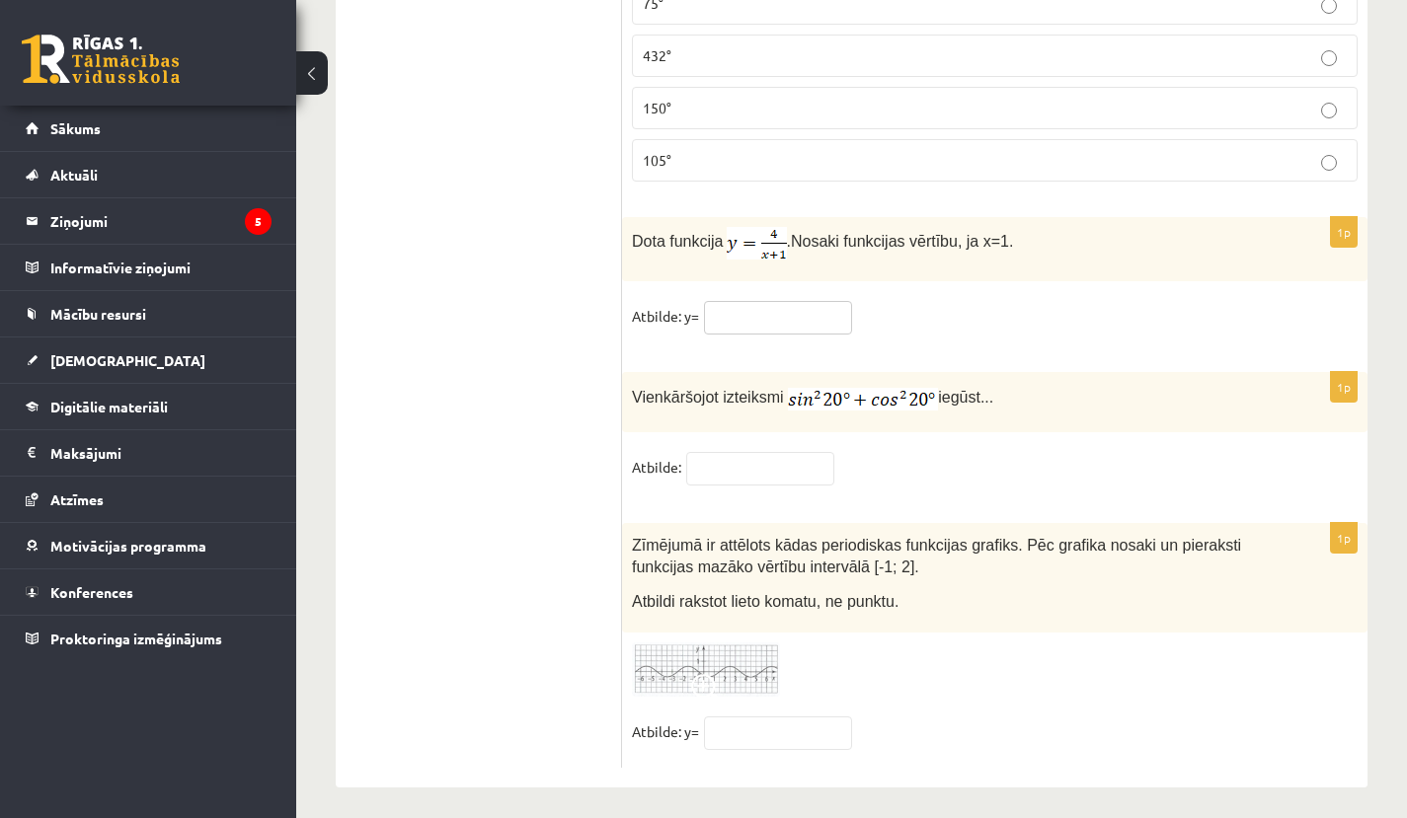
click at [763, 301] on input "text" at bounding box center [778, 318] width 148 height 34
type input "*"
click at [722, 461] on input "text" at bounding box center [760, 469] width 148 height 34
type input "*"
click at [719, 718] on input "text" at bounding box center [778, 734] width 148 height 34
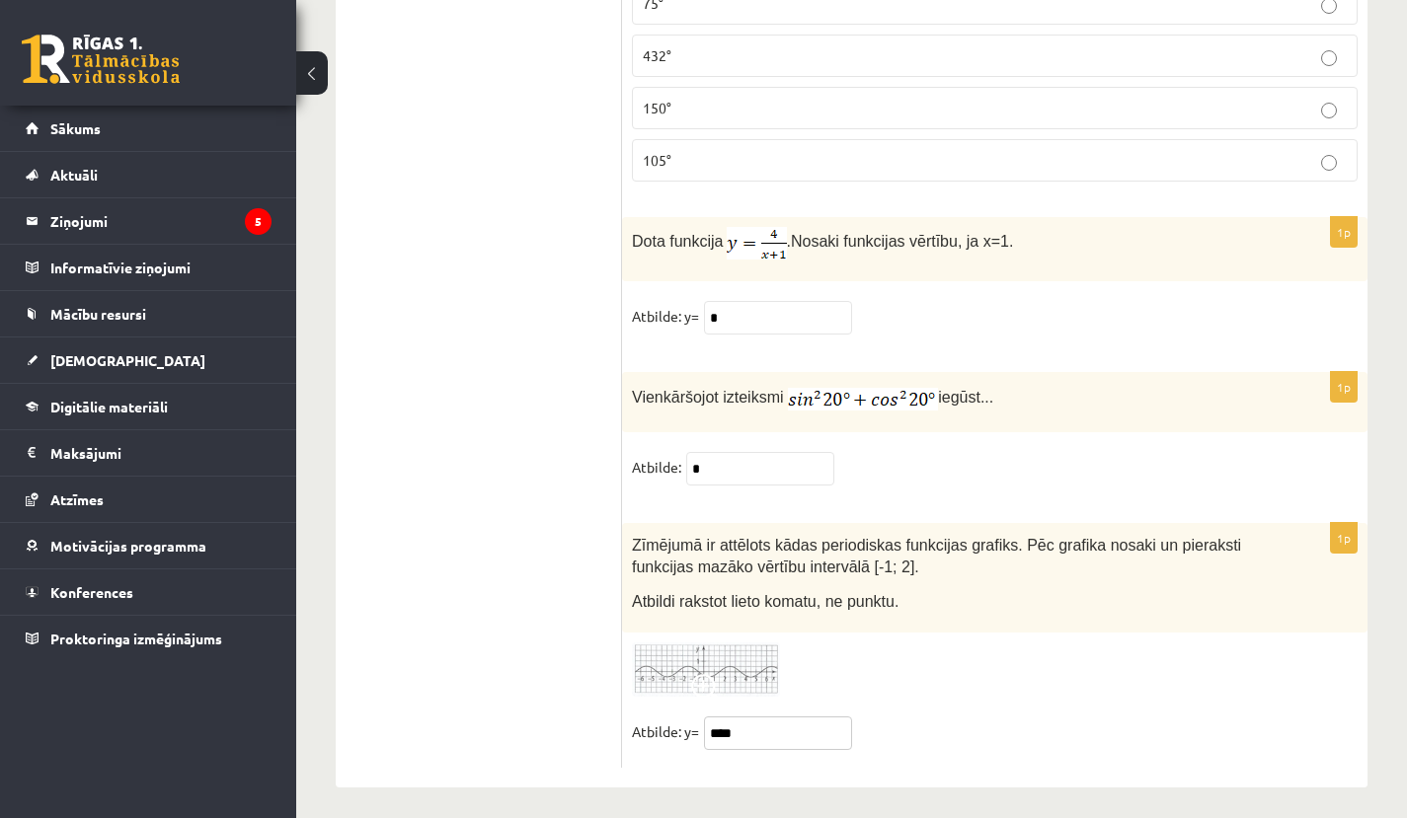
type input "****"
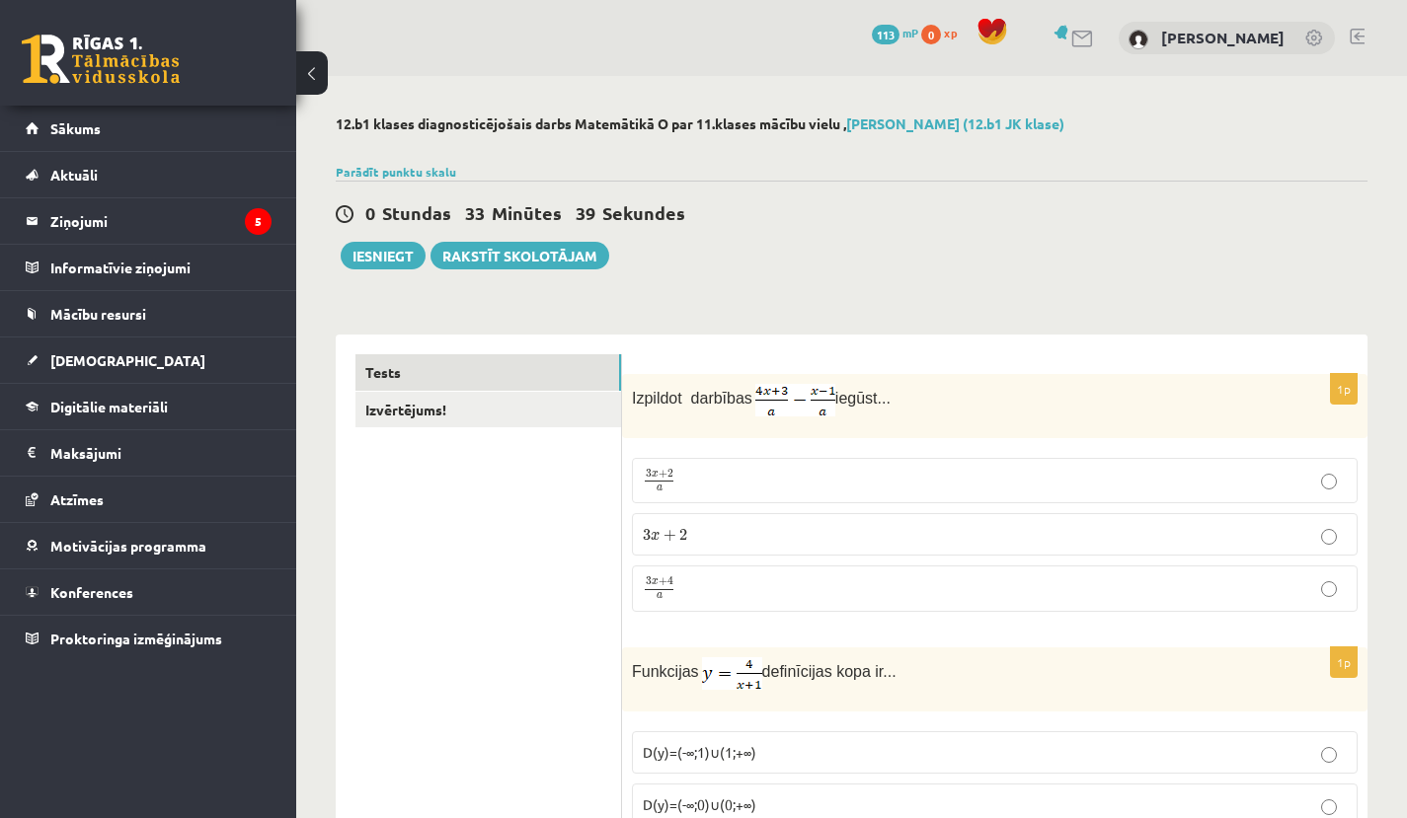
scroll to position [0, 0]
click at [403, 249] on button "Iesniegt" at bounding box center [383, 256] width 85 height 28
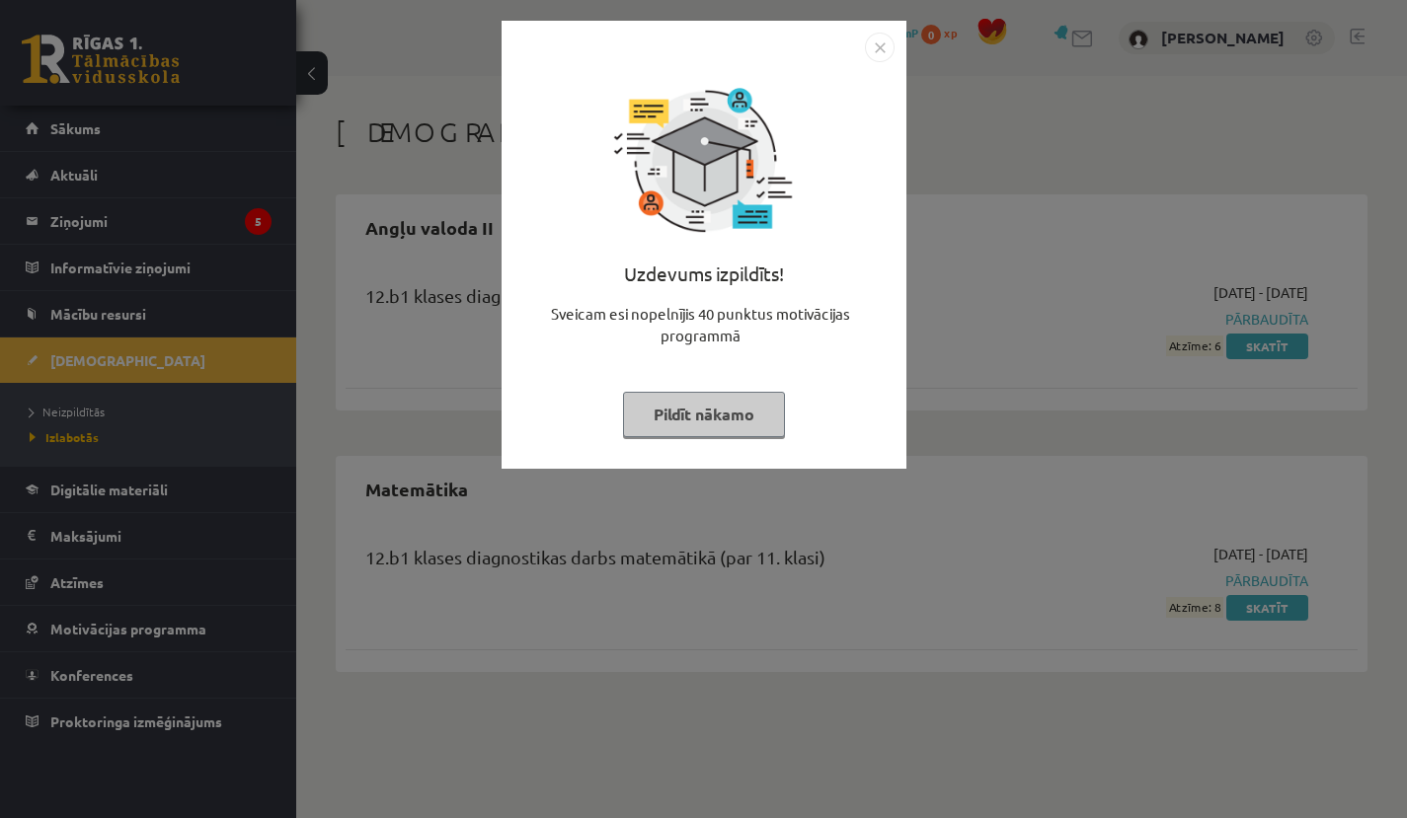
click at [877, 51] on img "Close" at bounding box center [880, 48] width 30 height 30
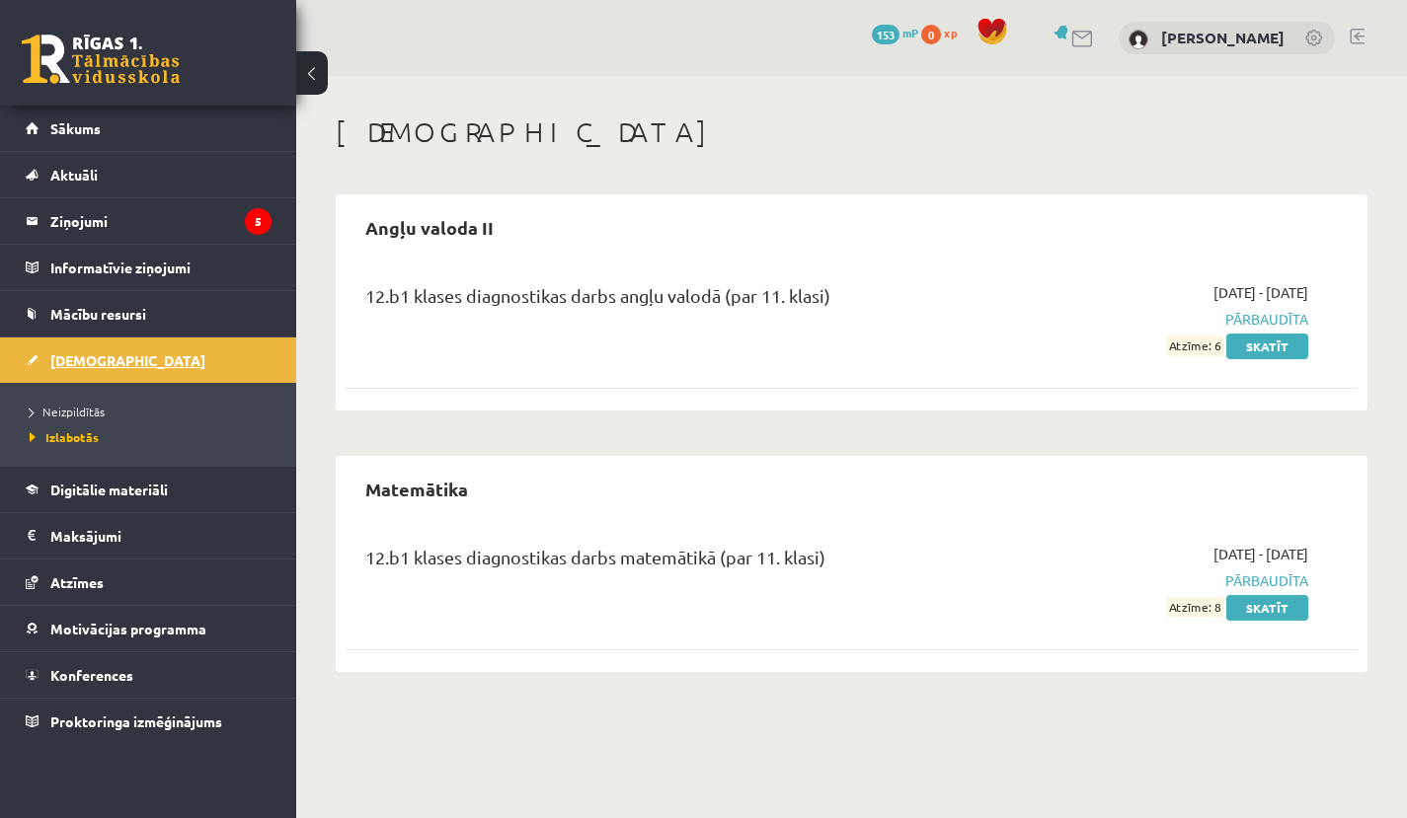
click at [132, 347] on link "[DEMOGRAPHIC_DATA]" at bounding box center [149, 360] width 246 height 45
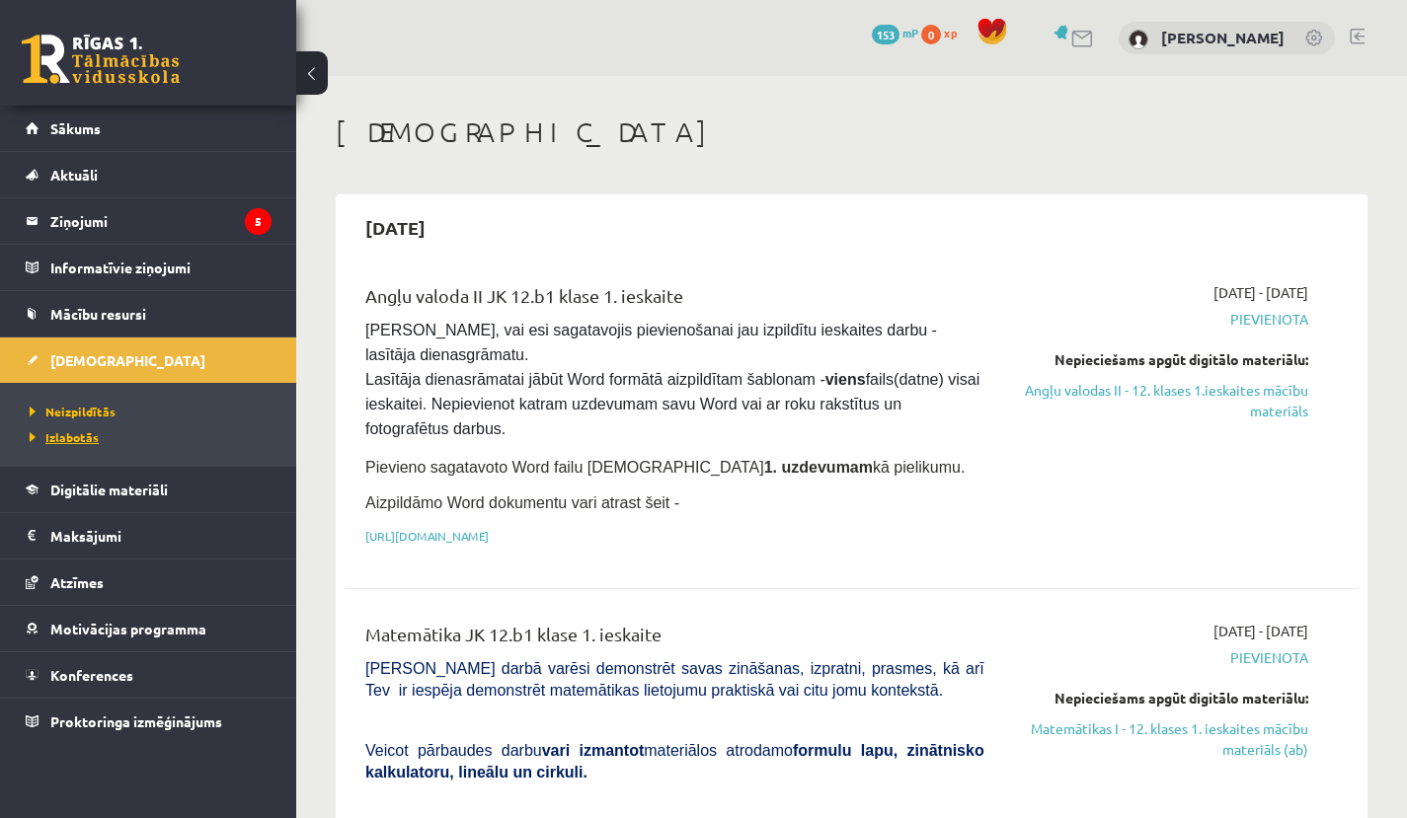
click at [81, 436] on span "Izlabotās" at bounding box center [64, 437] width 69 height 16
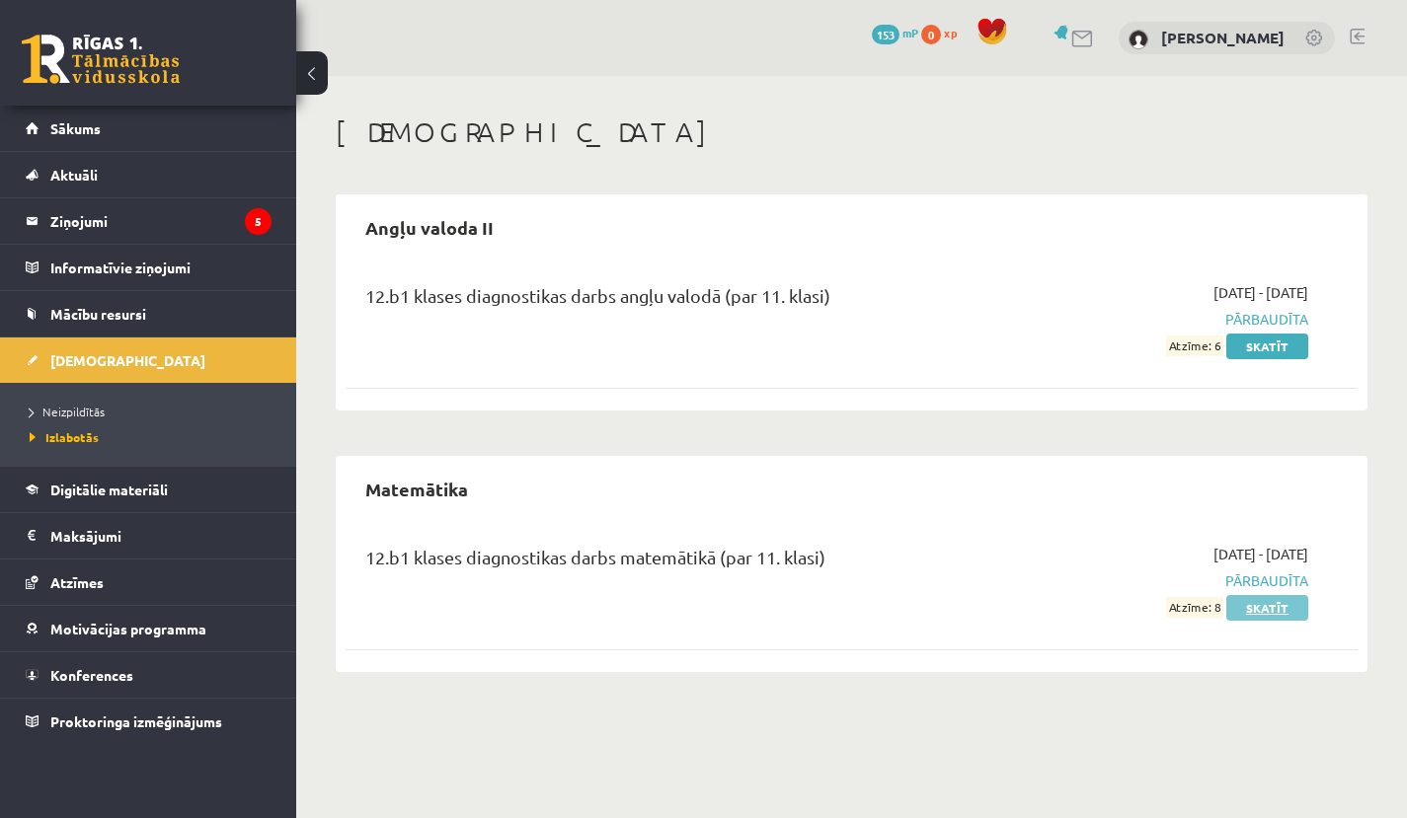
click at [1268, 615] on link "Skatīt" at bounding box center [1267, 608] width 82 height 26
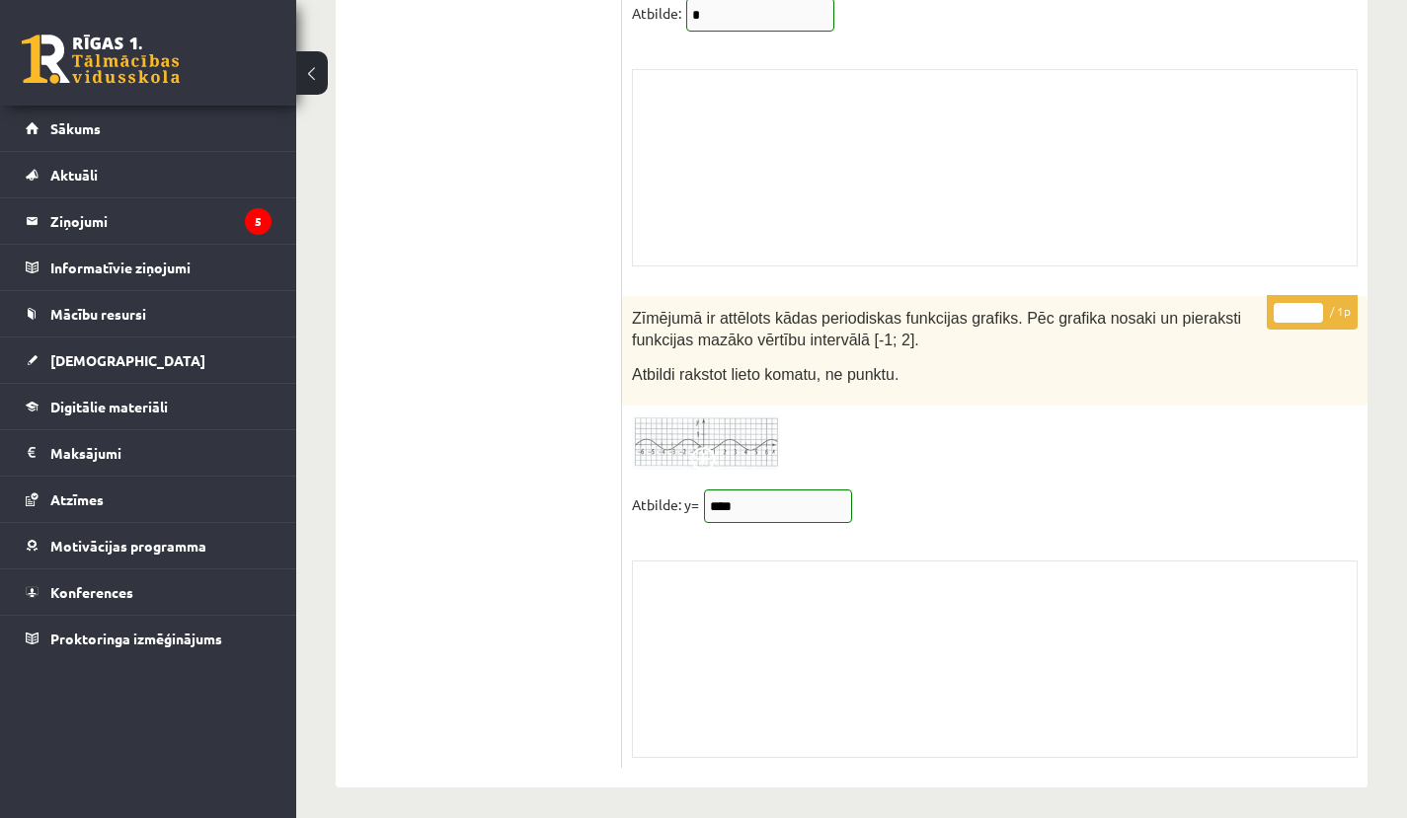
scroll to position [16397, 0]
